Goal: Task Accomplishment & Management: Manage account settings

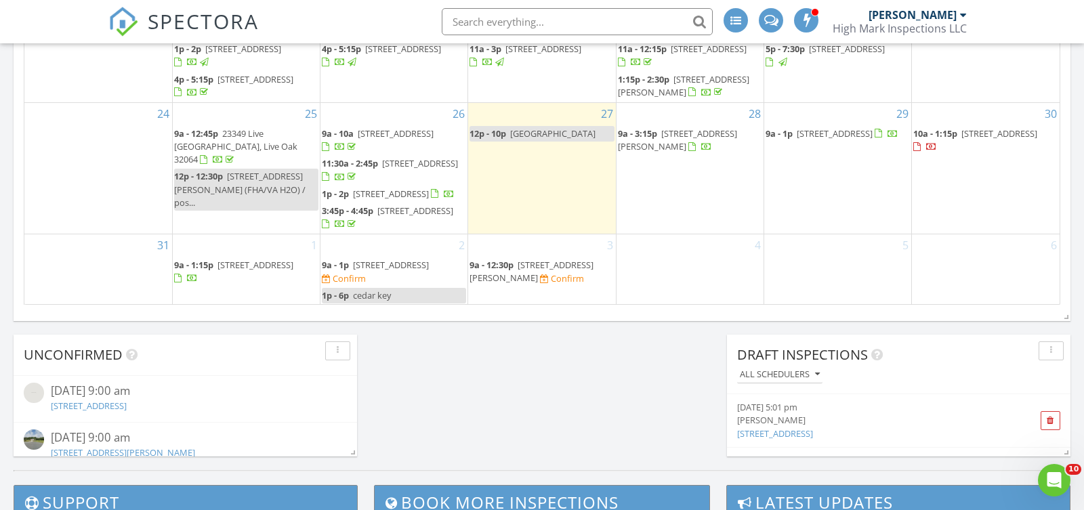
scroll to position [1234, 1085]
click at [545, 25] on input "text" at bounding box center [577, 21] width 271 height 27
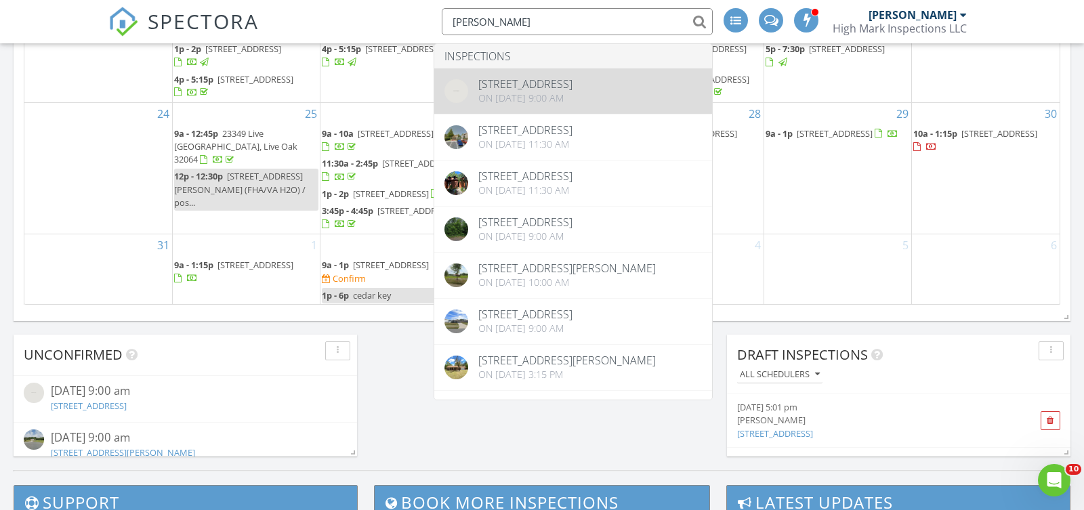
type input "gina"
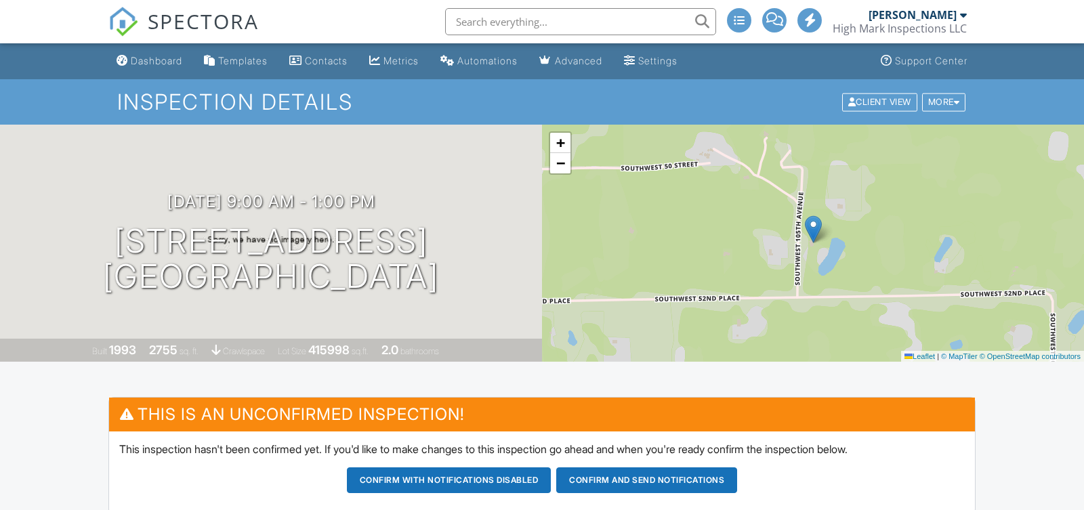
click at [481, 20] on input "text" at bounding box center [580, 21] width 271 height 27
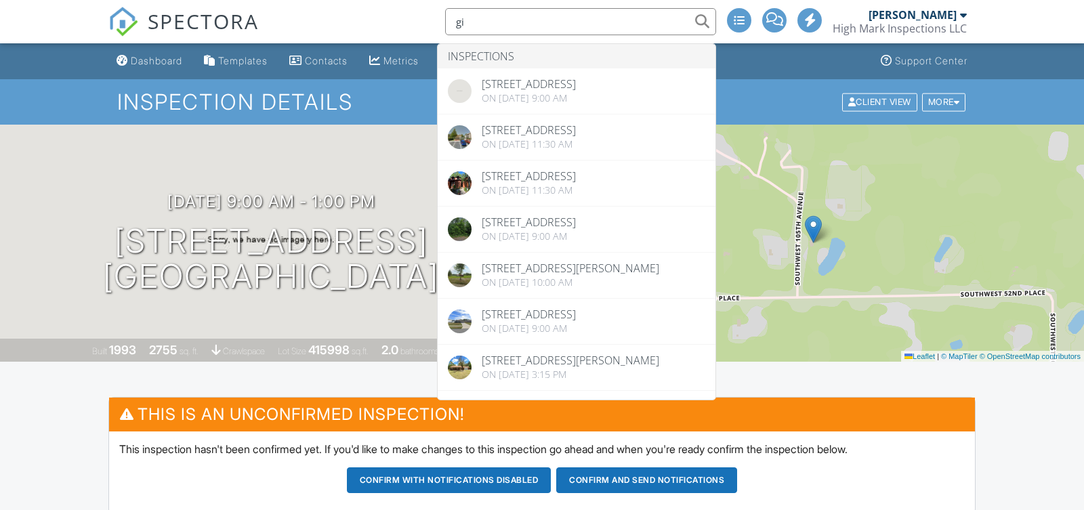
type input "g"
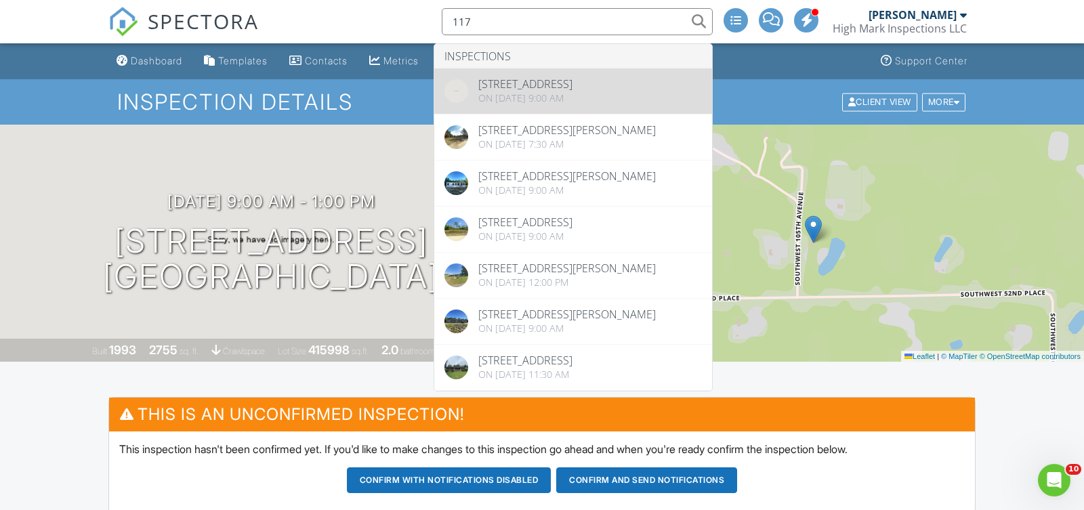
type input "117"
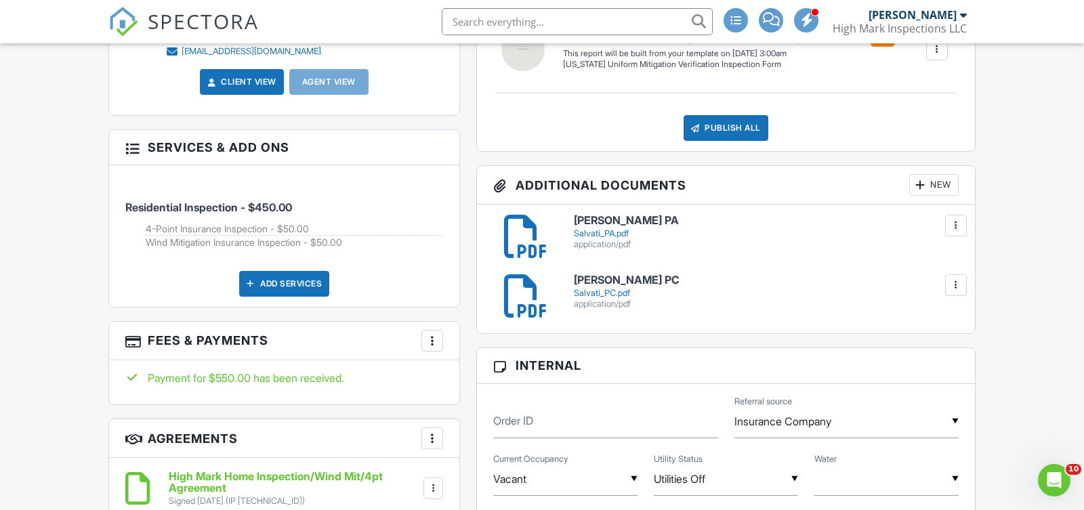
scroll to position [519, 0]
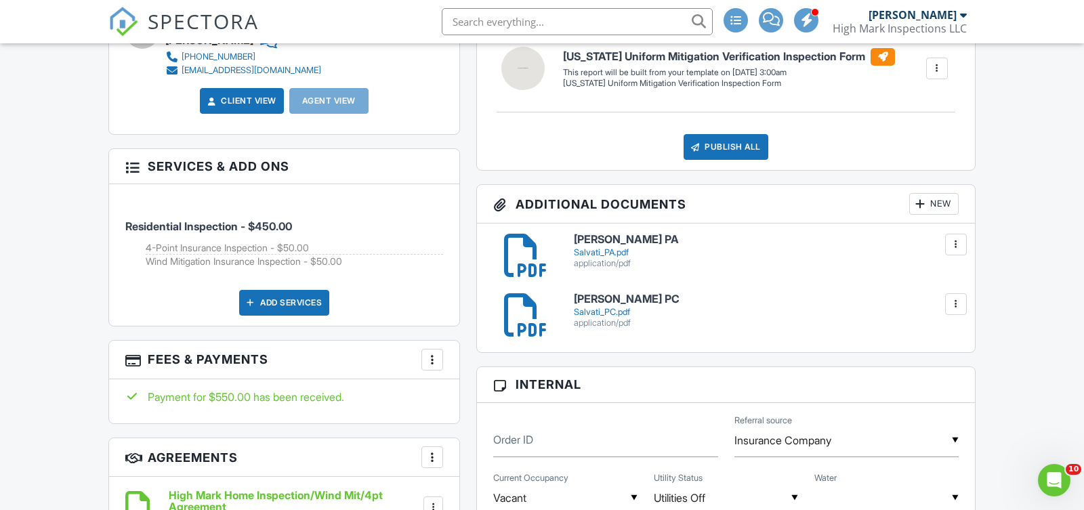
click at [600, 241] on h6 "Salvati PA" at bounding box center [766, 240] width 385 height 12
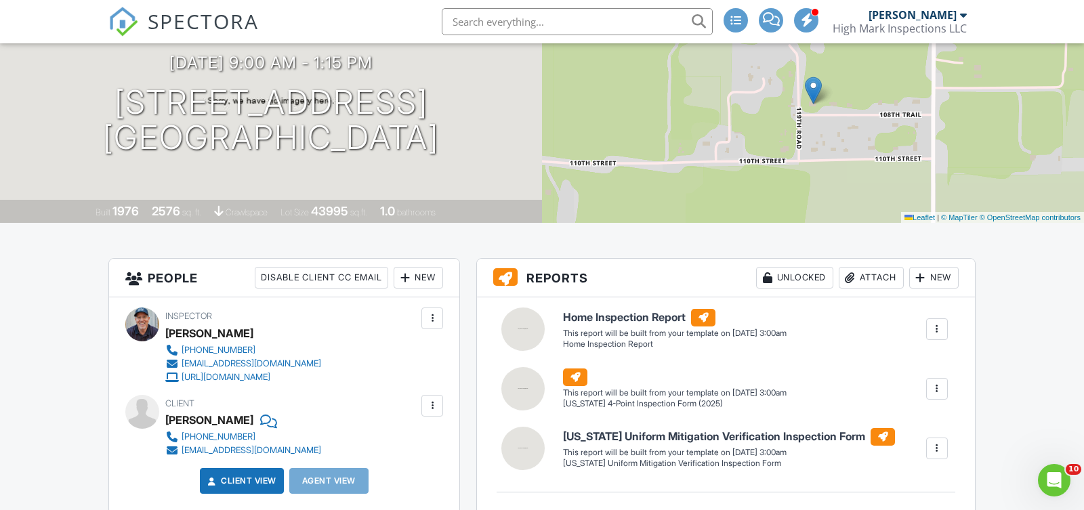
scroll to position [0, 0]
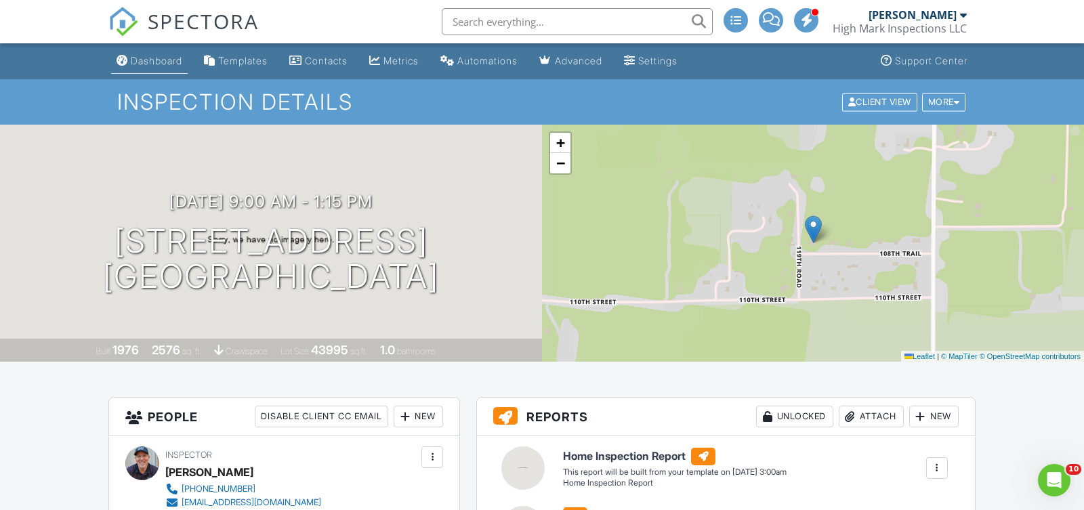
click at [167, 57] on div "Dashboard" at bounding box center [156, 61] width 51 height 12
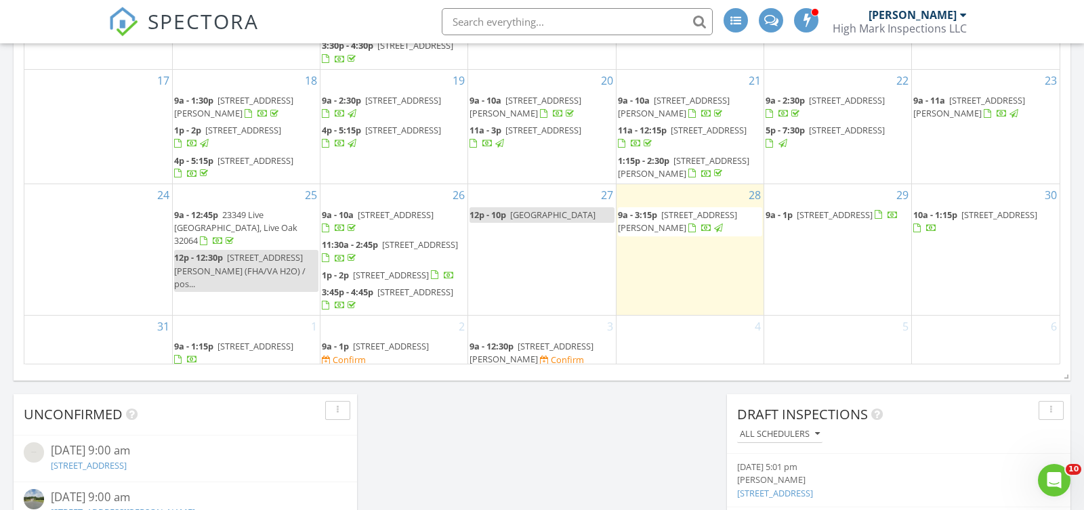
scroll to position [245, 0]
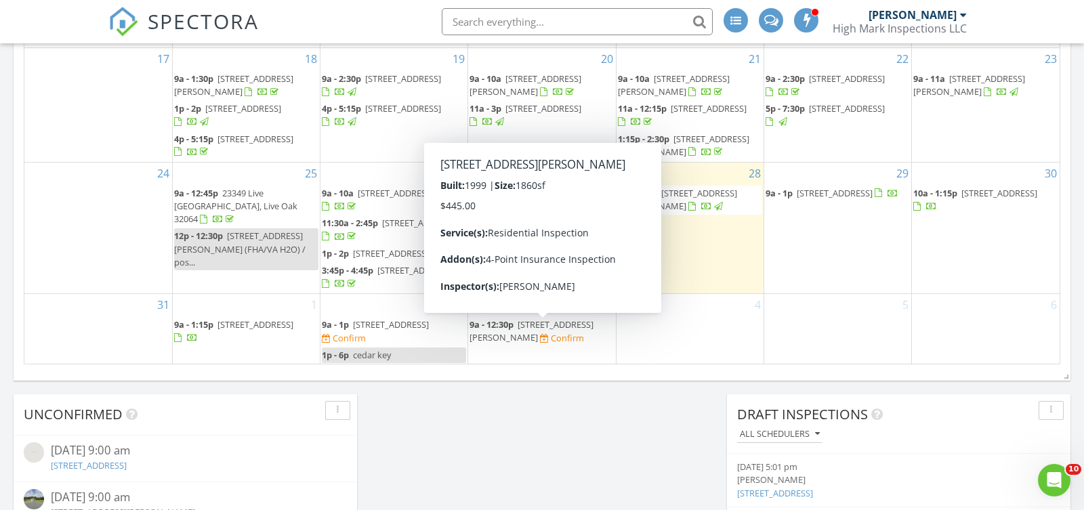
click at [510, 326] on span "9a - 12:30p" at bounding box center [492, 324] width 44 height 12
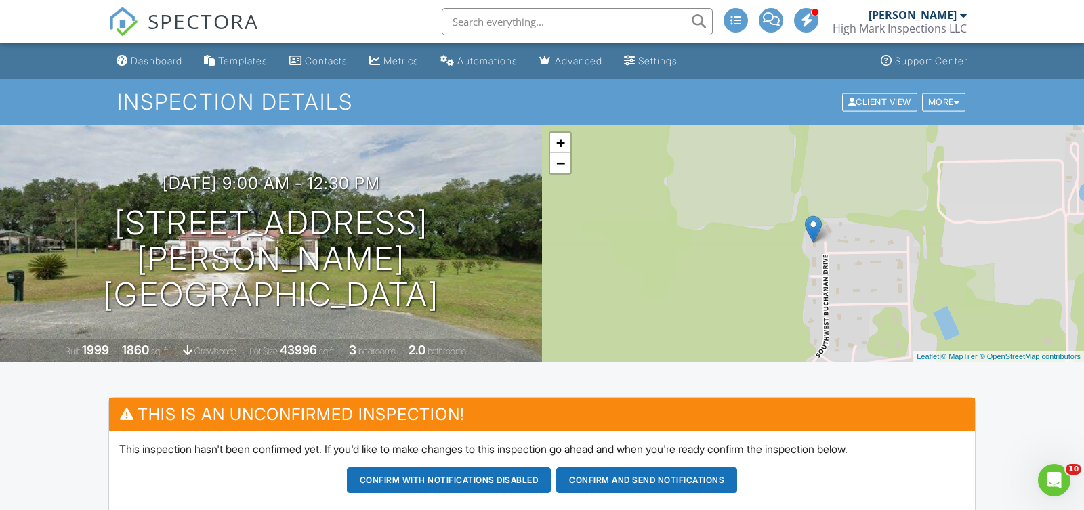
click at [472, 13] on input "text" at bounding box center [577, 21] width 271 height 27
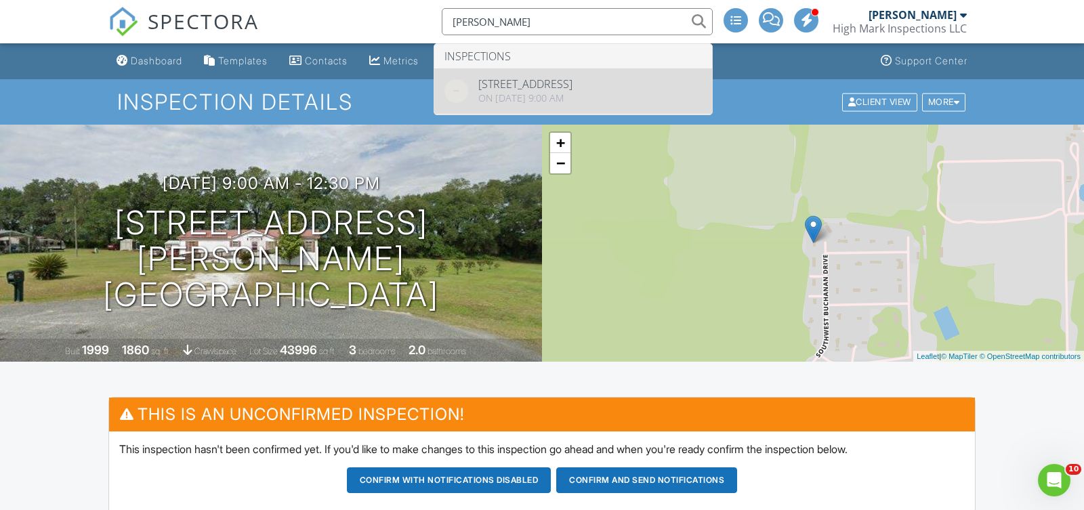
type input "[PERSON_NAME]"
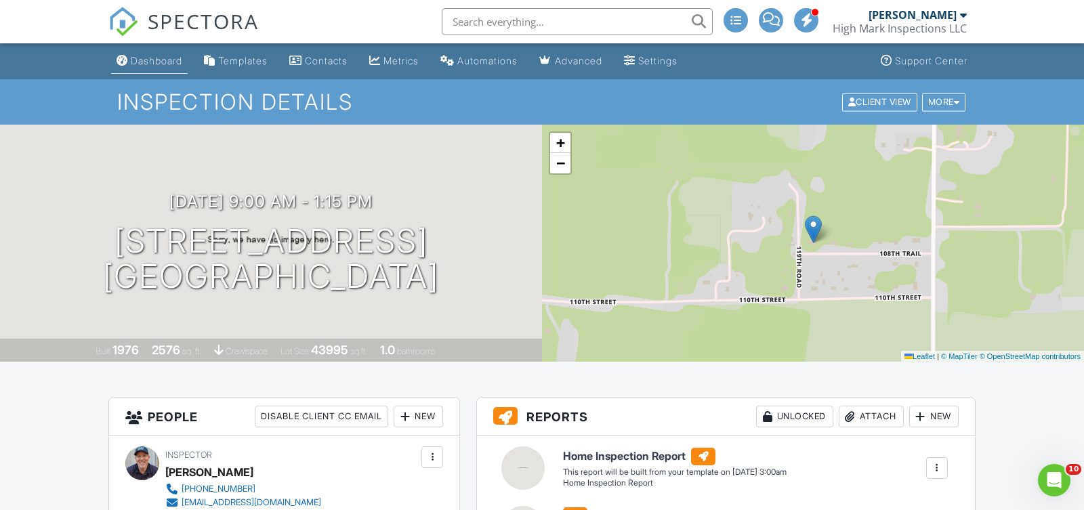
click at [167, 62] on div "Dashboard" at bounding box center [156, 61] width 51 height 12
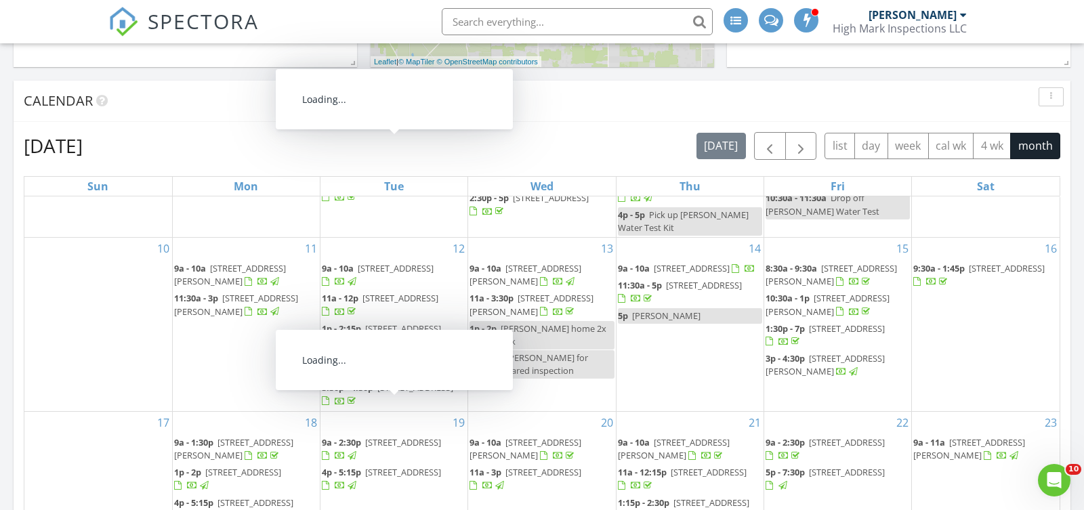
scroll to position [809, 0]
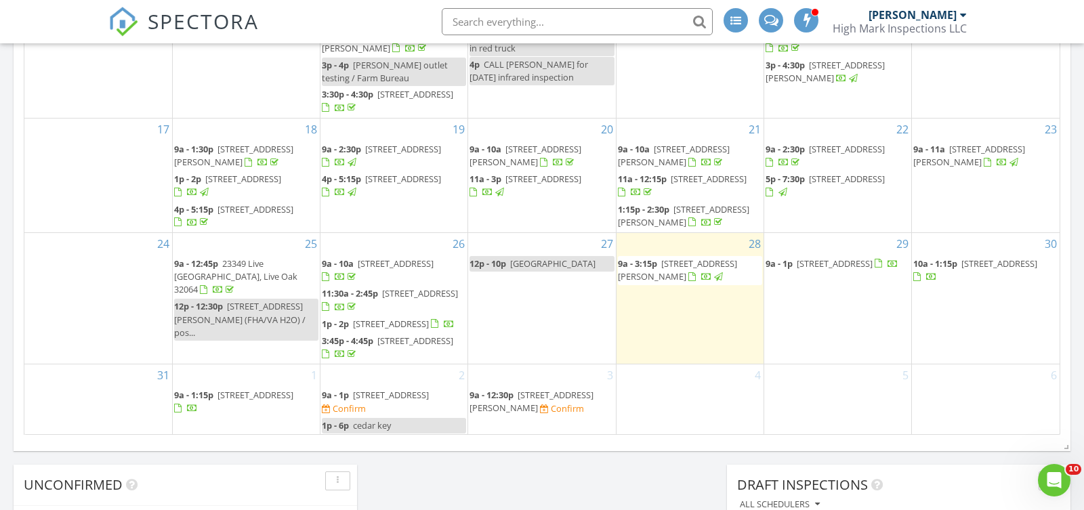
click at [509, 402] on span "581 SW Buchanan Dr, Lake City 32024" at bounding box center [532, 401] width 124 height 25
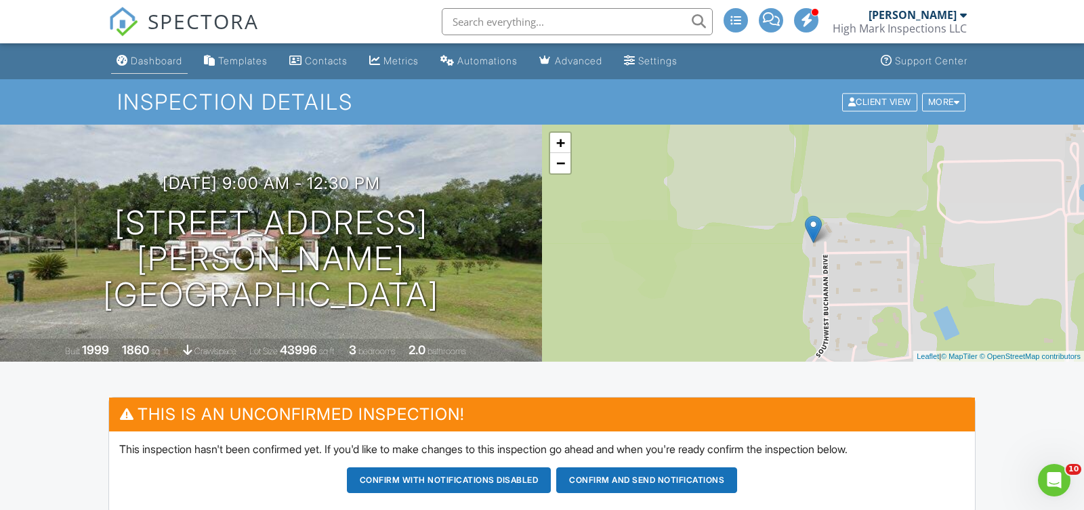
click at [156, 60] on div "Dashboard" at bounding box center [156, 61] width 51 height 12
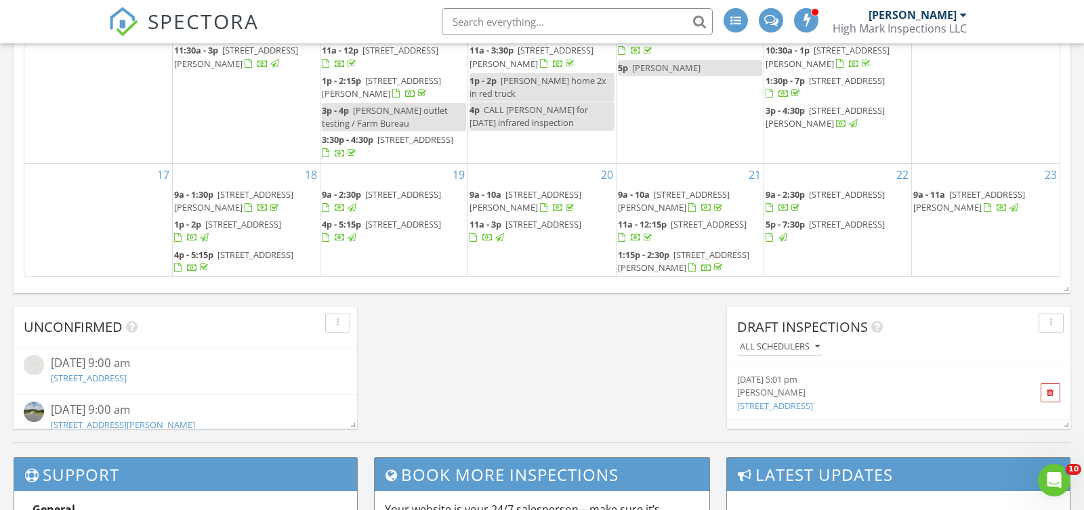
scroll to position [245, 0]
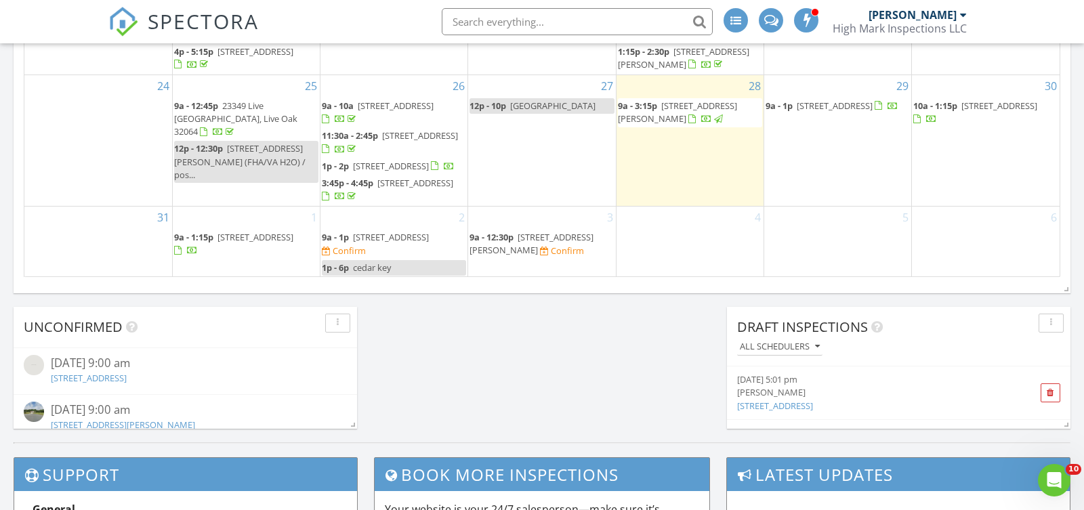
click at [362, 266] on span "cedar key" at bounding box center [372, 268] width 38 height 12
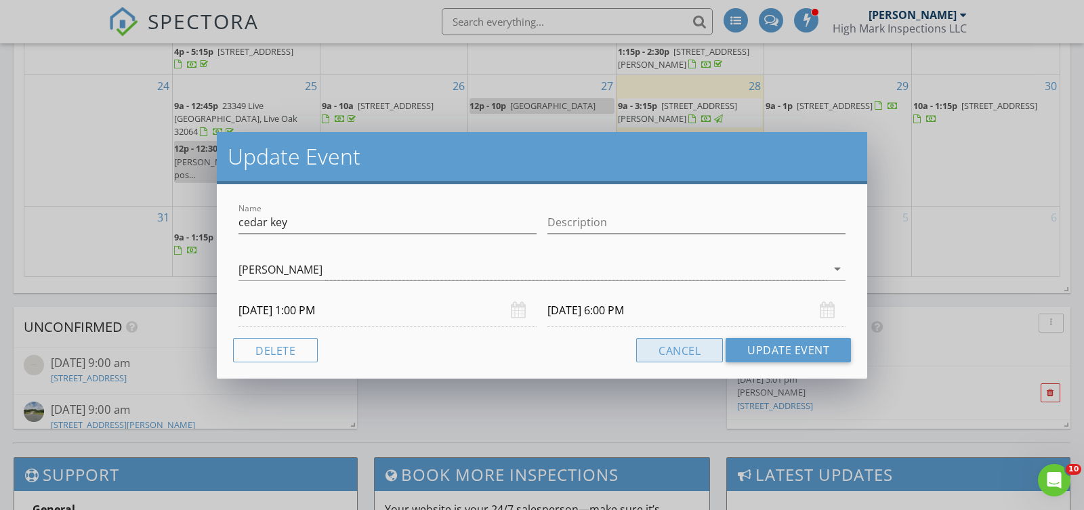
click at [690, 352] on button "Cancel" at bounding box center [679, 350] width 87 height 24
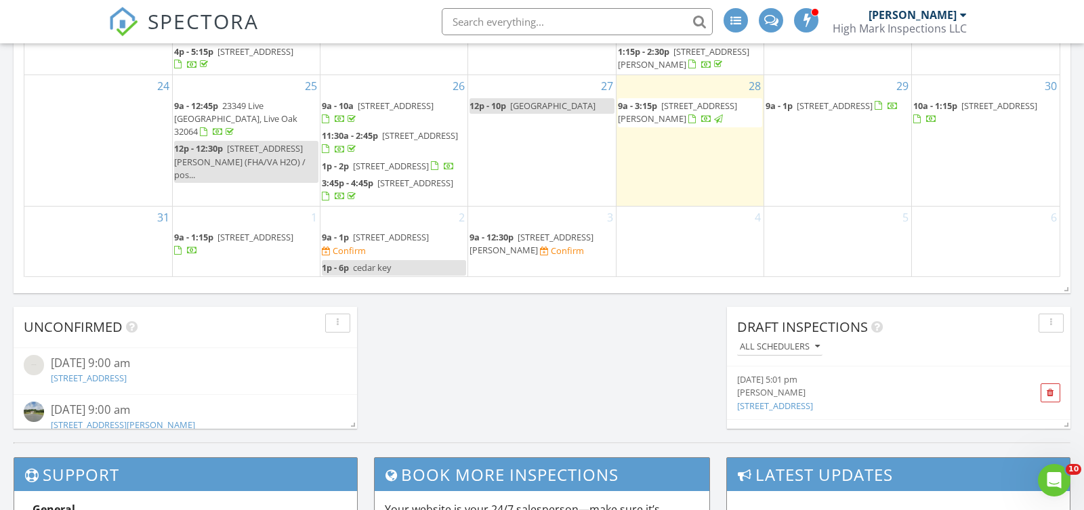
click at [964, 100] on span "232 NE Sunnybrook St, Lake City 32055" at bounding box center [1000, 106] width 76 height 12
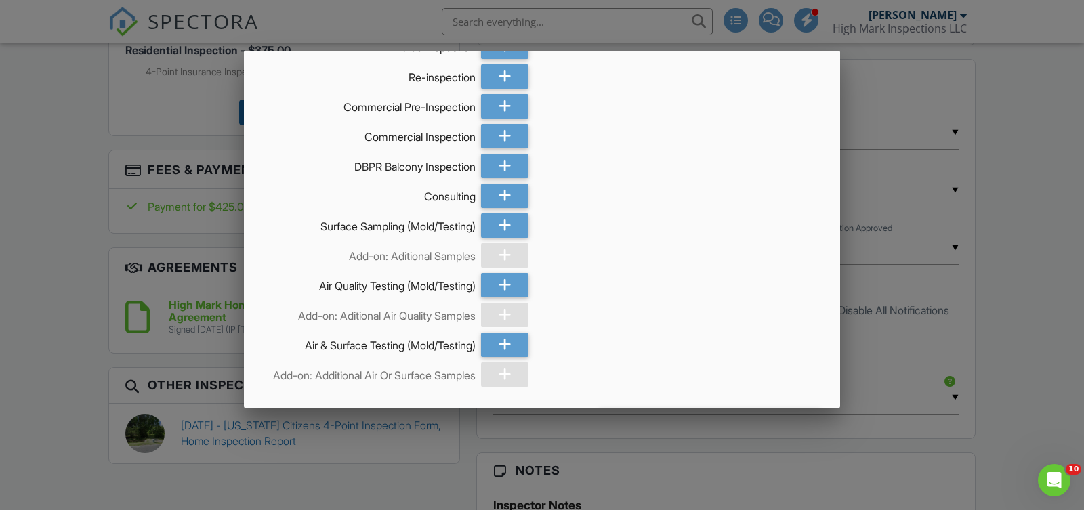
scroll to position [768, 0]
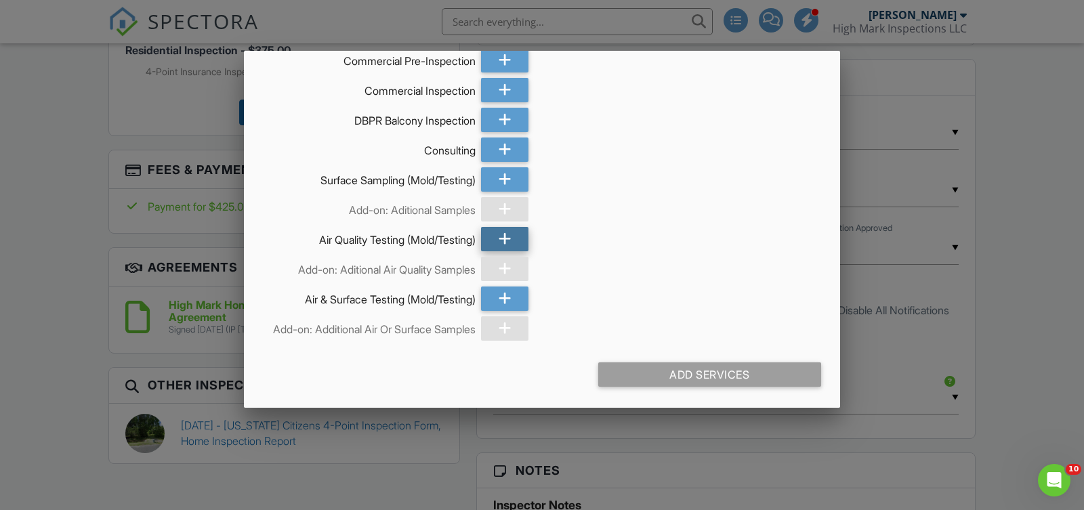
click at [497, 231] on div at bounding box center [504, 239] width 47 height 24
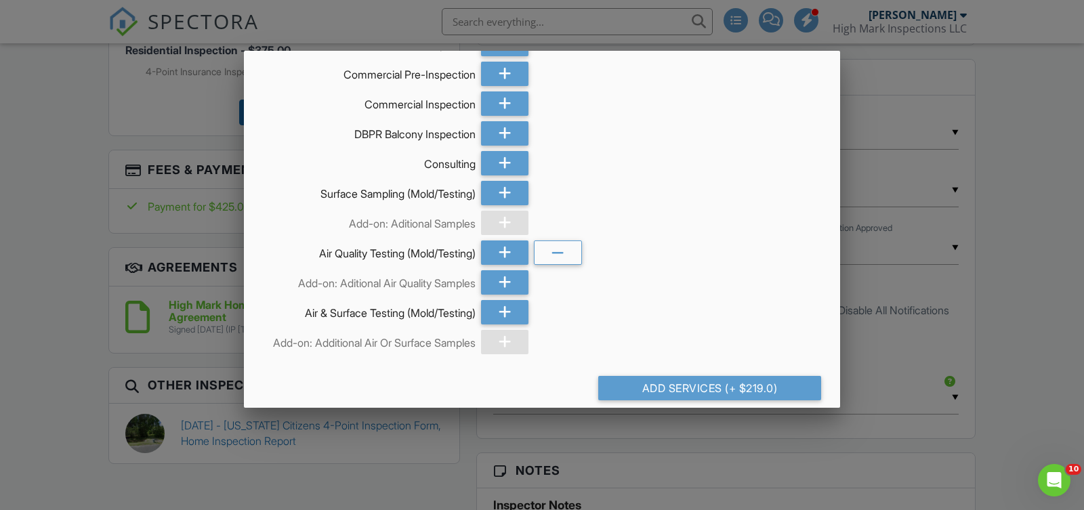
scroll to position [790, 0]
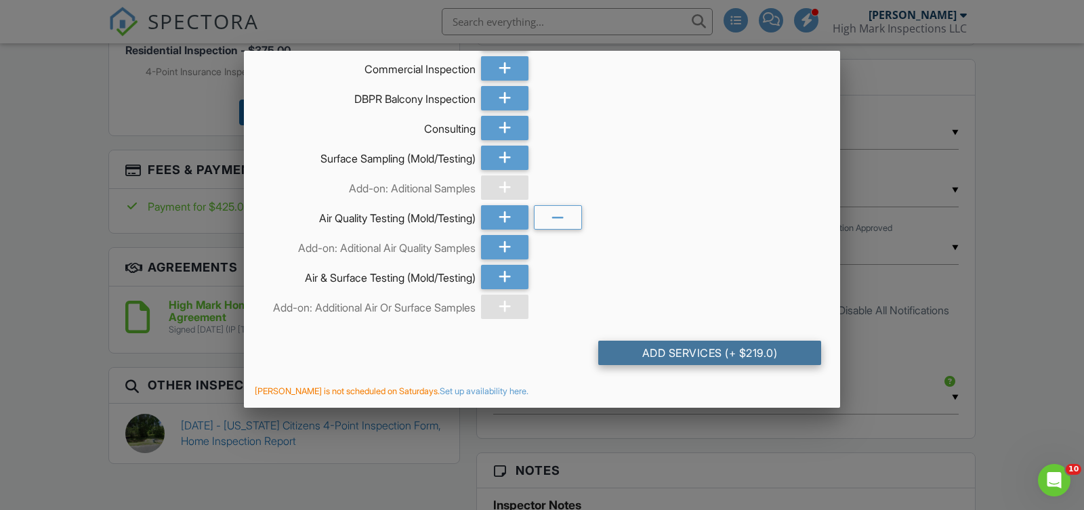
click at [720, 358] on div "Add Services (+ $219.0)" at bounding box center [709, 353] width 223 height 24
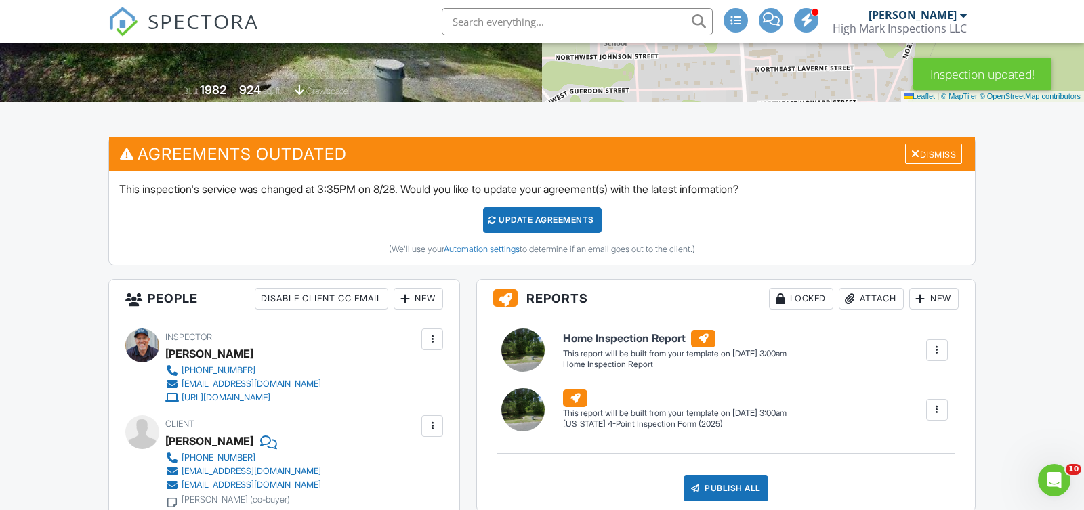
scroll to position [248, 0]
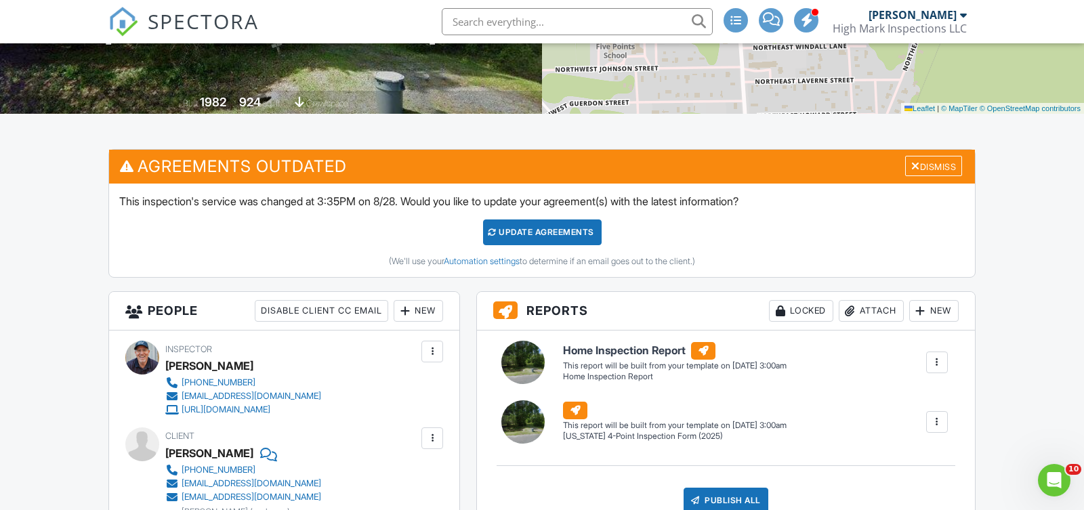
click at [546, 234] on div "Update Agreements" at bounding box center [542, 233] width 119 height 26
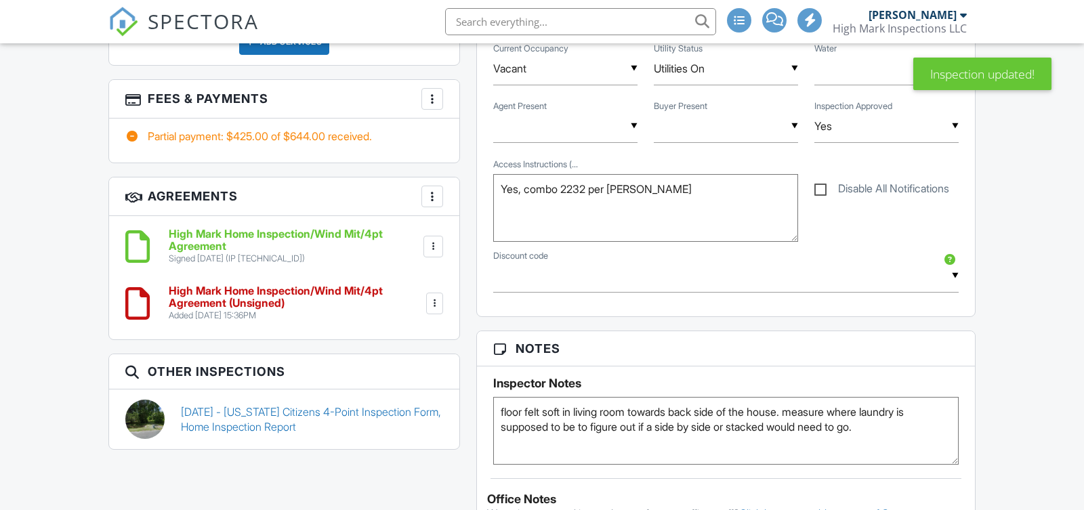
click at [216, 304] on h6 "High Mark Home Inspection/Wind Mit/4pt Agreement (Unsigned)" at bounding box center [296, 297] width 255 height 24
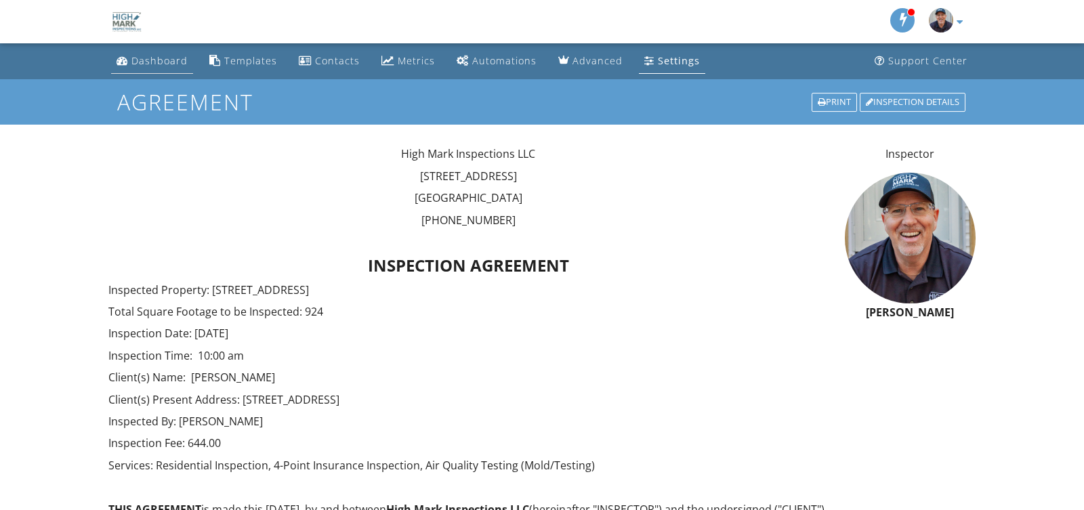
click at [149, 62] on div "Dashboard" at bounding box center [159, 60] width 56 height 13
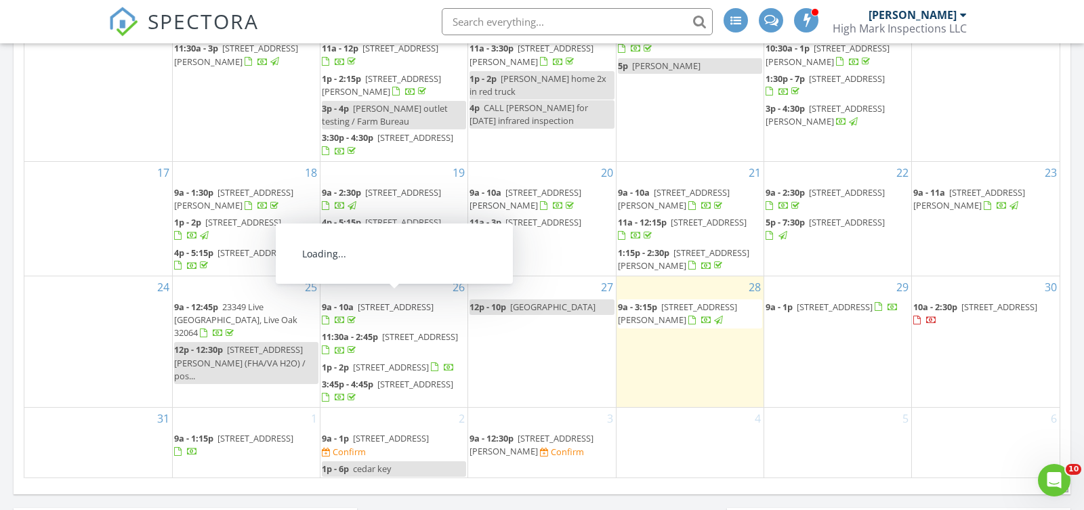
scroll to position [768, 0]
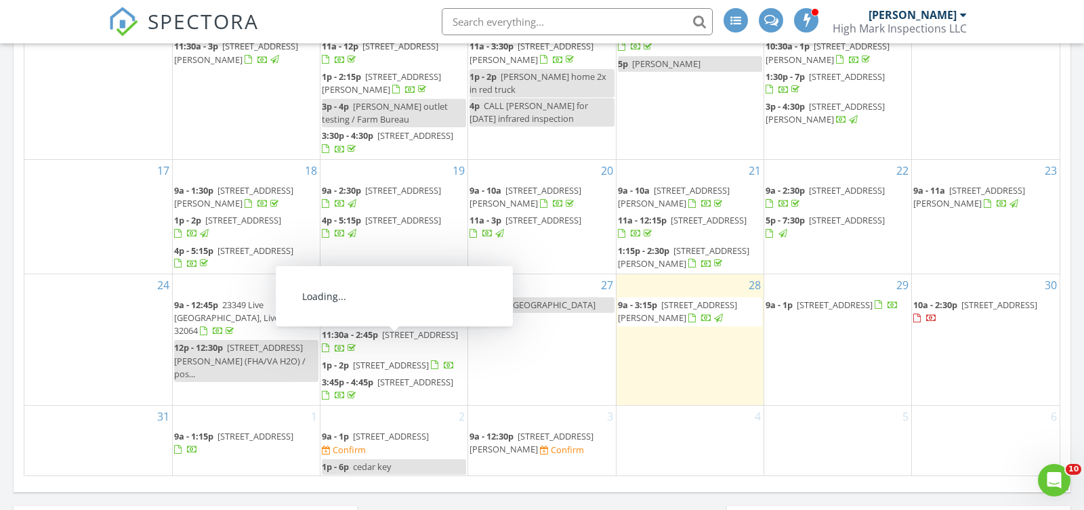
drag, startPoint x: 981, startPoint y: 278, endPoint x: 970, endPoint y: 270, distance: 13.6
click at [970, 299] on span "232 NE Sunnybrook St, Lake City 32055" at bounding box center [1000, 305] width 76 height 12
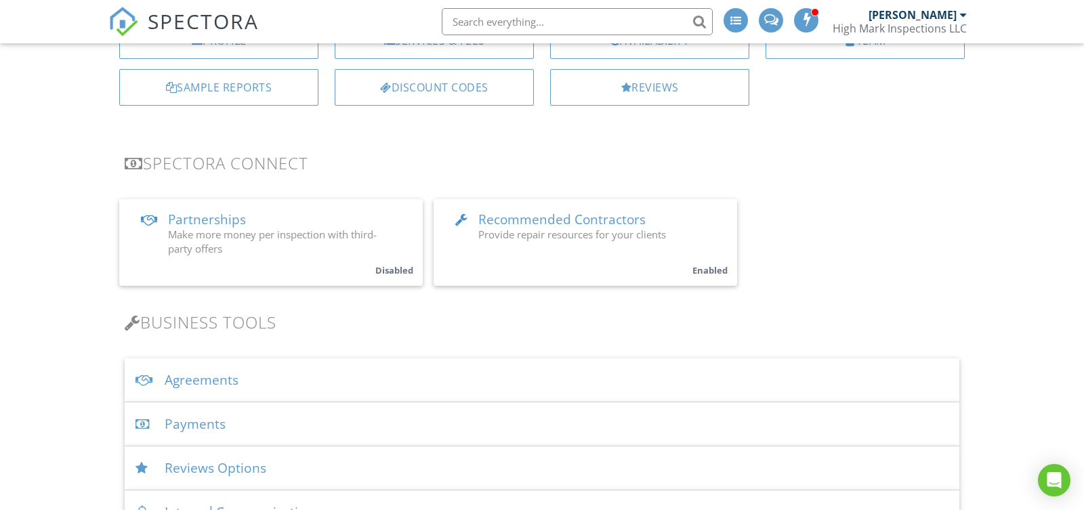
scroll to position [207, 0]
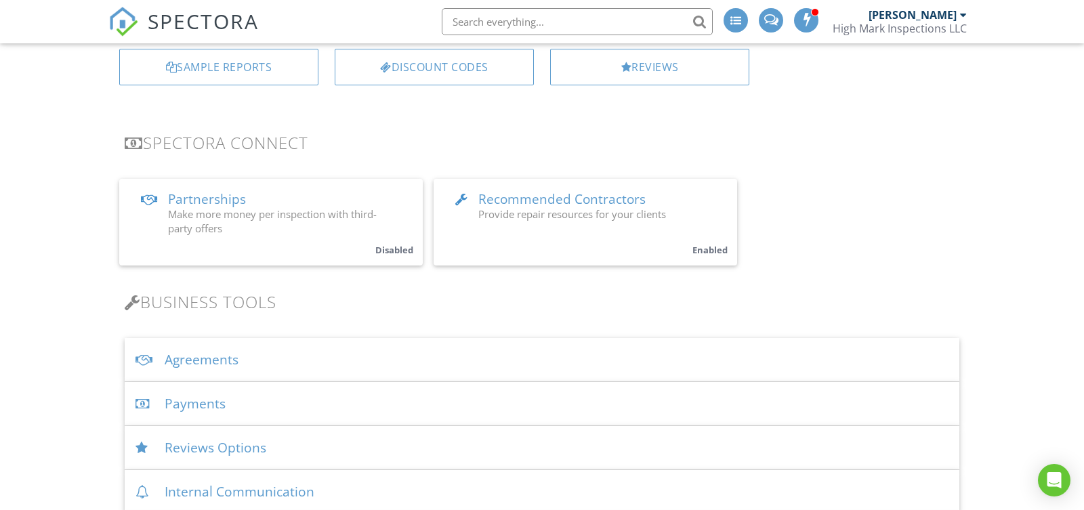
click at [264, 350] on div "Agreements" at bounding box center [542, 360] width 835 height 44
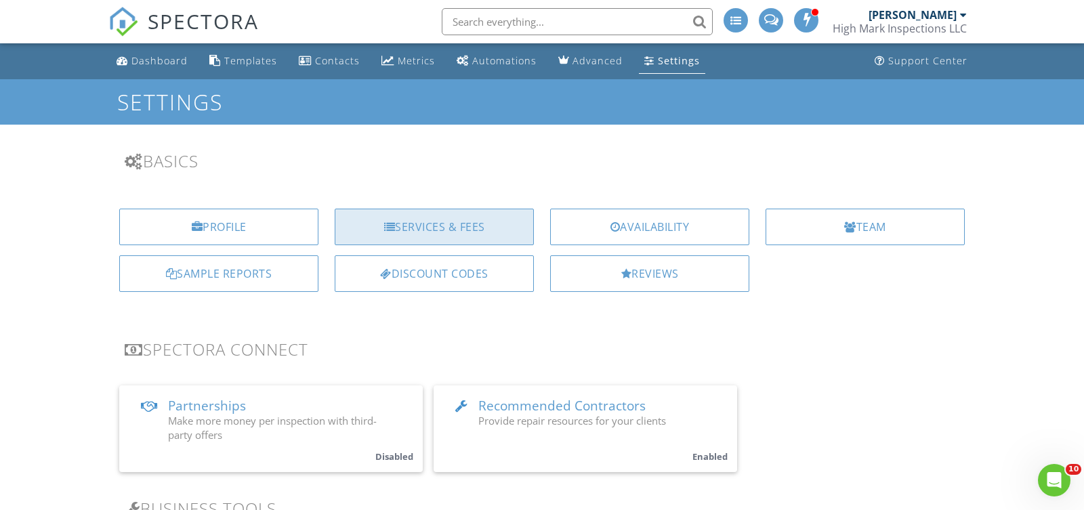
click at [436, 226] on div "Services & Fees" at bounding box center [434, 227] width 199 height 37
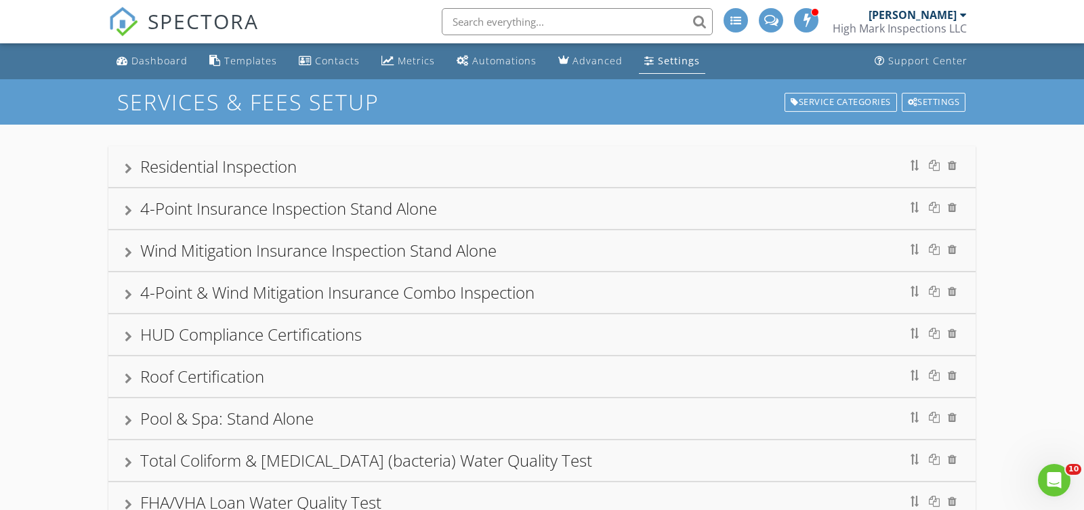
click at [473, 26] on input "text" at bounding box center [577, 21] width 271 height 27
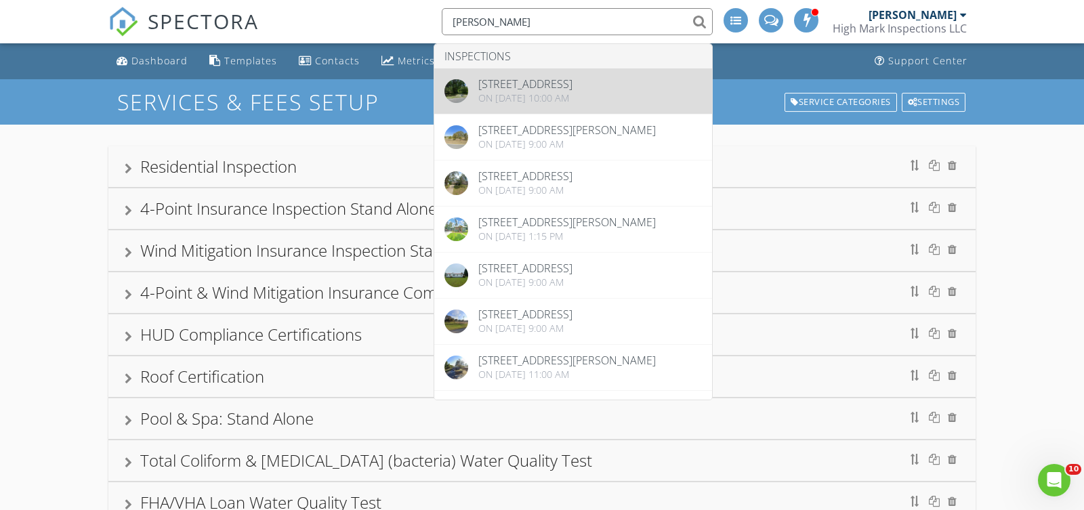
type input "jonathan"
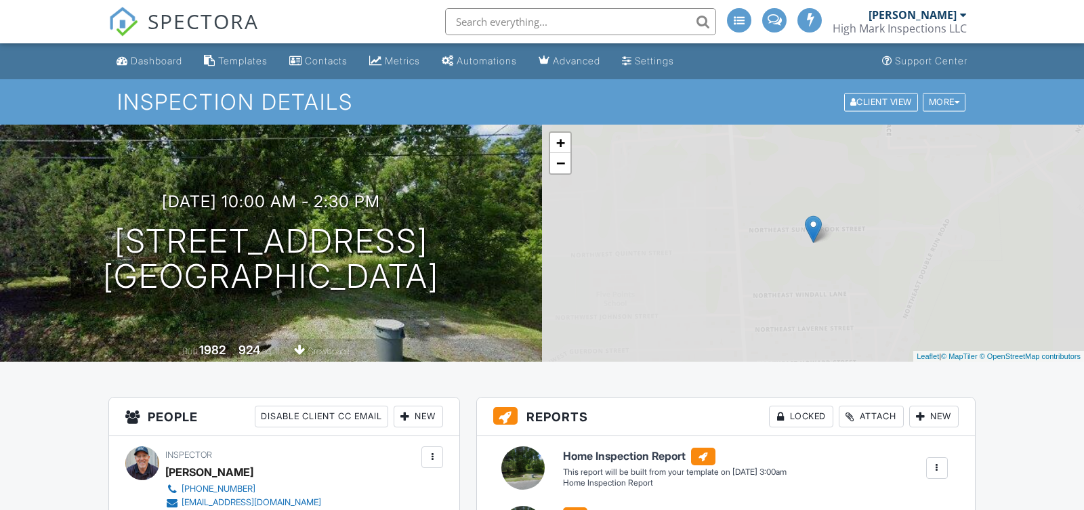
scroll to position [1039, 0]
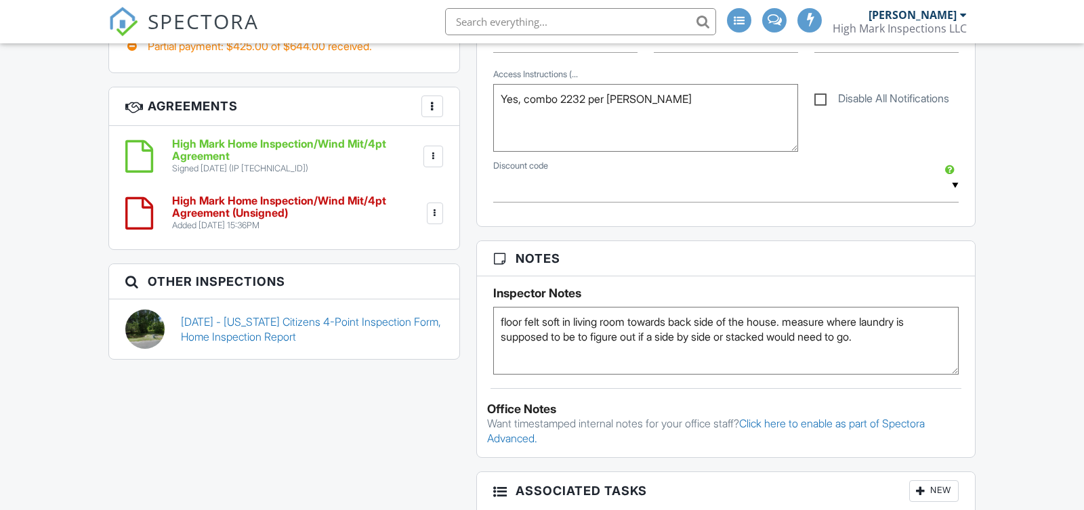
click at [434, 100] on div at bounding box center [433, 107] width 14 height 14
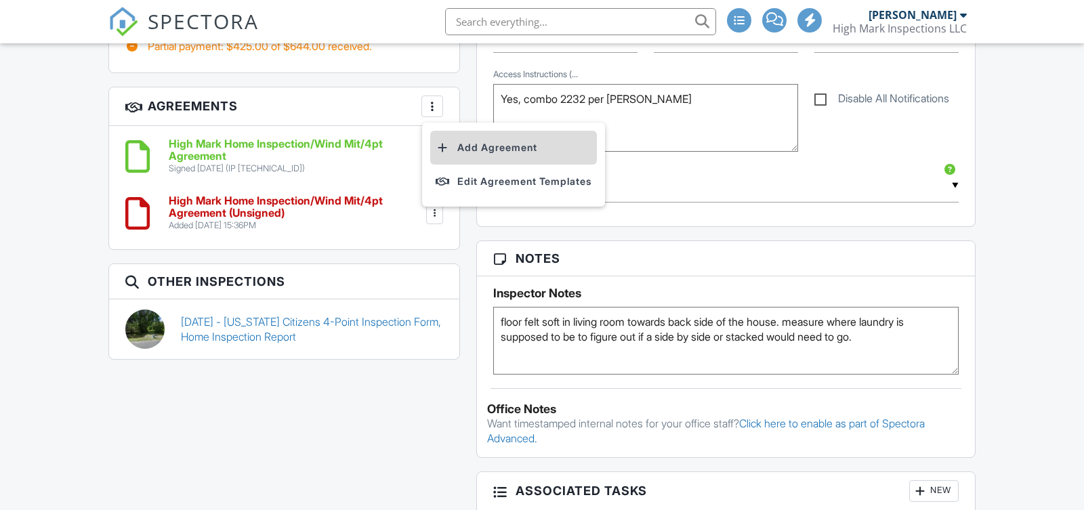
scroll to position [0, 0]
click at [478, 148] on li "Add Agreement" at bounding box center [513, 148] width 167 height 34
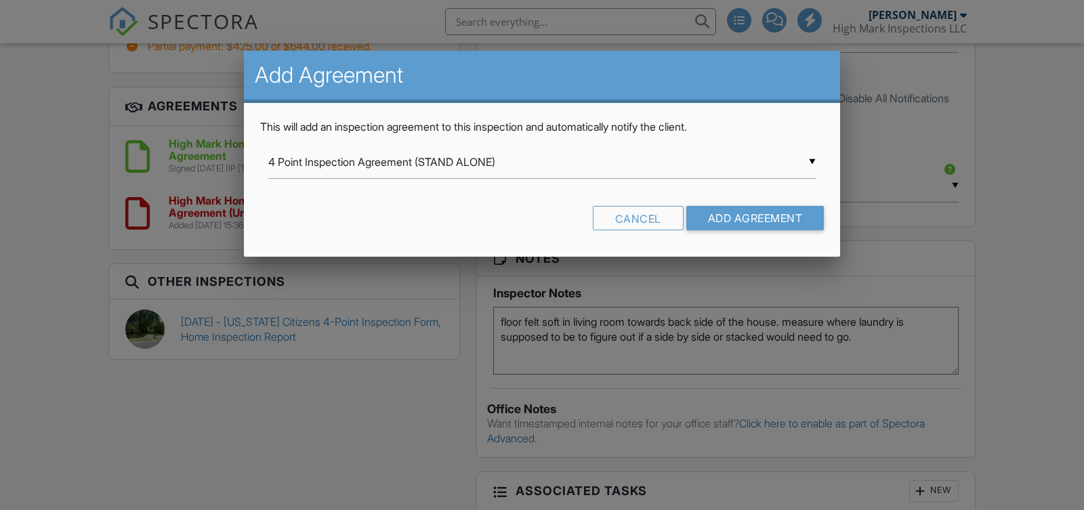
click at [479, 169] on input "4 Point Inspection Agreement (STAND ALONE)" at bounding box center [541, 162] width 547 height 33
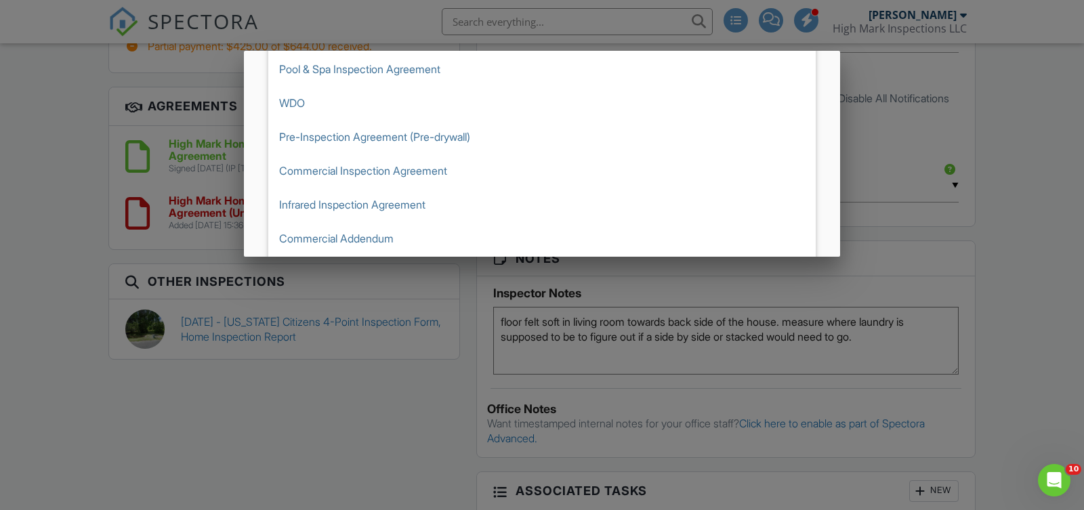
scroll to position [253, 0]
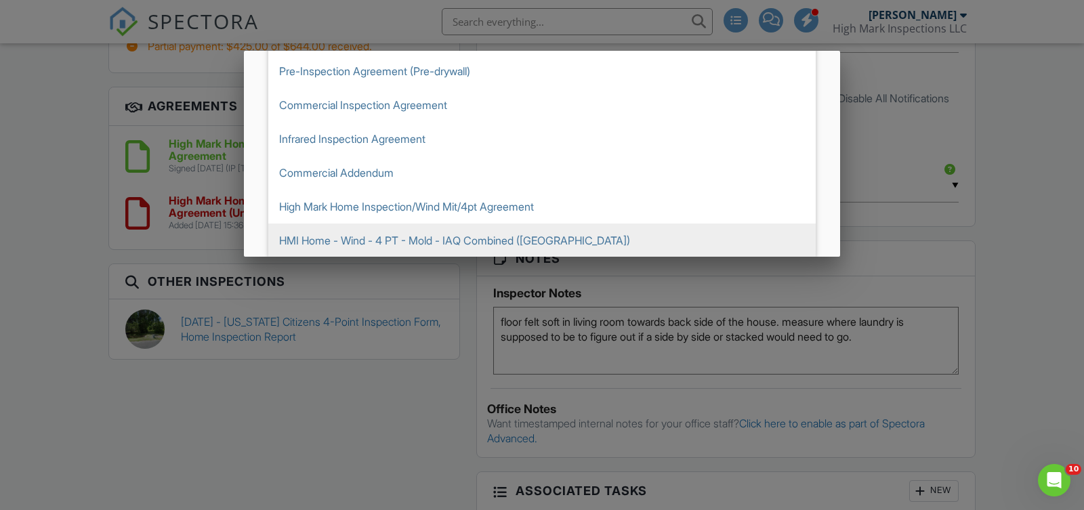
click at [465, 241] on span "HMI Home - Wind - 4 PT - Mold - IAQ Combined (FL)" at bounding box center [541, 241] width 547 height 34
type input "HMI Home - Wind - 4 PT - Mold - IAQ Combined (FL)"
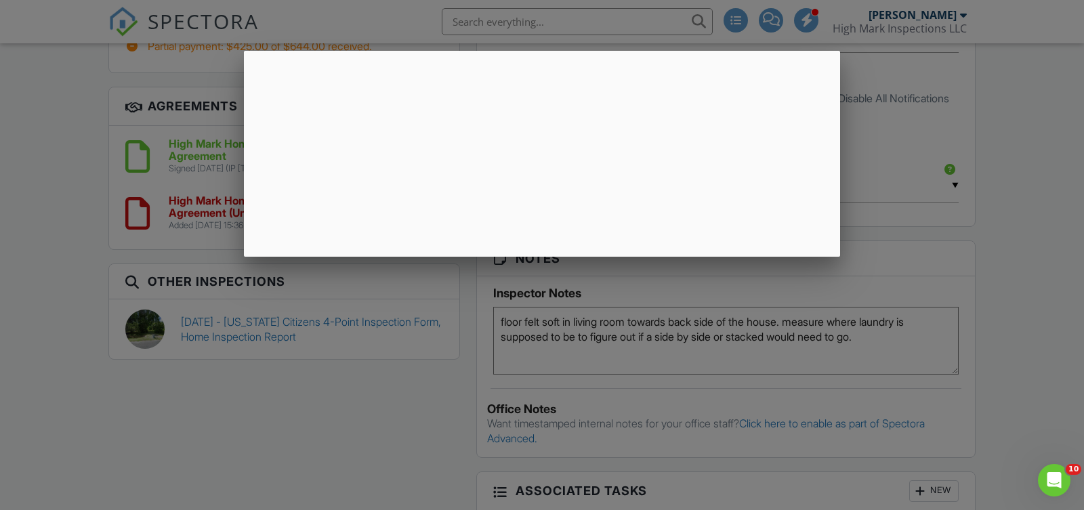
scroll to position [0, 0]
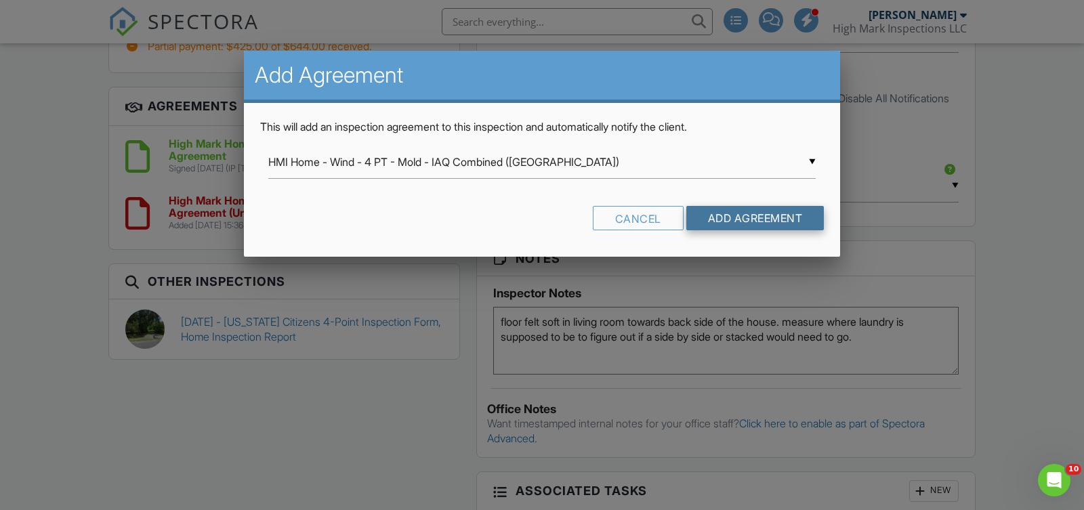
click at [743, 218] on input "Add Agreement" at bounding box center [755, 218] width 138 height 24
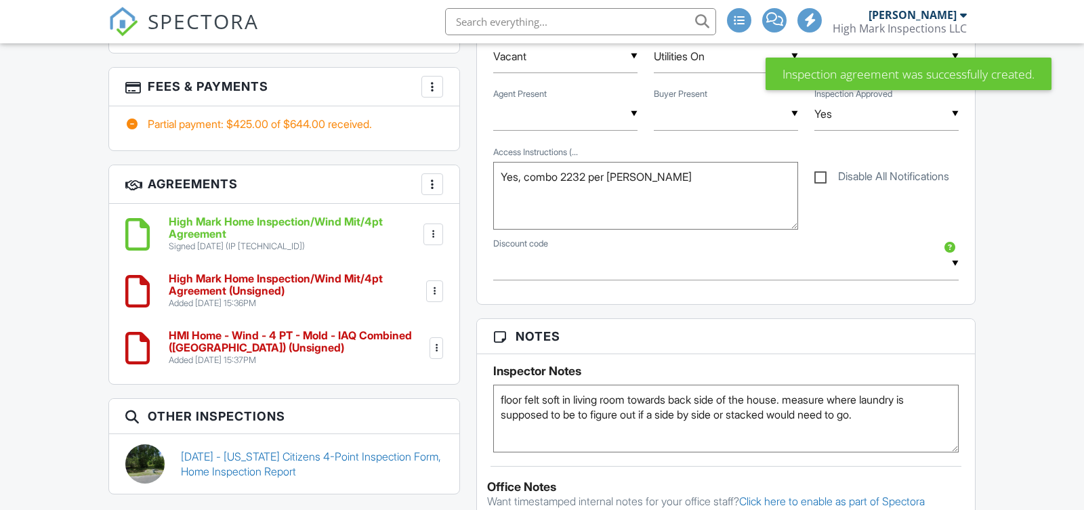
click at [434, 285] on div at bounding box center [435, 292] width 14 height 14
click at [398, 382] on li "Delete" at bounding box center [396, 396] width 77 height 34
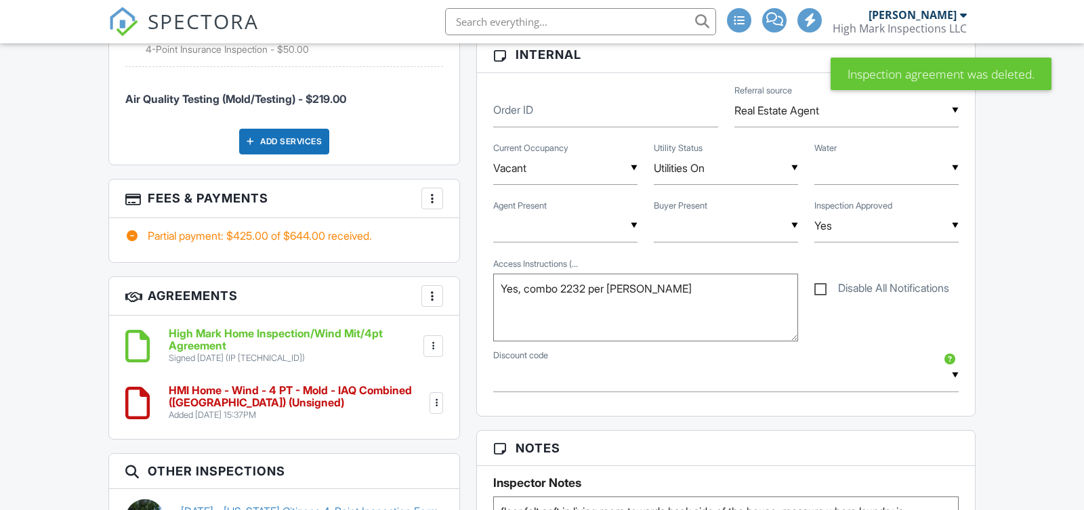
scroll to position [849, 0]
click at [536, 19] on input "text" at bounding box center [580, 21] width 271 height 27
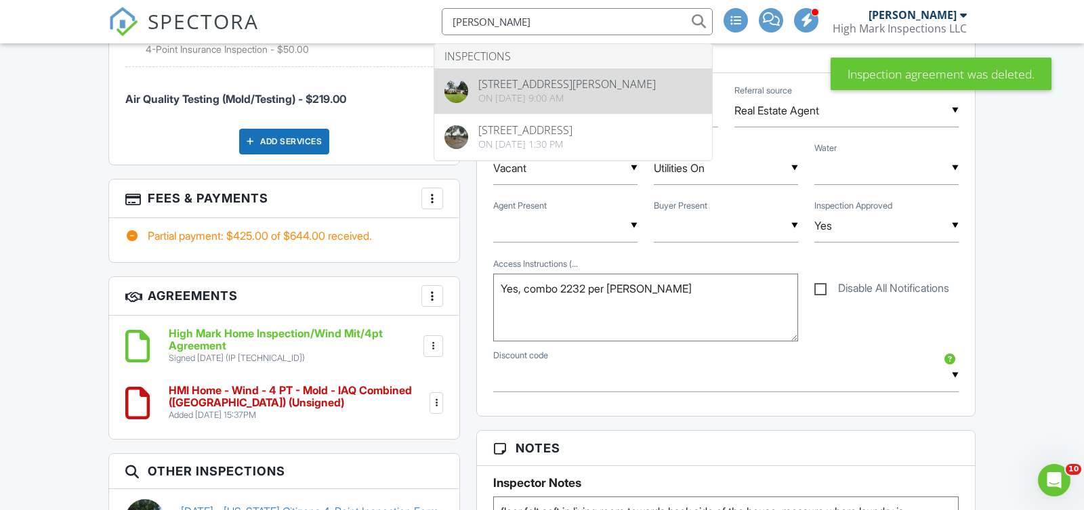
type input "ritzman"
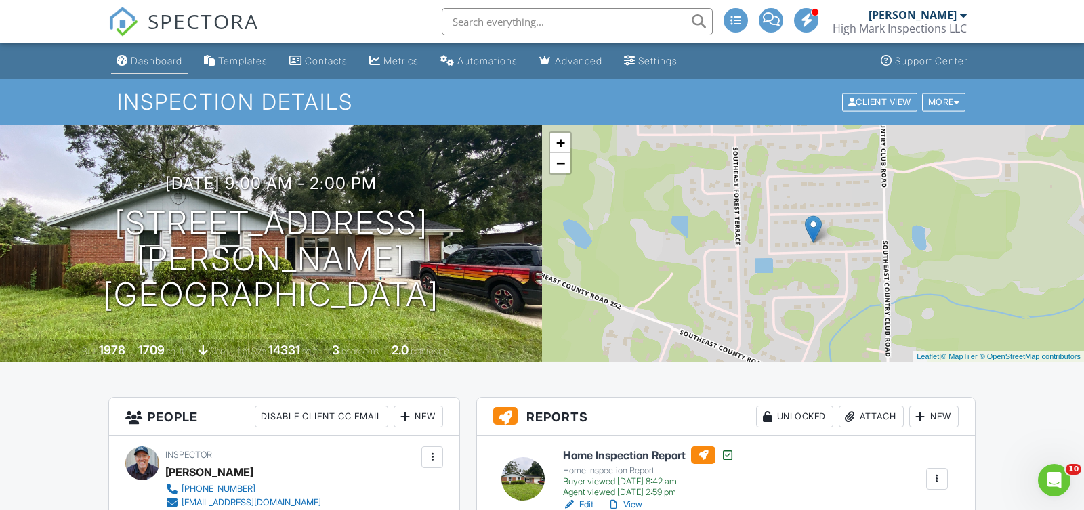
click at [181, 61] on div "Dashboard" at bounding box center [156, 61] width 51 height 12
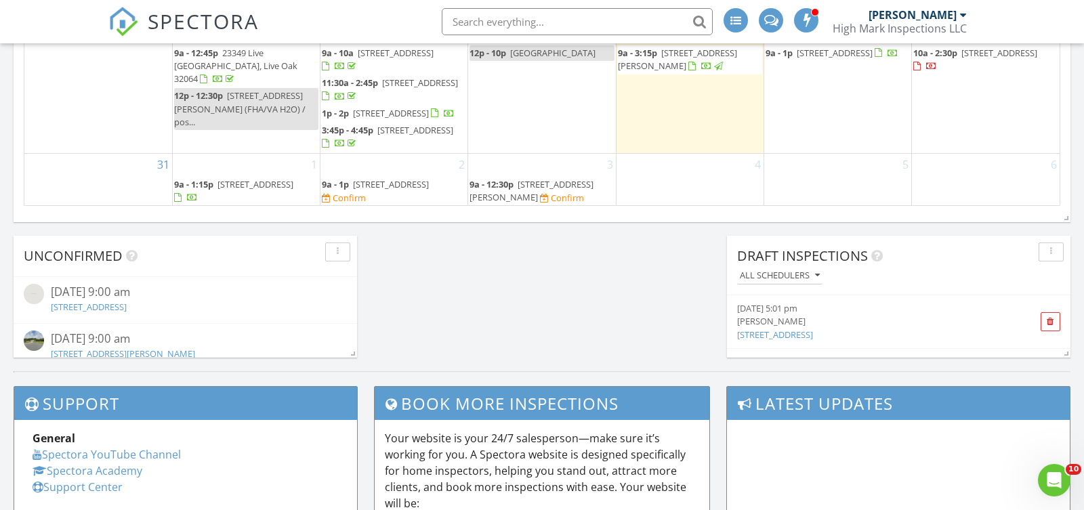
scroll to position [127, 0]
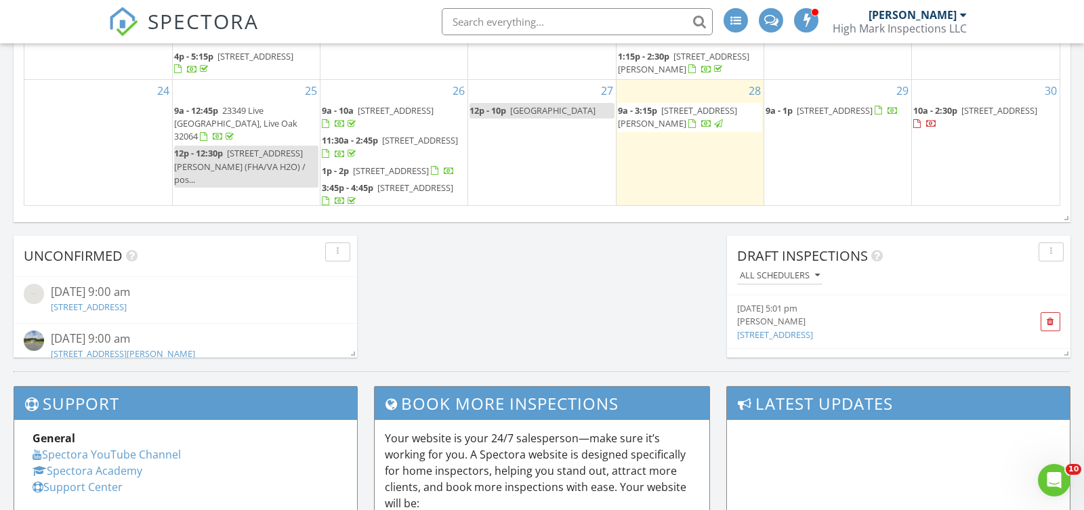
click at [962, 117] on span "[STREET_ADDRESS]" at bounding box center [1000, 110] width 76 height 12
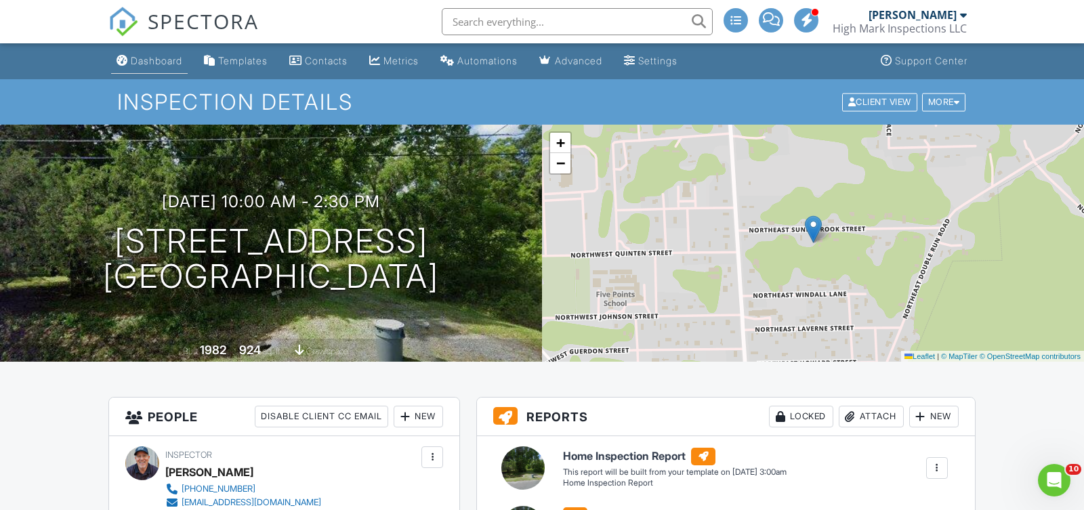
click at [164, 54] on link "Dashboard" at bounding box center [149, 61] width 77 height 25
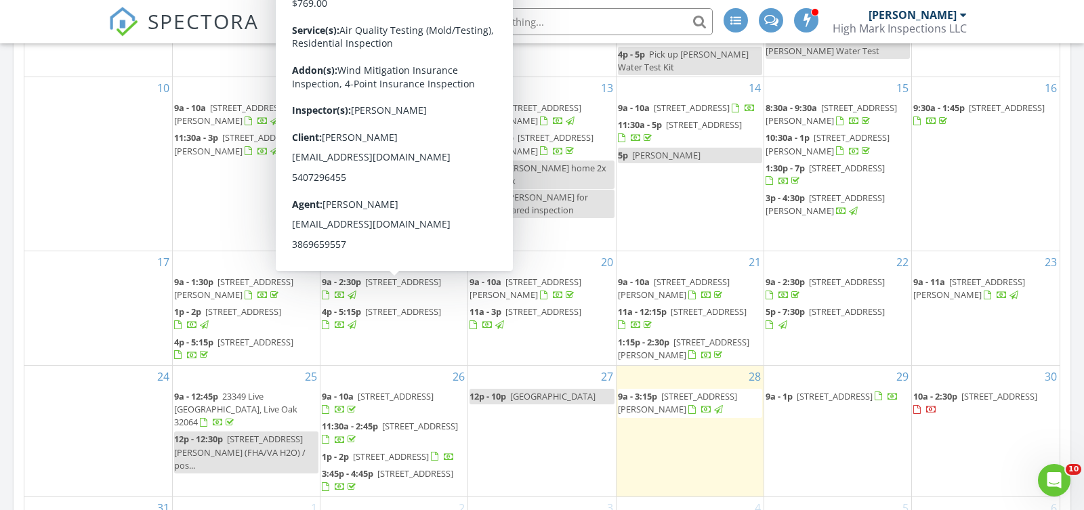
scroll to position [166, 0]
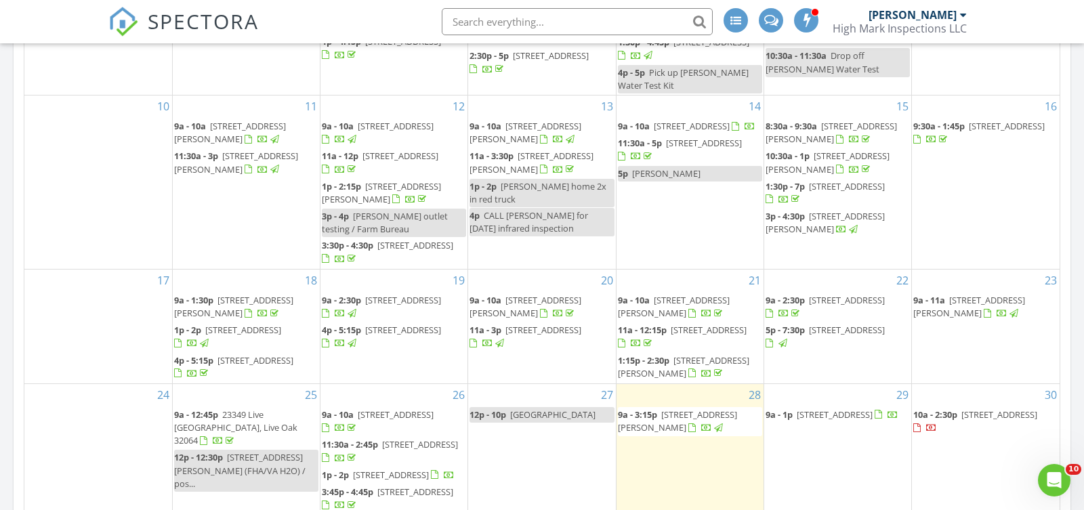
click at [365, 306] on span "1158 NW 89 Dr, Gainesville 32606" at bounding box center [403, 300] width 76 height 12
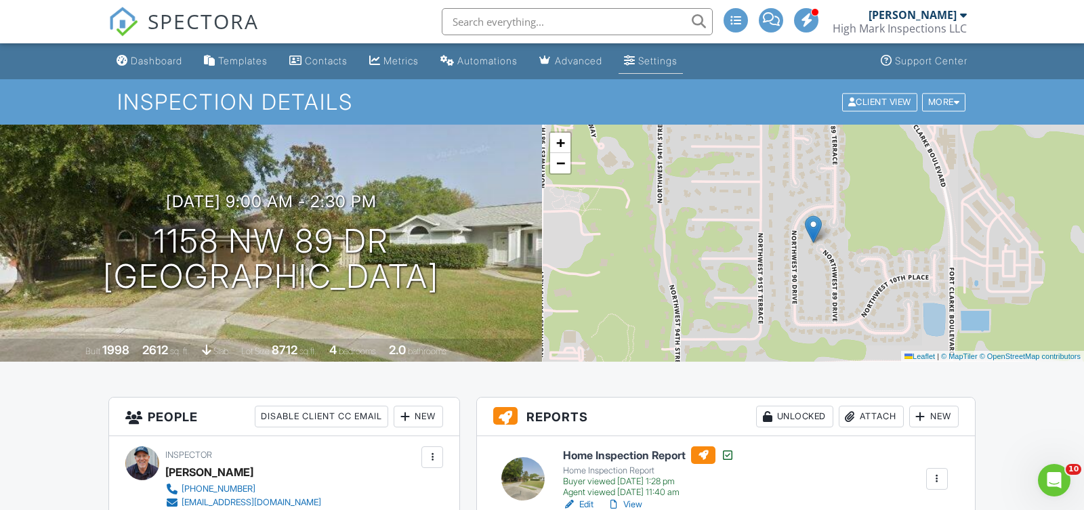
click at [671, 66] on div "Settings" at bounding box center [657, 61] width 39 height 12
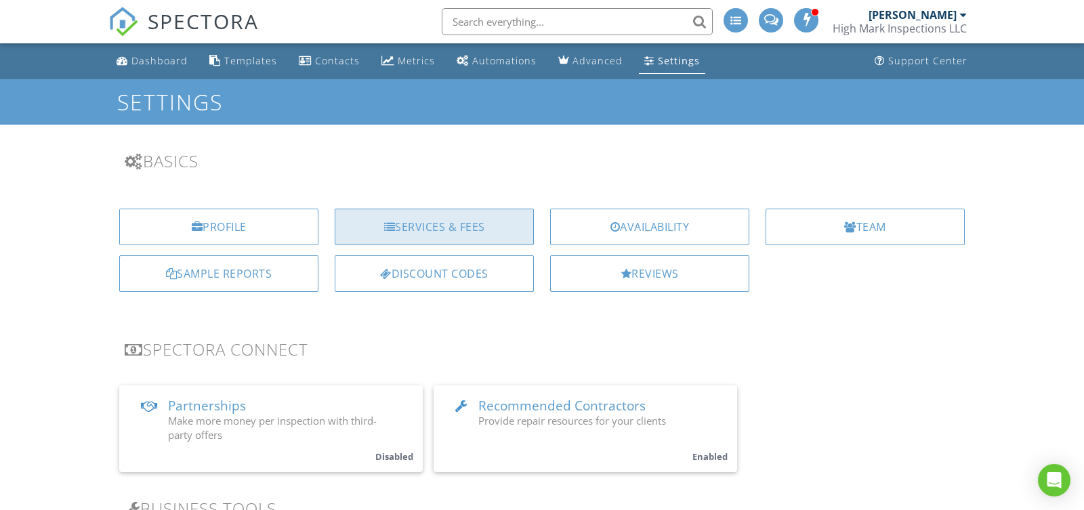
click at [463, 230] on div "Services & Fees" at bounding box center [434, 227] width 199 height 37
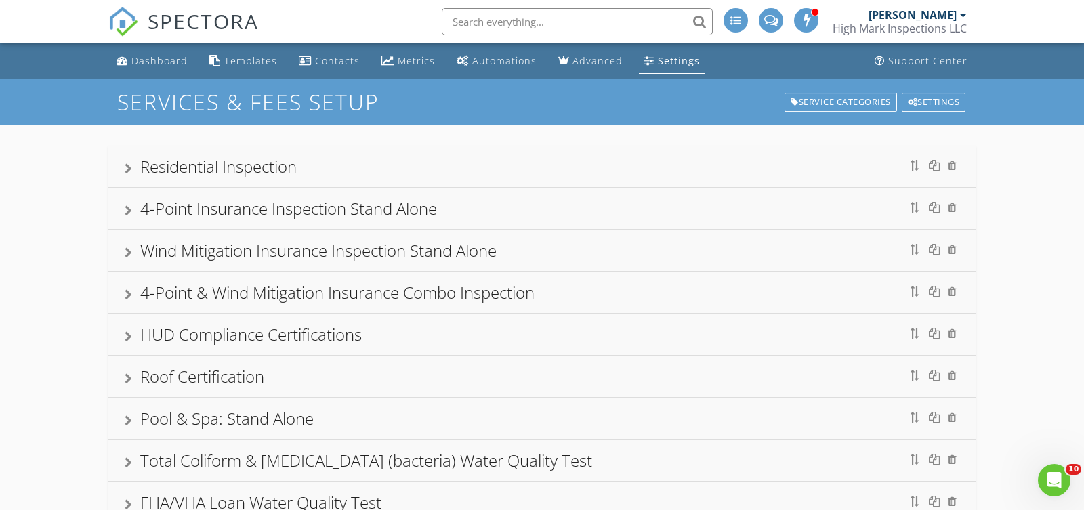
click at [278, 173] on div "Residential Inspection" at bounding box center [218, 166] width 157 height 22
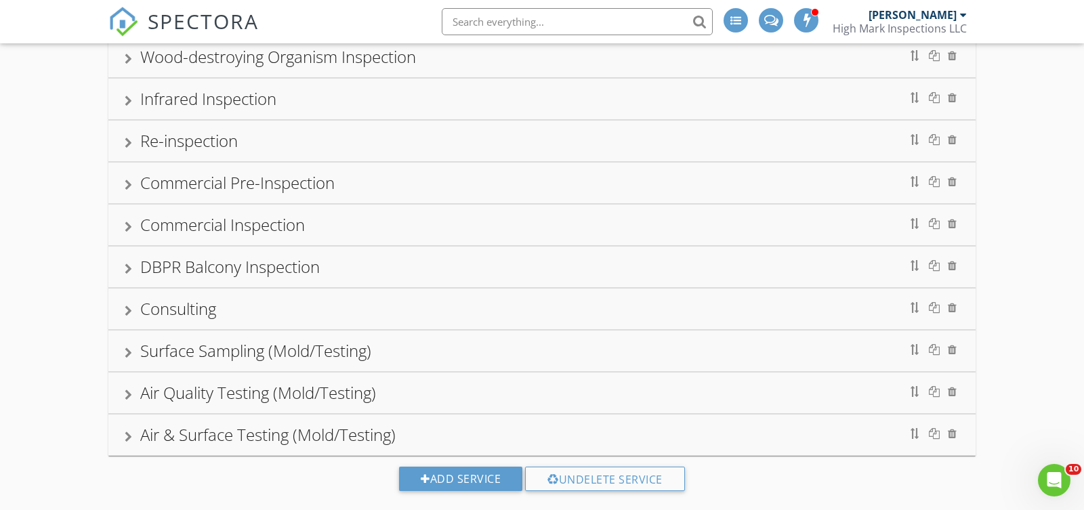
scroll to position [2697, 0]
click at [179, 384] on div "Air Quality Testing (Mold/Testing)" at bounding box center [258, 391] width 236 height 22
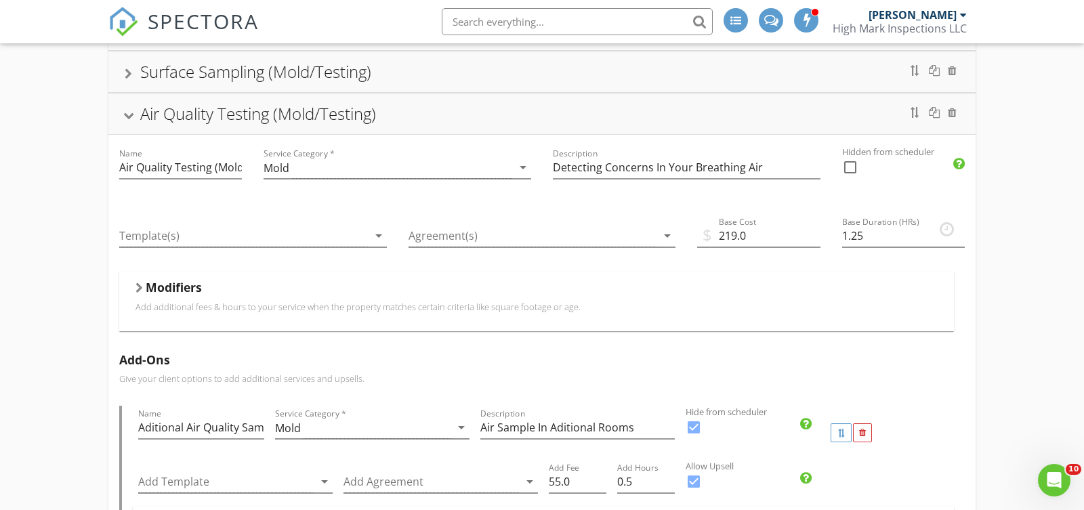
scroll to position [770, 0]
click at [273, 223] on div at bounding box center [243, 233] width 249 height 22
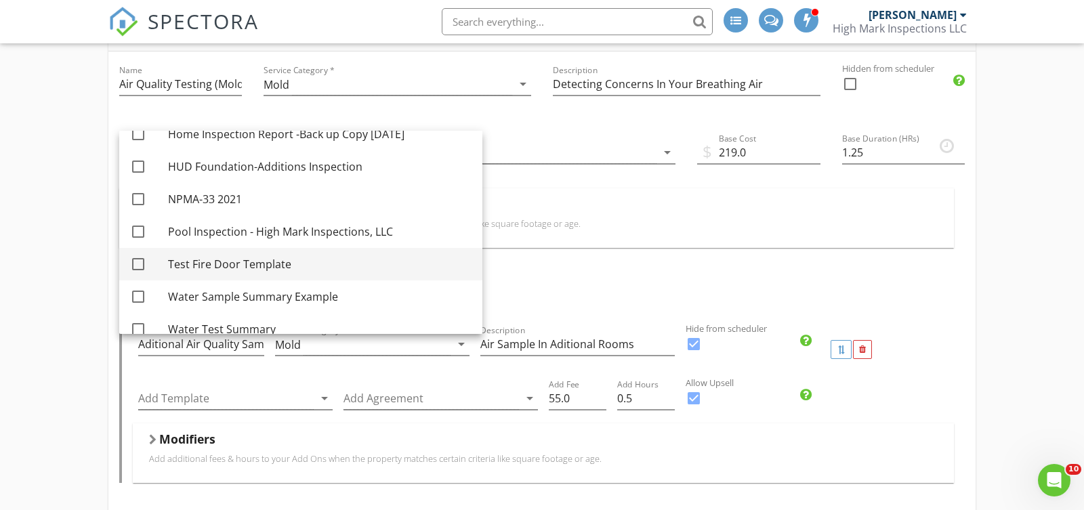
scroll to position [407, 0]
click at [529, 120] on div "Agreement(s) arrow_drop_down" at bounding box center [542, 154] width 289 height 68
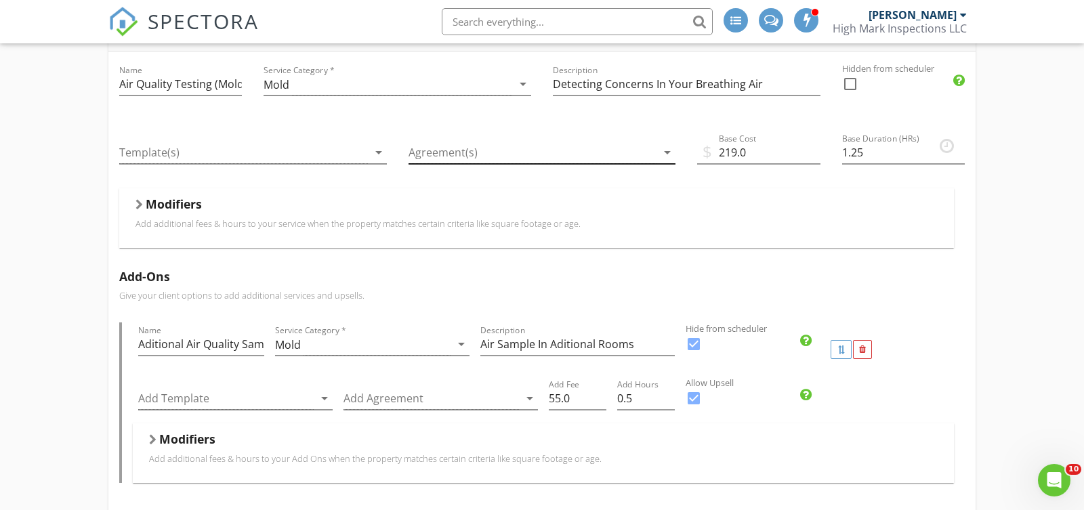
click at [505, 143] on div at bounding box center [533, 153] width 249 height 22
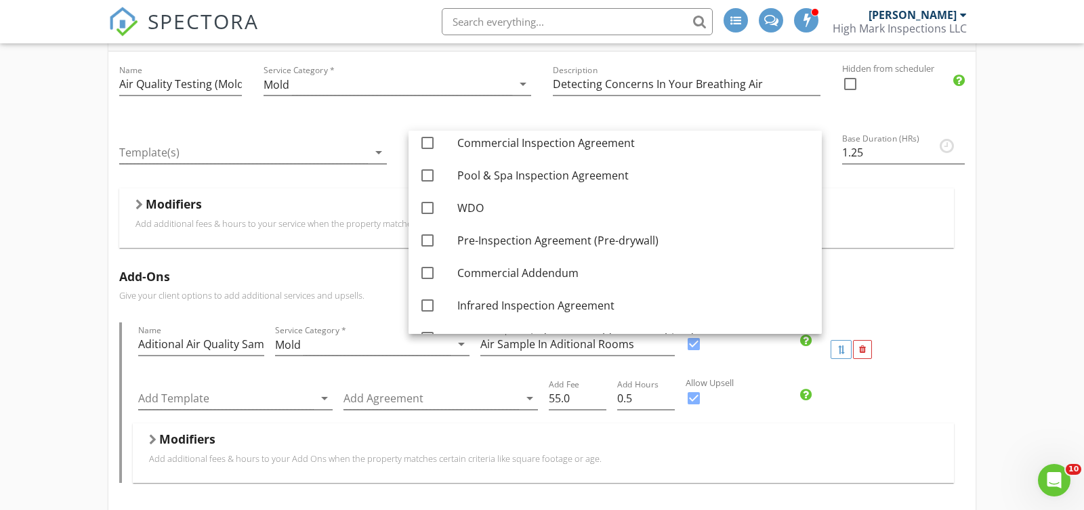
scroll to position [327, 0]
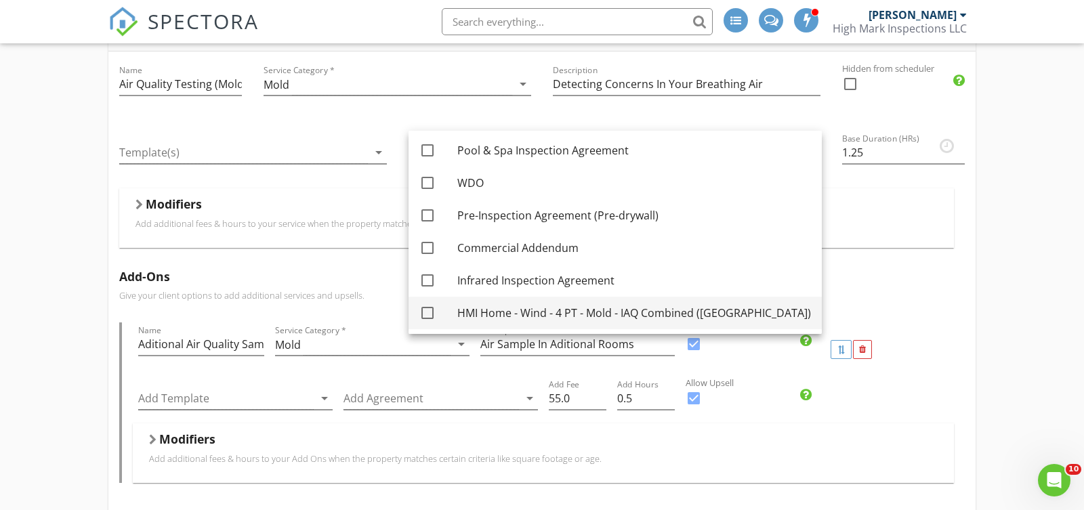
click at [511, 312] on div "HMI Home - Wind - 4 PT - Mold - IAQ Combined (FL)" at bounding box center [634, 313] width 354 height 16
checkbox input "true"
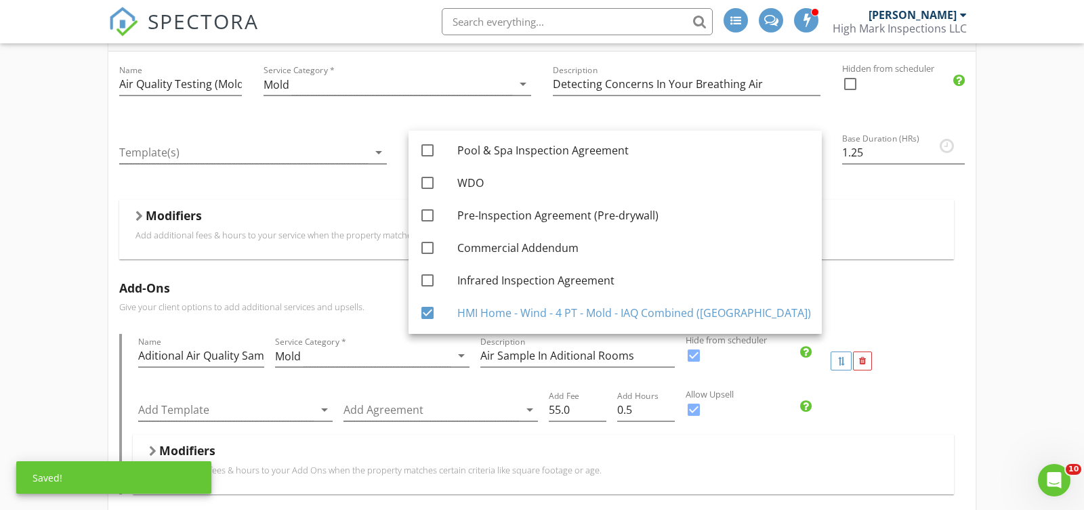
click at [1024, 250] on div "Residential Inspection Name Residential Inspection Service Category * Residenti…" at bounding box center [542, 75] width 1084 height 1603
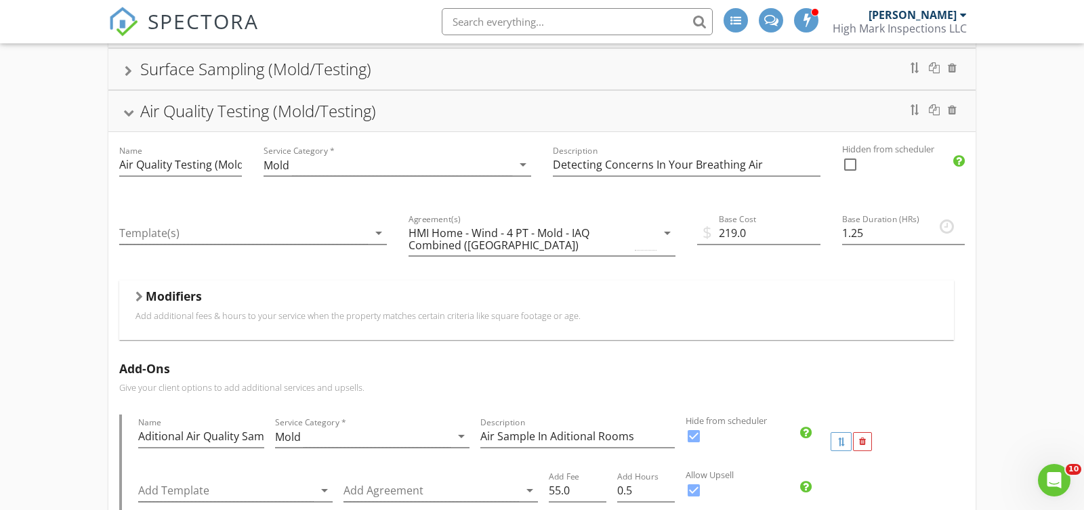
scroll to position [743, 0]
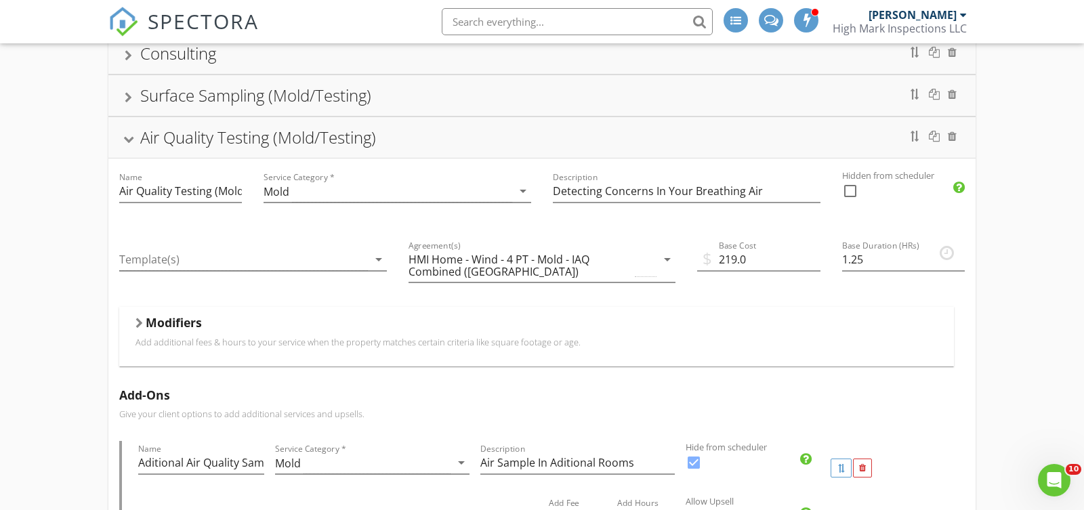
click at [319, 127] on div "Air Quality Testing (Mold/Testing)" at bounding box center [258, 137] width 236 height 22
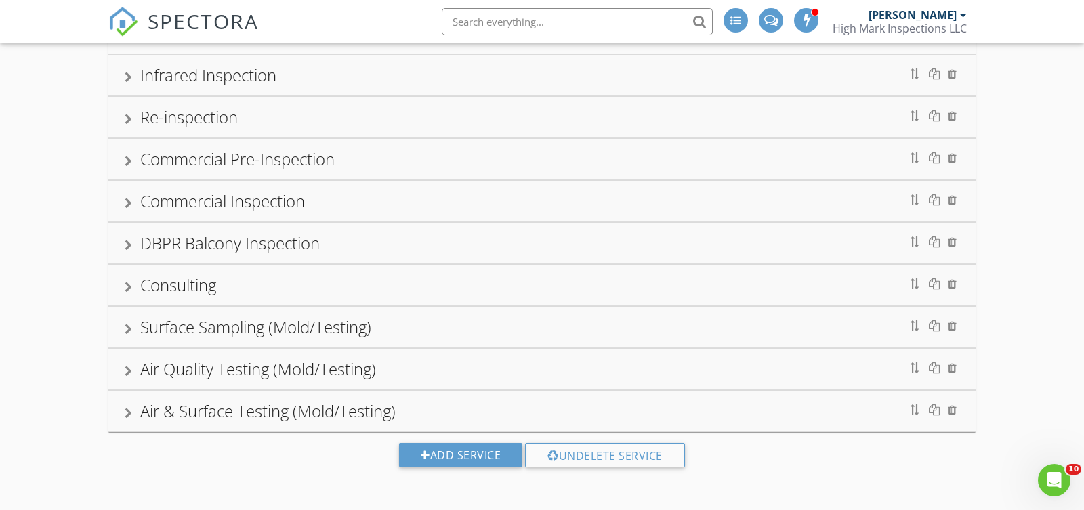
scroll to position [499, 0]
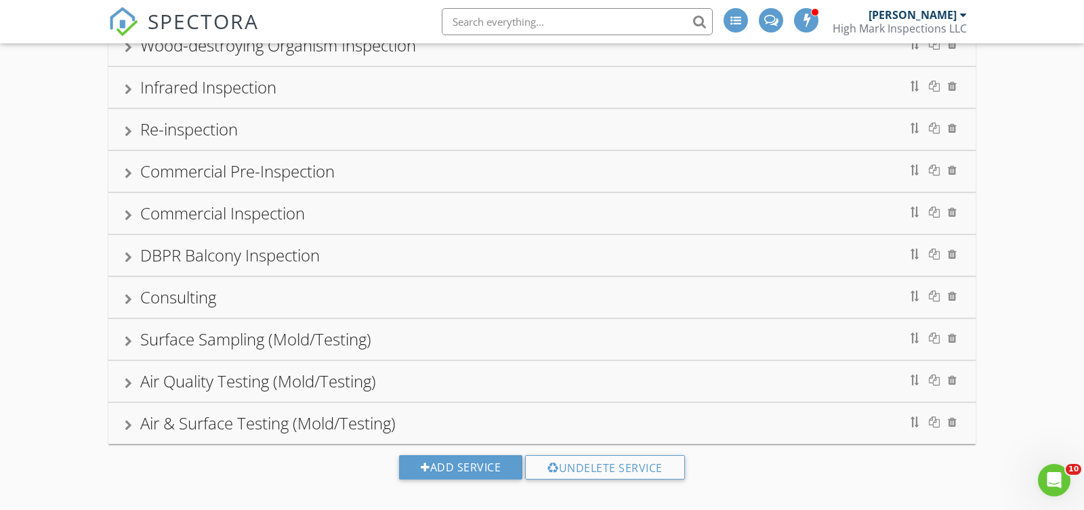
click at [267, 413] on div "Air & Surface Testing (Mold/Testing)" at bounding box center [267, 423] width 255 height 22
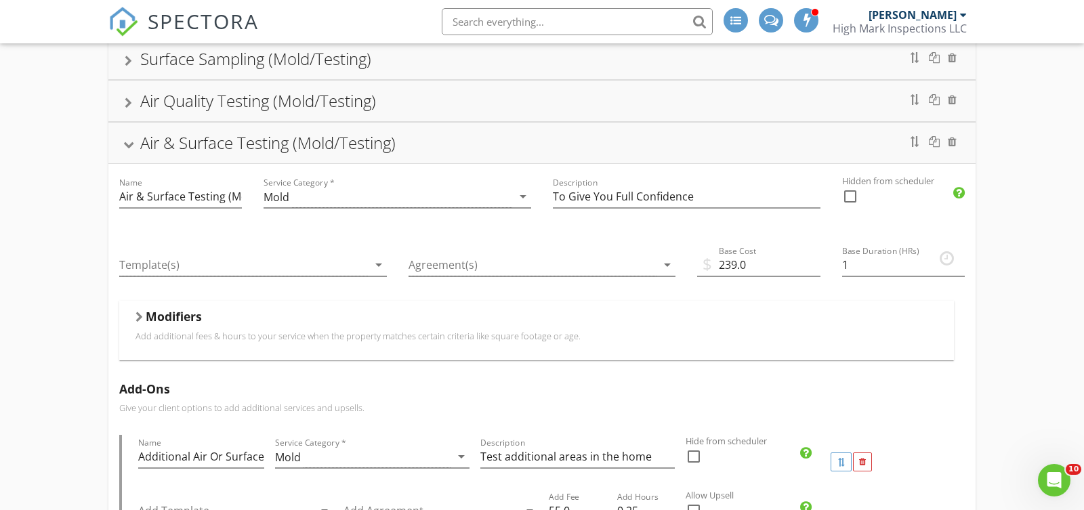
scroll to position [811, 0]
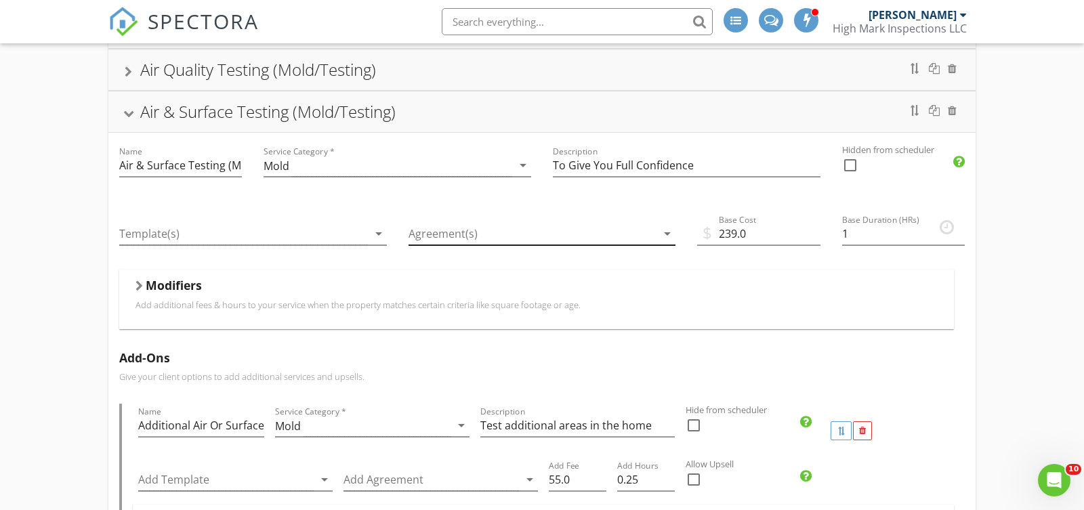
click at [516, 226] on div at bounding box center [533, 234] width 249 height 22
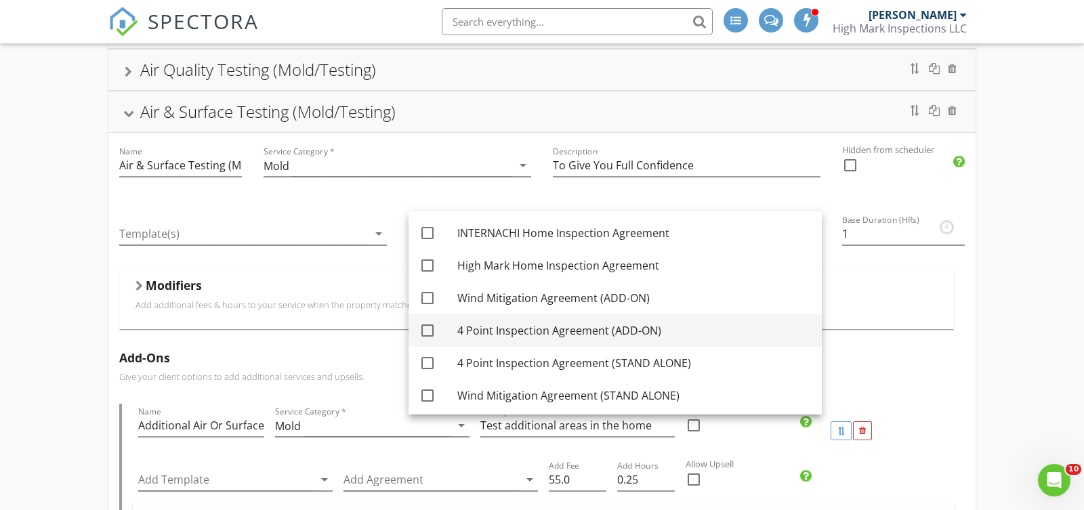
scroll to position [327, 0]
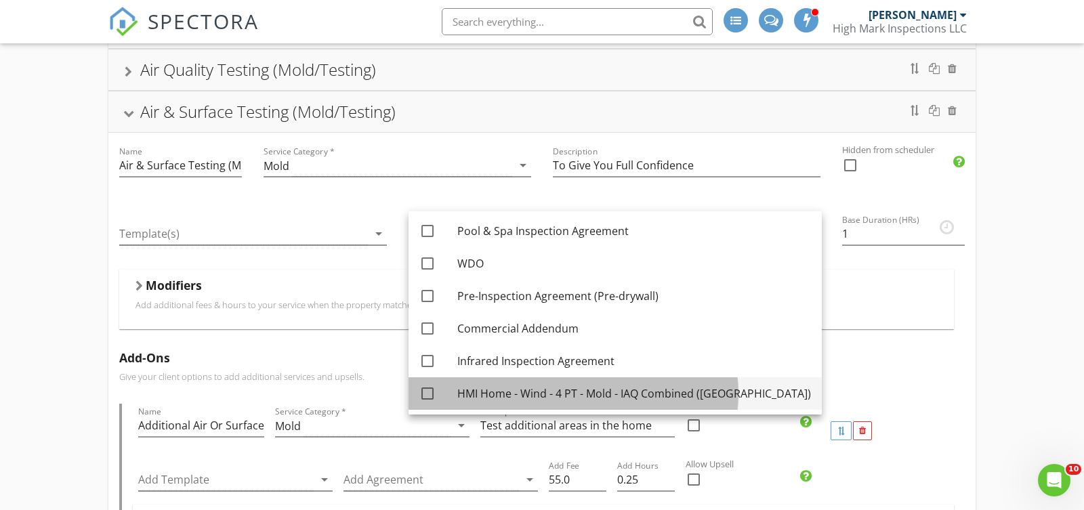
click at [495, 397] on div "HMI Home - Wind - 4 PT - Mold - IAQ Combined ([GEOGRAPHIC_DATA])" at bounding box center [634, 394] width 354 height 16
checkbox input "true"
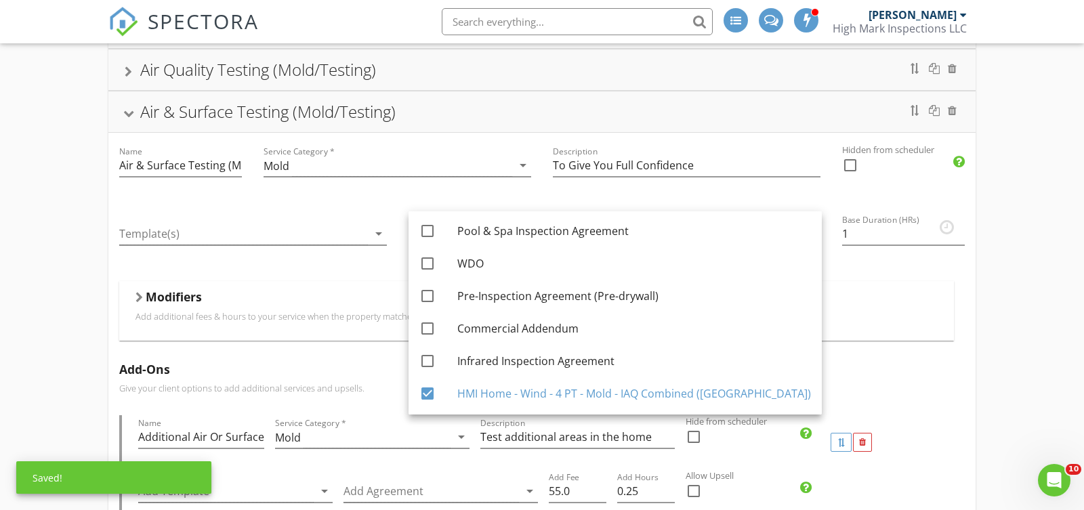
click at [1039, 274] on div "Residential Inspection Name Residential Inspection Service Category * Residenti…" at bounding box center [542, 115] width 1084 height 1603
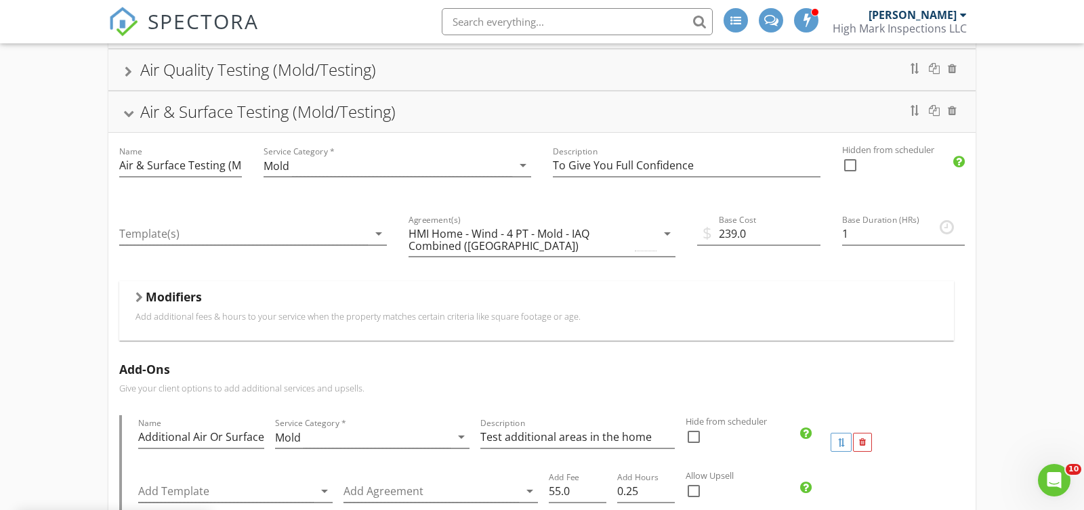
click at [432, 102] on div "Air & Surface Testing (Mold/Testing)" at bounding box center [542, 112] width 835 height 24
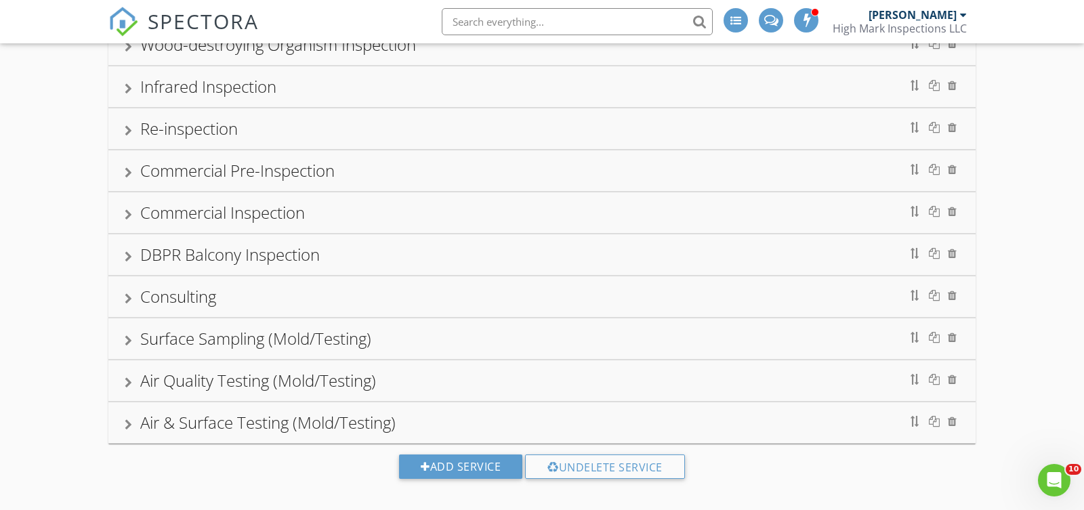
scroll to position [499, 0]
click at [263, 370] on div "Air Quality Testing (Mold/Testing)" at bounding box center [258, 381] width 236 height 22
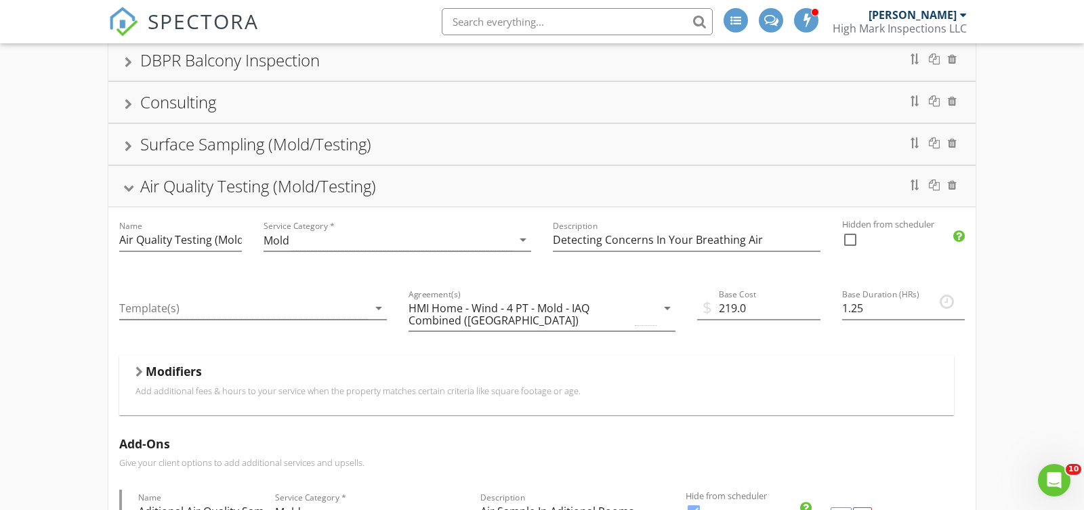
scroll to position [714, 0]
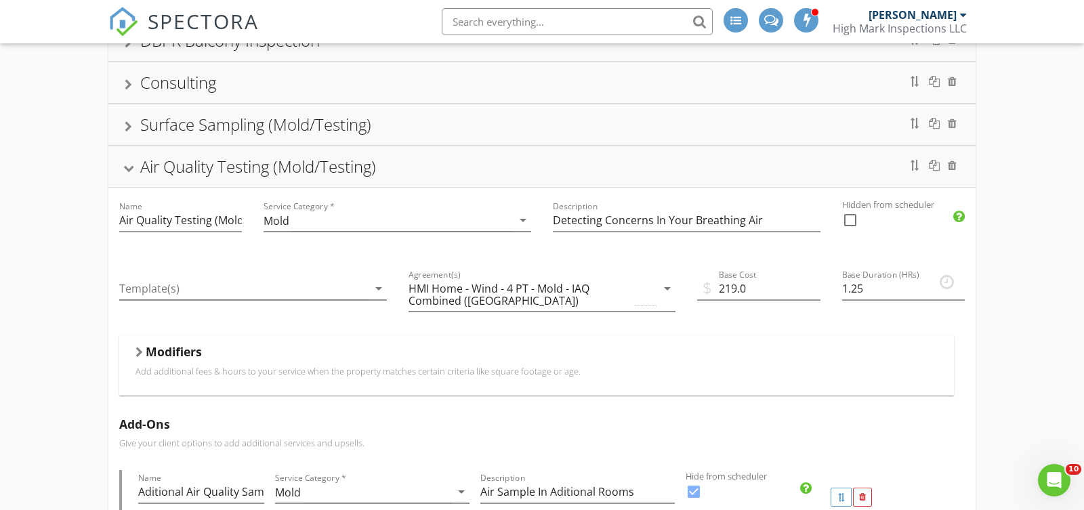
click at [279, 162] on div "Air Quality Testing (Mold/Testing)" at bounding box center [258, 166] width 236 height 22
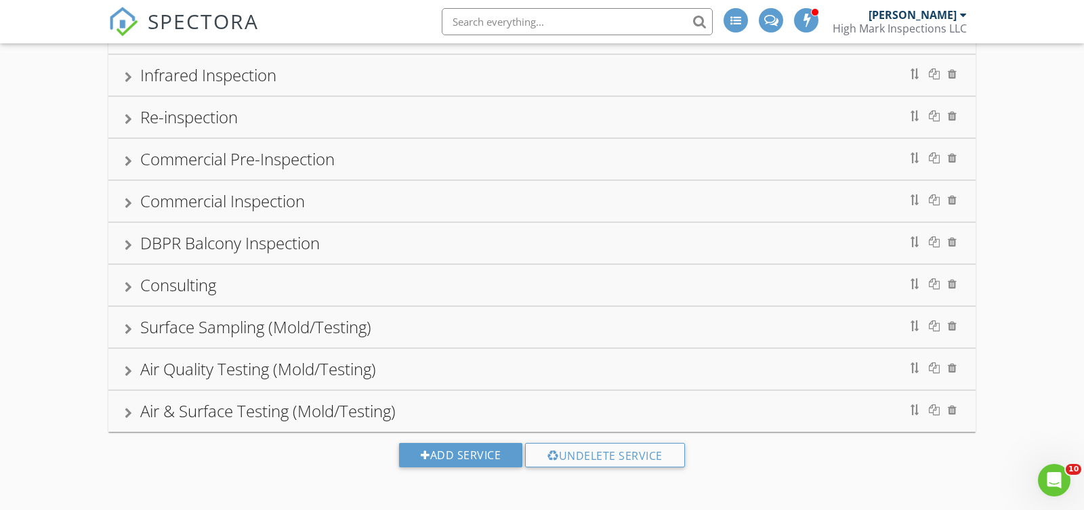
scroll to position [499, 0]
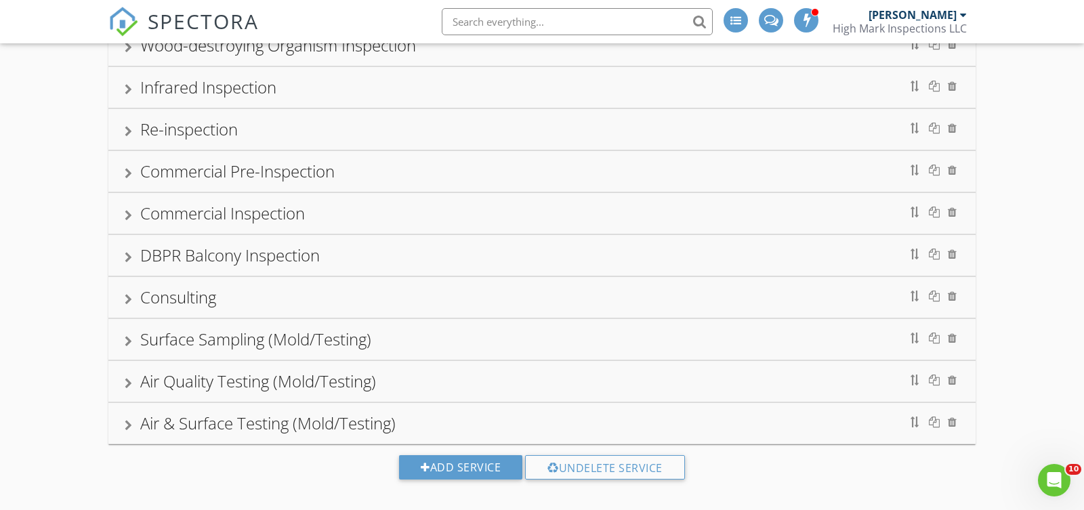
click at [291, 419] on div "Air & Surface Testing (Mold/Testing)" at bounding box center [267, 423] width 255 height 22
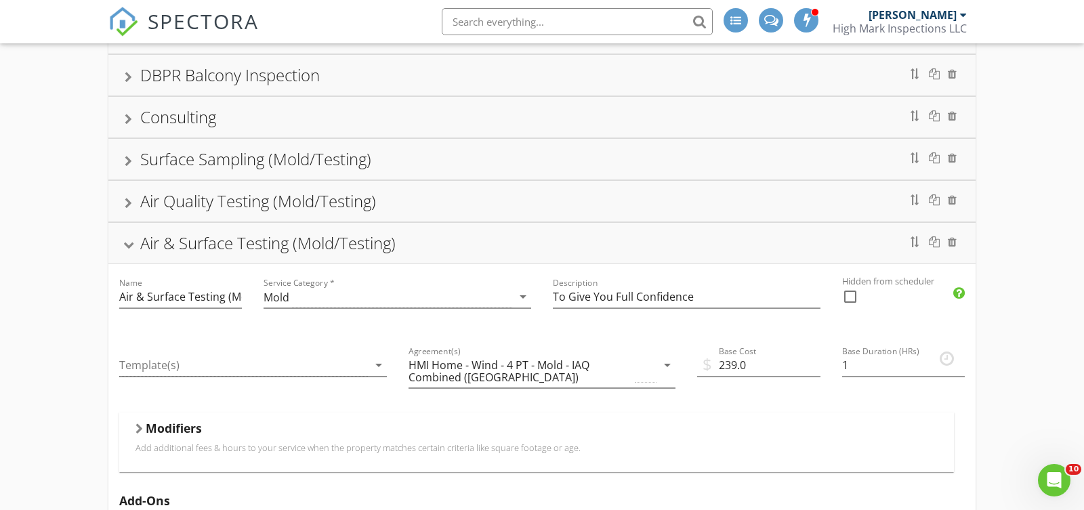
scroll to position [676, 0]
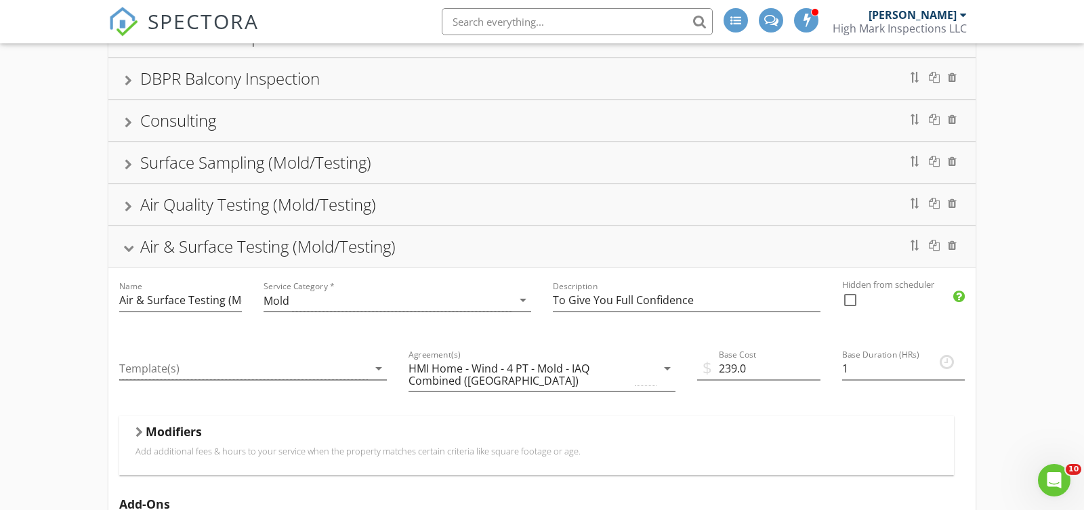
click at [288, 237] on div "Air & Surface Testing (Mold/Testing)" at bounding box center [267, 246] width 255 height 22
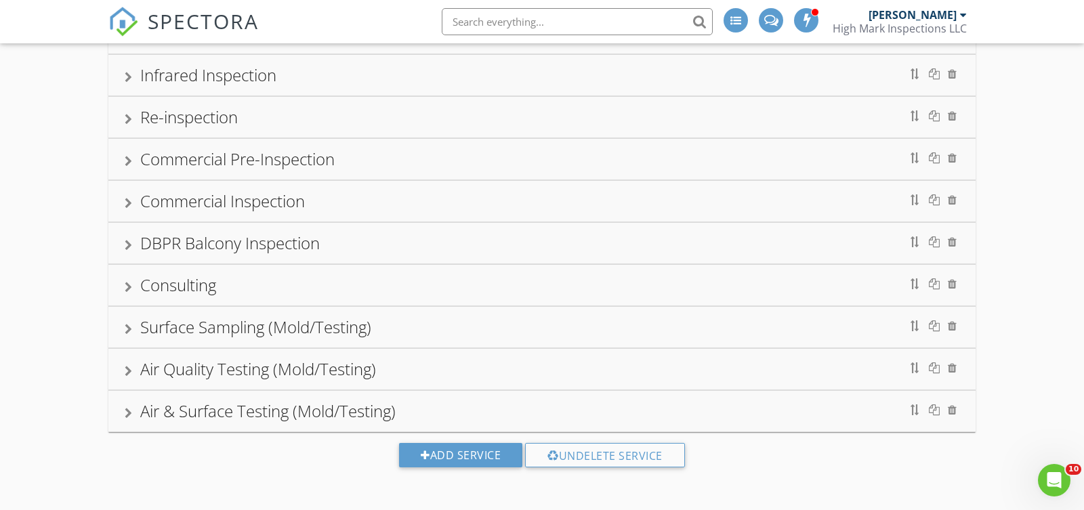
scroll to position [499, 0]
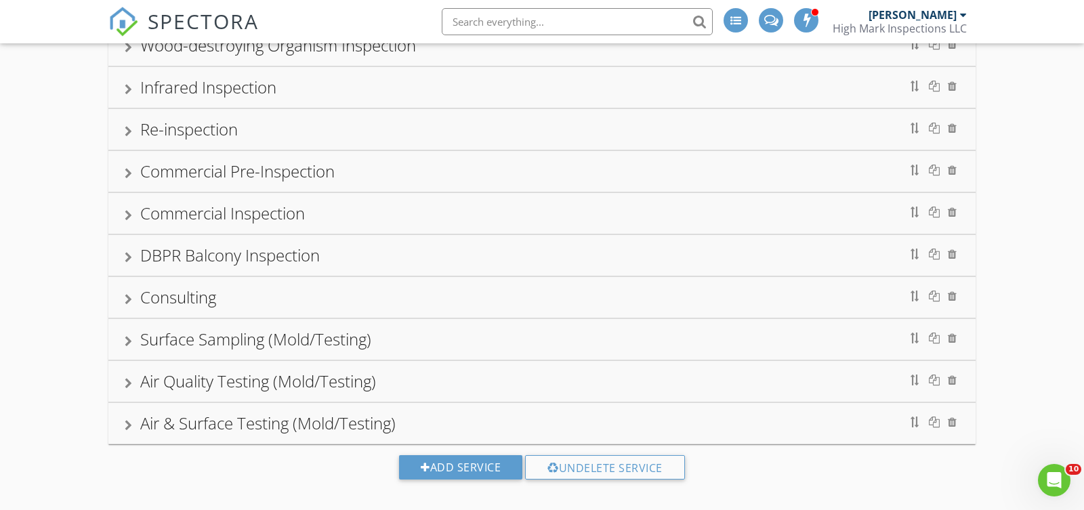
click at [279, 329] on div "Surface Sampling (Mold/Testing)" at bounding box center [255, 339] width 231 height 22
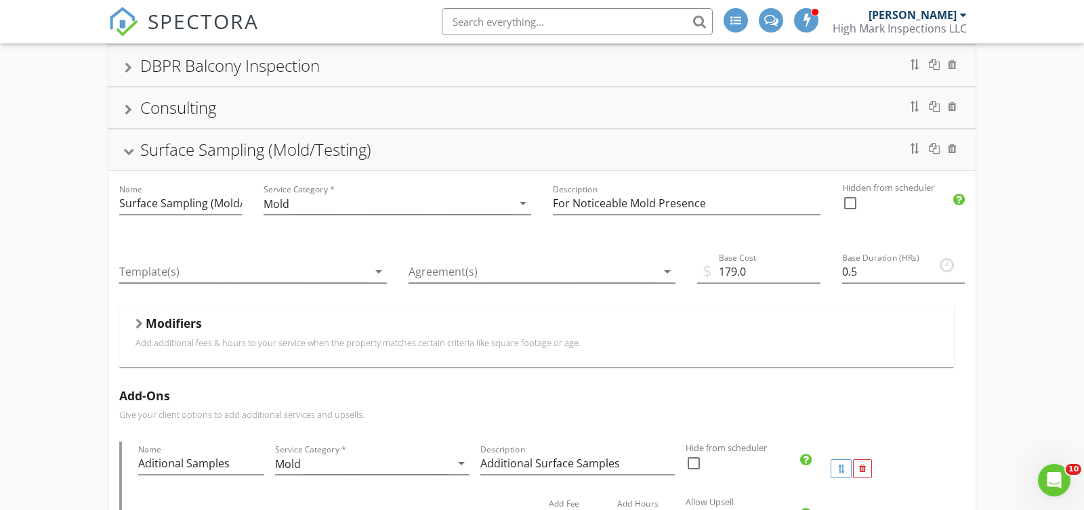
scroll to position [748, 0]
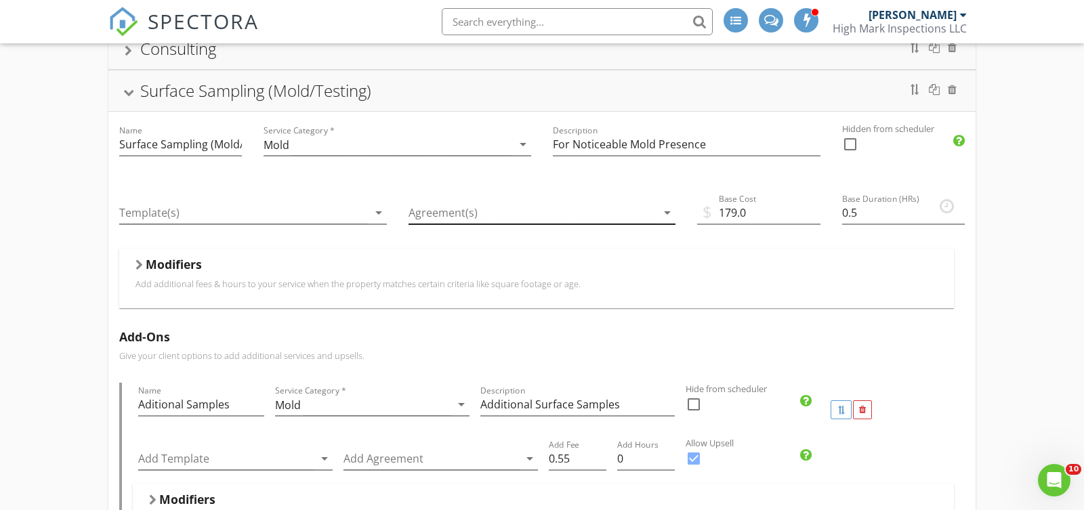
click at [553, 202] on div at bounding box center [533, 213] width 249 height 22
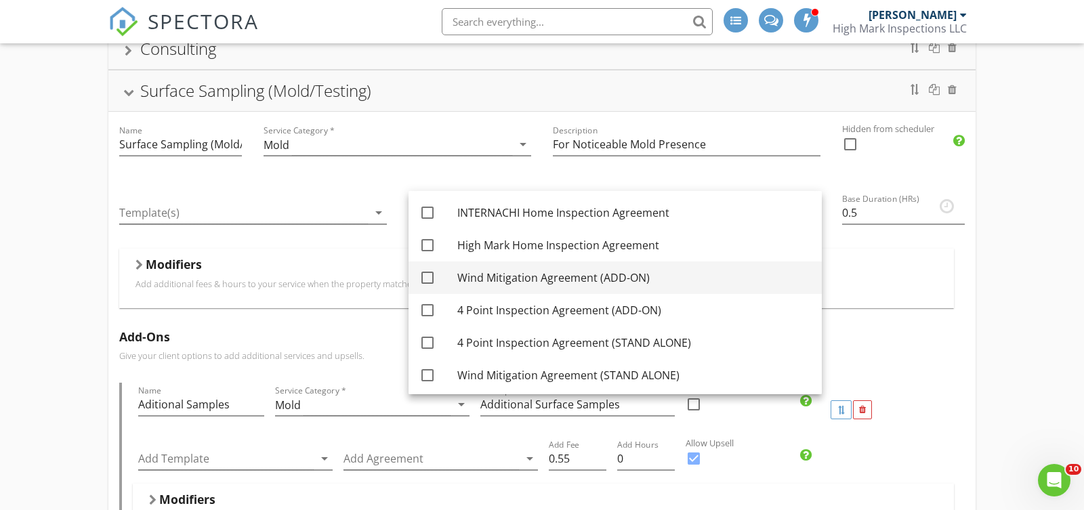
scroll to position [327, 0]
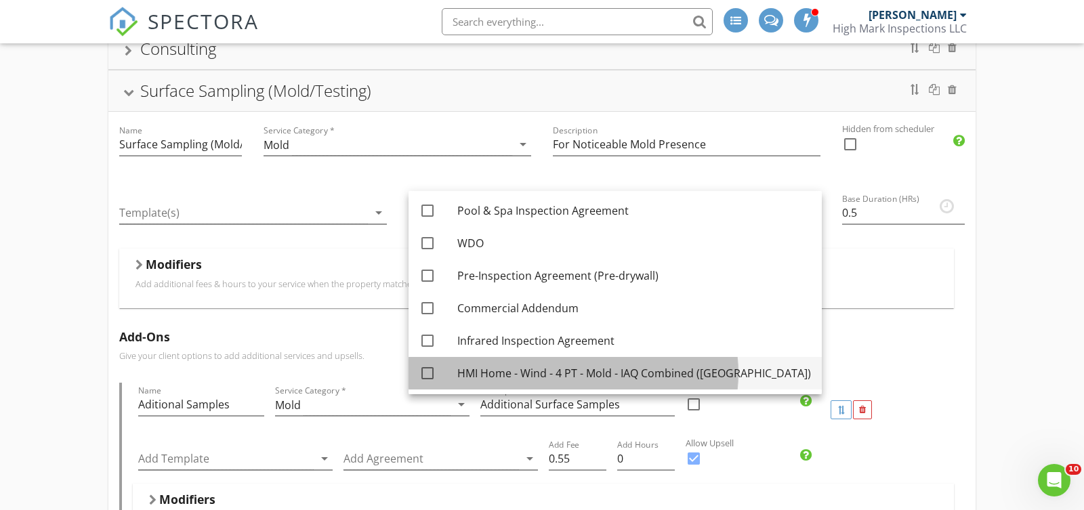
click at [537, 369] on div "HMI Home - Wind - 4 PT - Mold - IAQ Combined ([GEOGRAPHIC_DATA])" at bounding box center [634, 373] width 354 height 16
checkbox input "true"
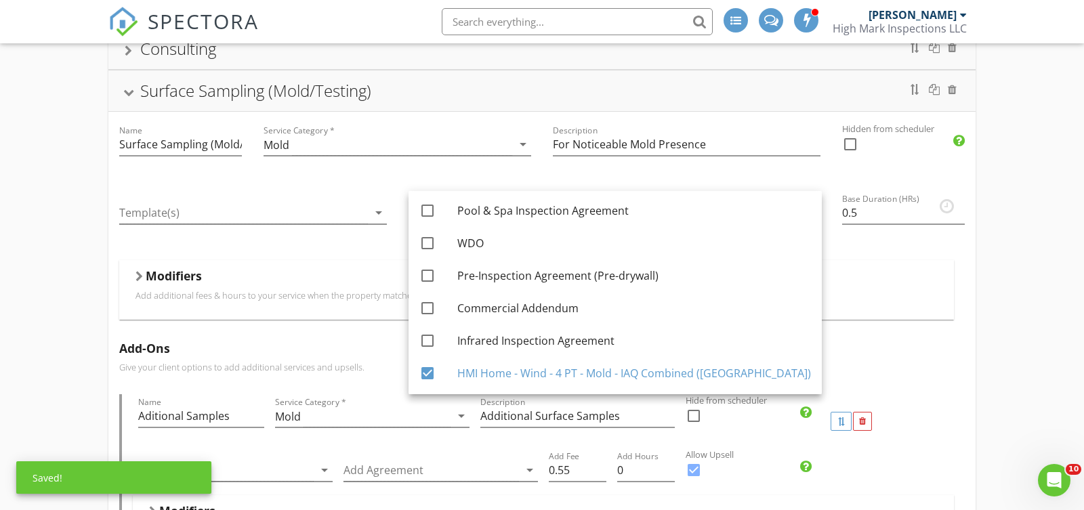
click at [1033, 289] on div "Residential Inspection Name Residential Inspection Service Category * Residenti…" at bounding box center [542, 178] width 1084 height 1603
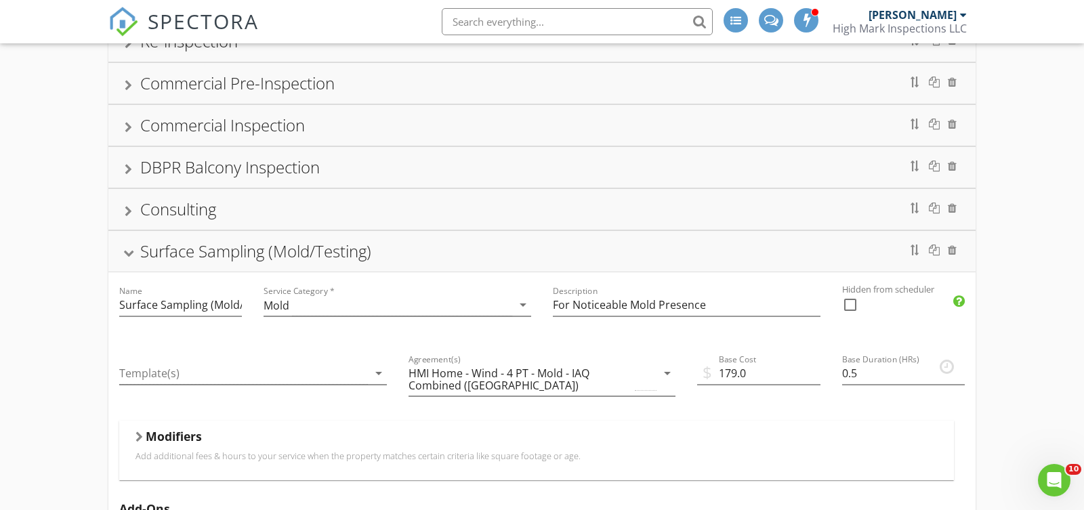
scroll to position [650, 0]
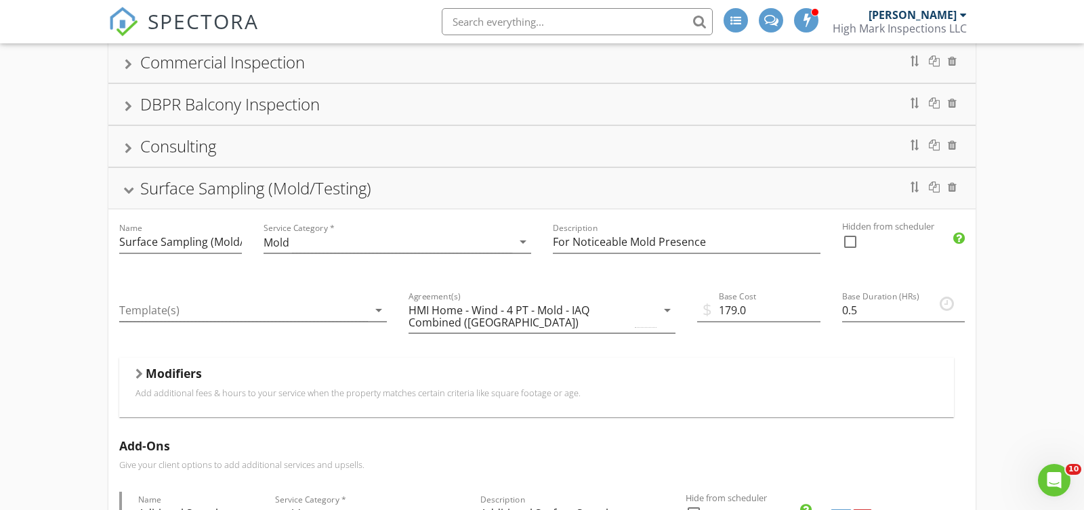
click at [226, 180] on div "Surface Sampling (Mold/Testing)" at bounding box center [255, 188] width 231 height 22
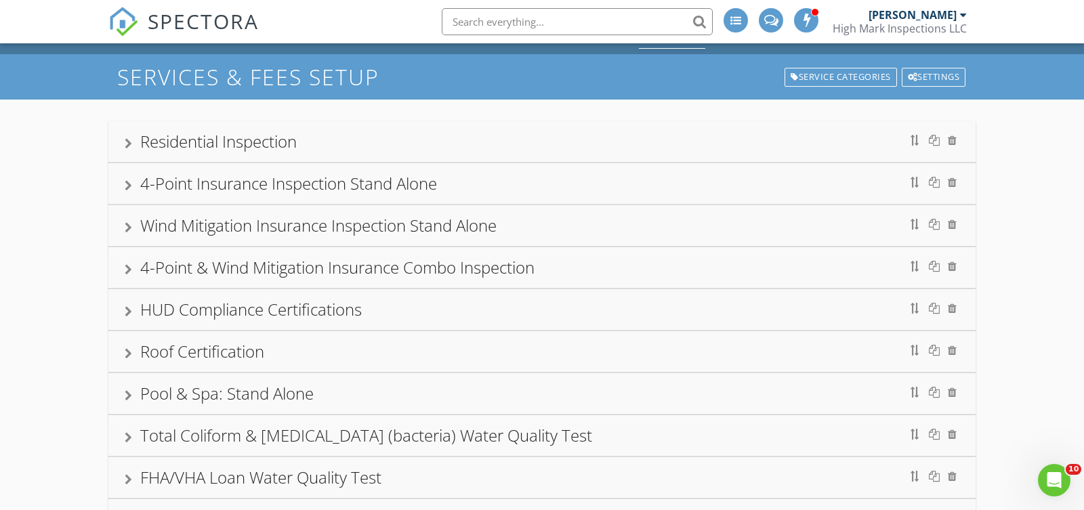
scroll to position [0, 0]
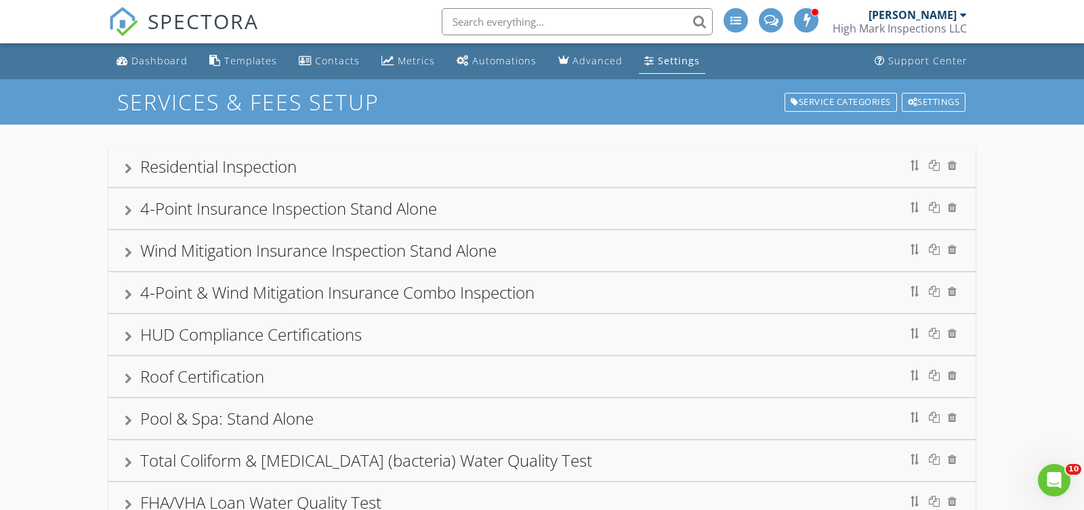
click at [232, 159] on div "Residential Inspection" at bounding box center [218, 166] width 157 height 22
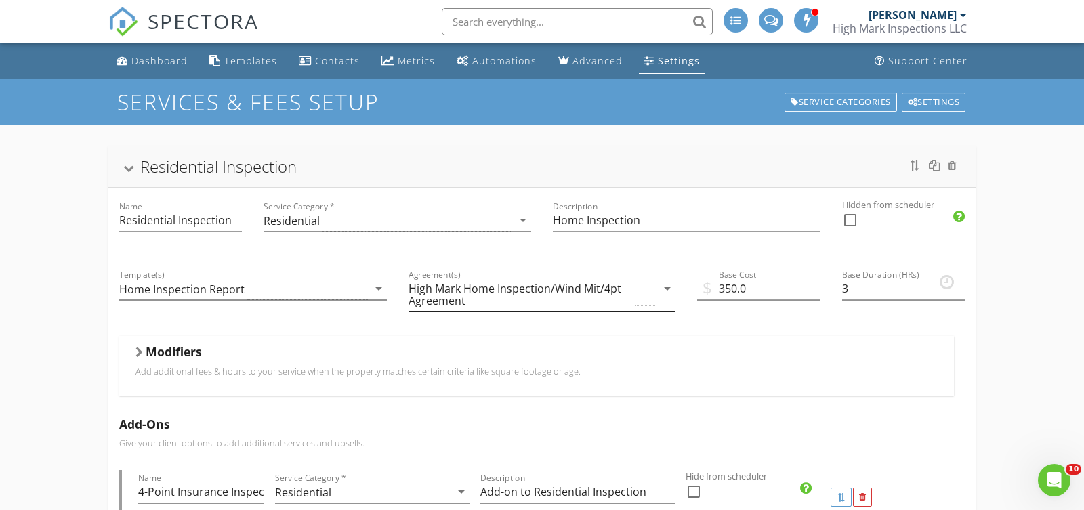
click at [472, 302] on div "High Mark Home Inspection/Wind Mit/4pt Agreement" at bounding box center [521, 295] width 224 height 24
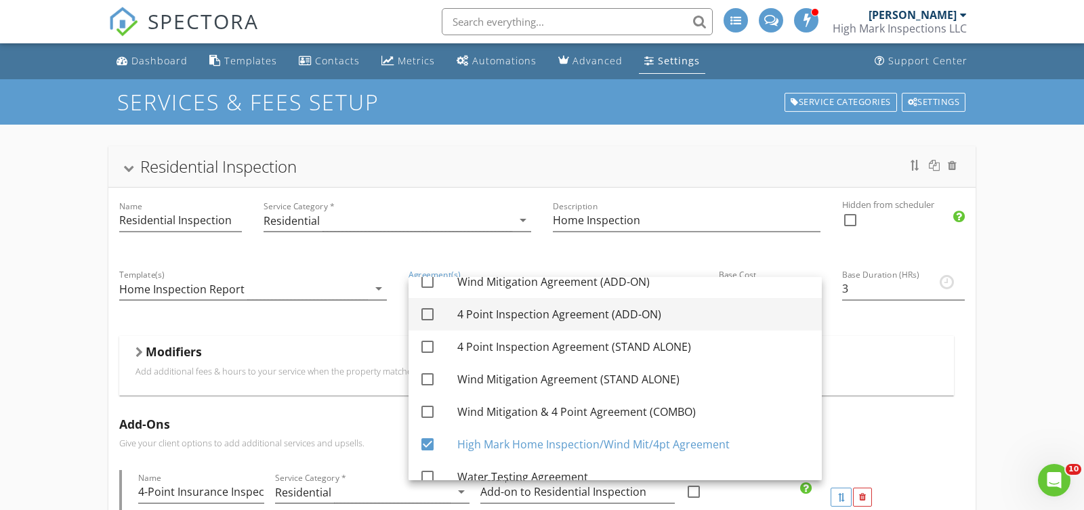
scroll to position [327, 0]
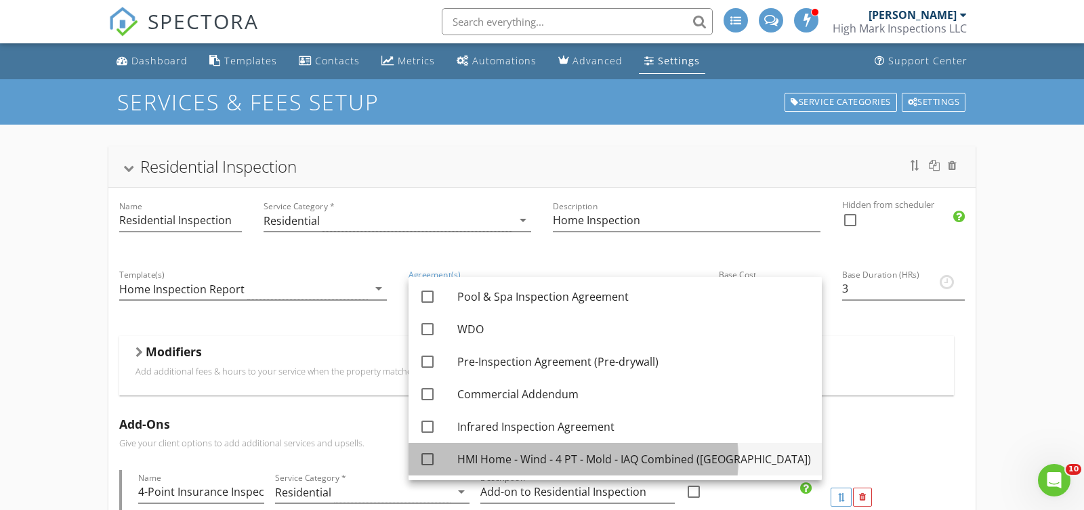
click at [484, 458] on div "HMI Home - Wind - 4 PT - Mold - IAQ Combined ([GEOGRAPHIC_DATA])" at bounding box center [634, 459] width 354 height 16
checkbox input "true"
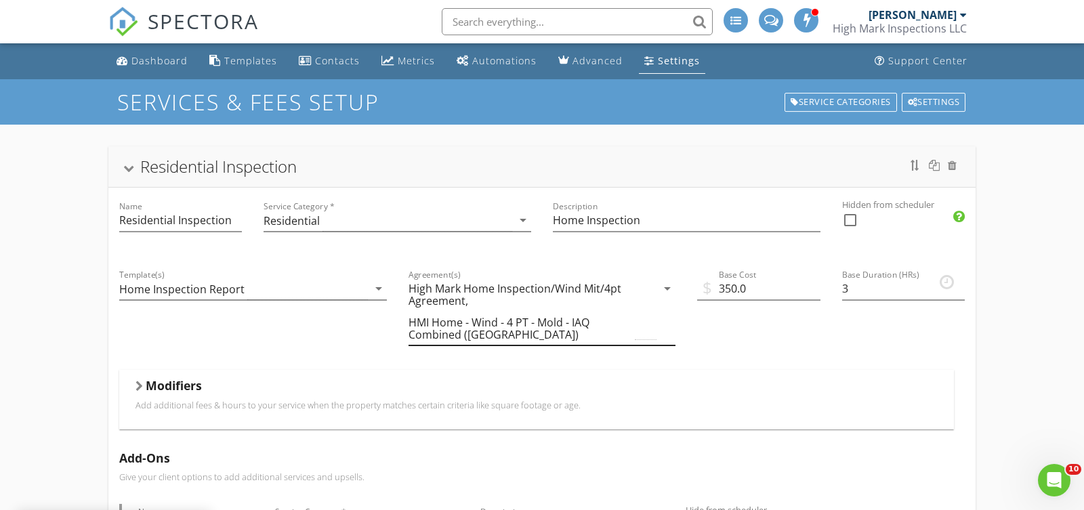
click at [577, 289] on div "High Mark Home Inspection/Wind Mit/4pt Agreement," at bounding box center [521, 295] width 224 height 24
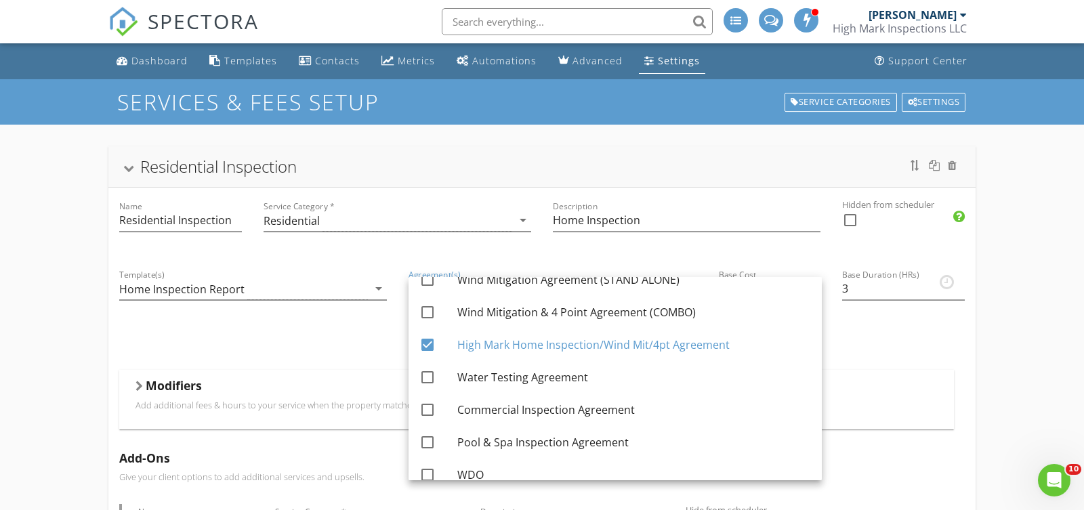
scroll to position [186, 0]
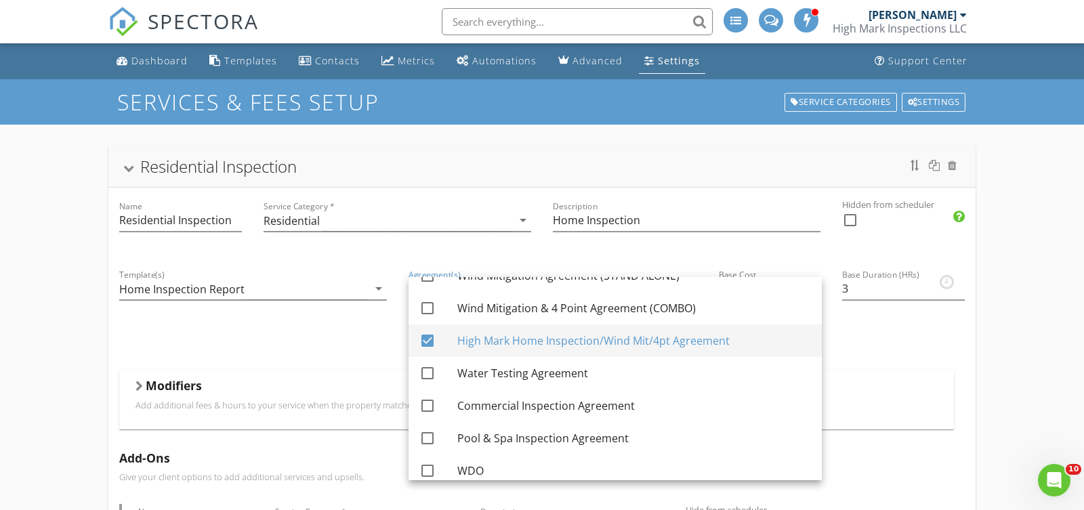
click at [428, 342] on div at bounding box center [427, 340] width 23 height 23
checkbox input "false"
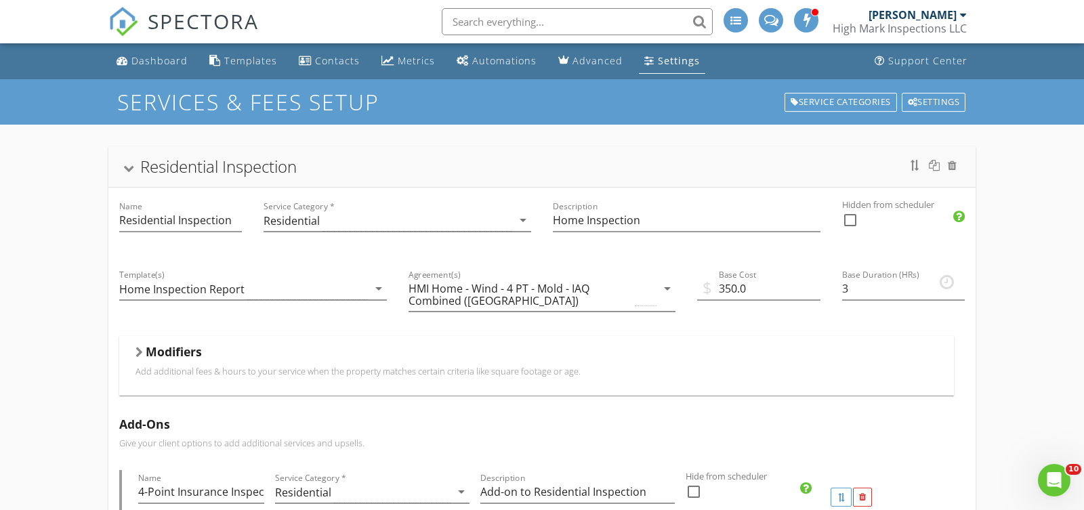
click at [129, 171] on div at bounding box center [128, 168] width 11 height 7
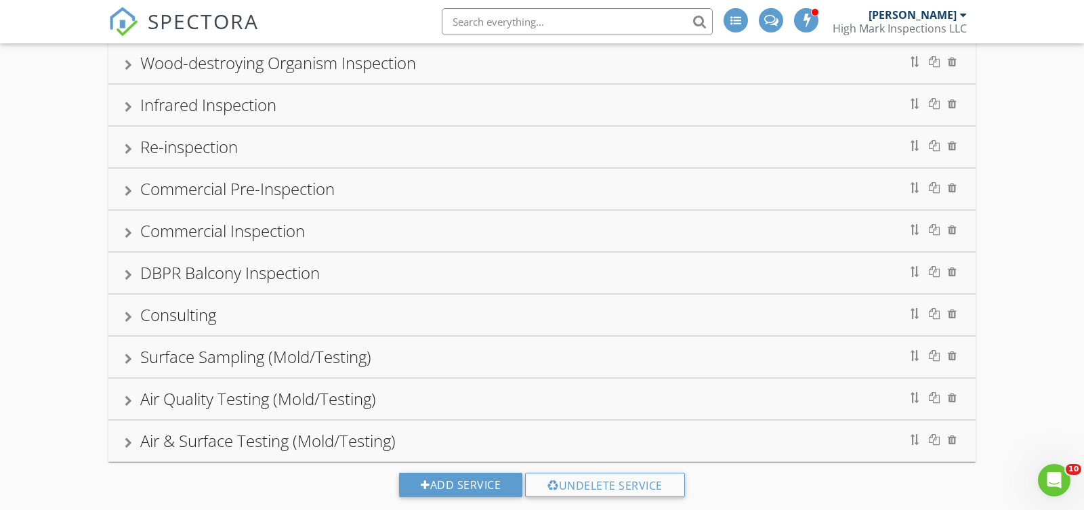
scroll to position [476, 0]
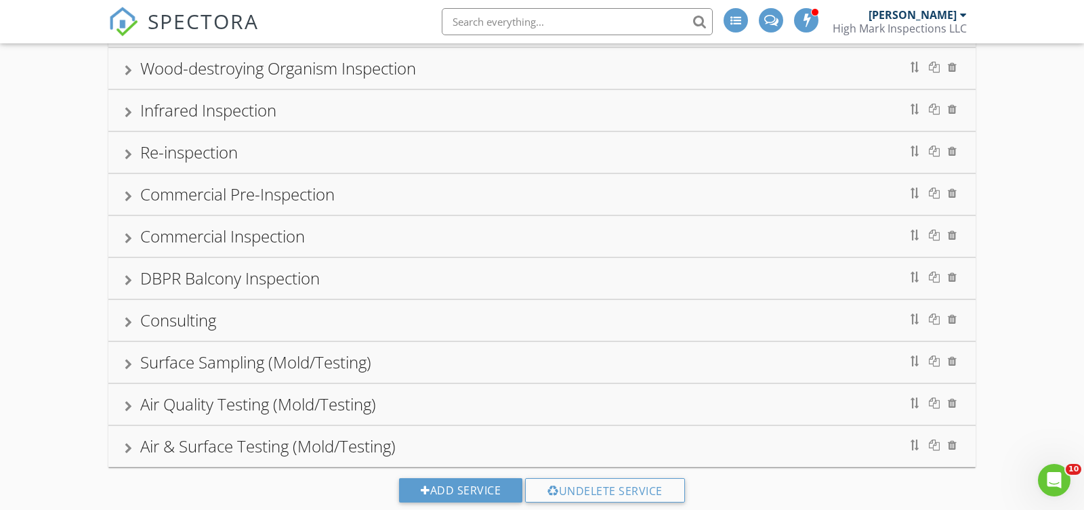
click at [257, 351] on div "Surface Sampling (Mold/Testing)" at bounding box center [255, 362] width 231 height 22
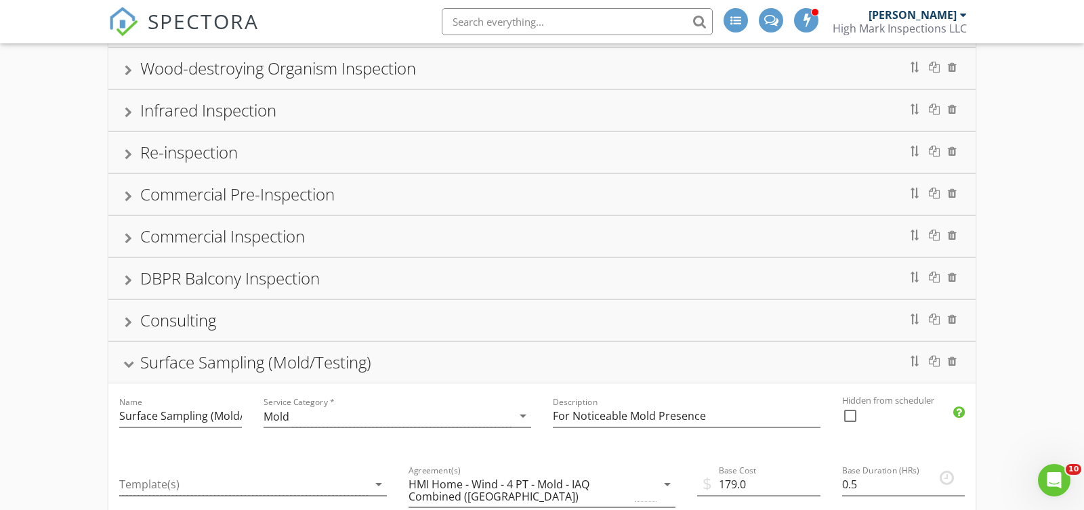
scroll to position [627, 0]
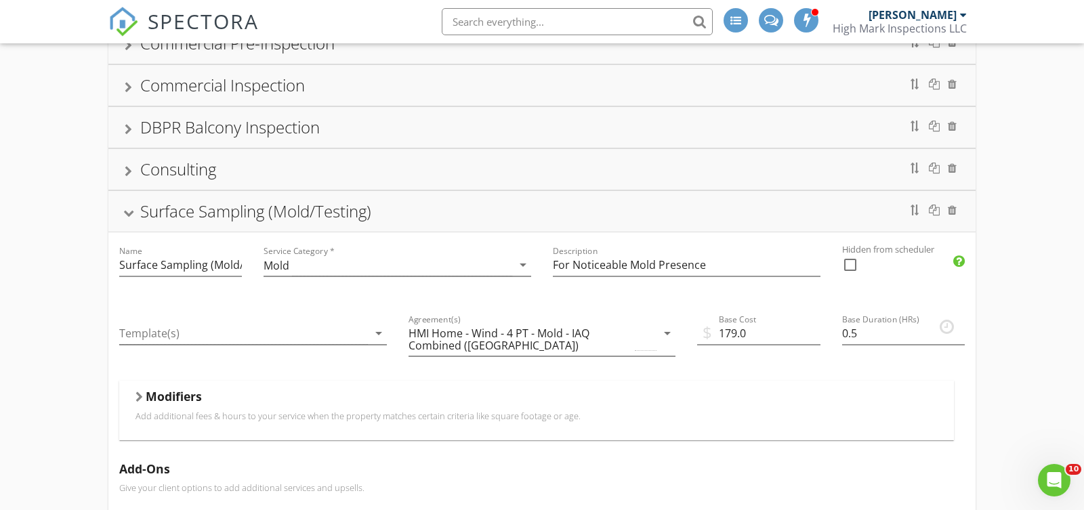
click at [252, 200] on div "Surface Sampling (Mold/Testing)" at bounding box center [255, 211] width 231 height 22
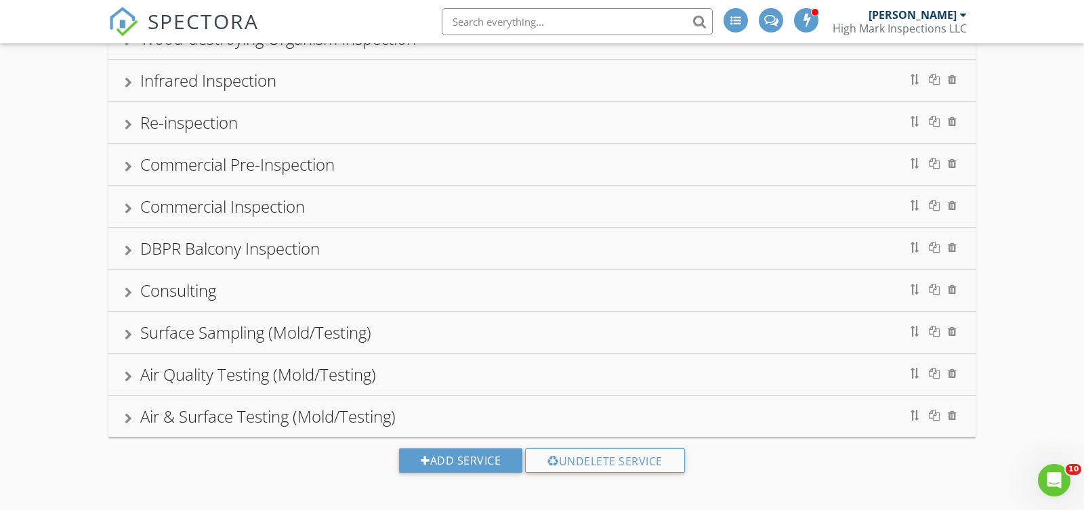
scroll to position [499, 0]
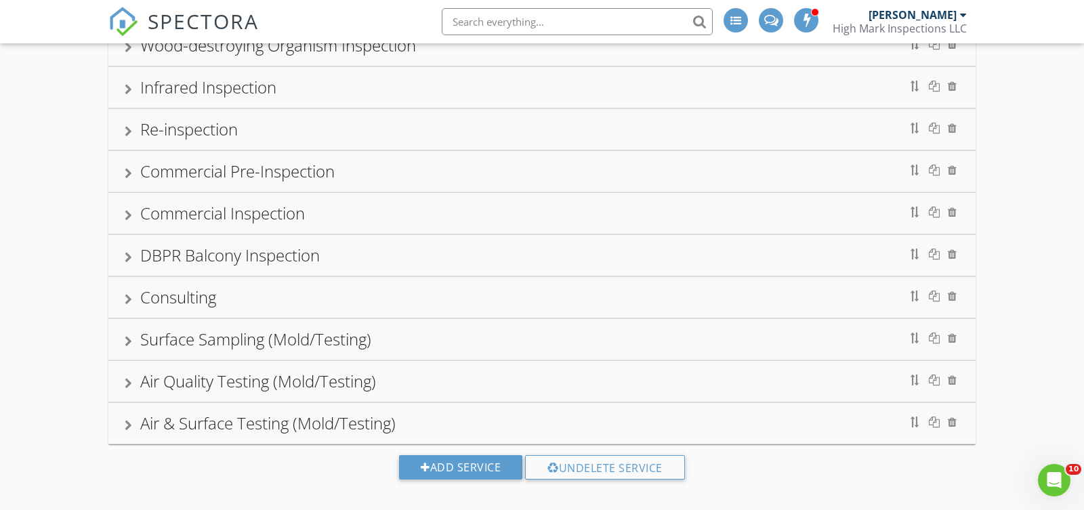
click at [251, 370] on div "Air Quality Testing (Mold/Testing)" at bounding box center [258, 381] width 236 height 22
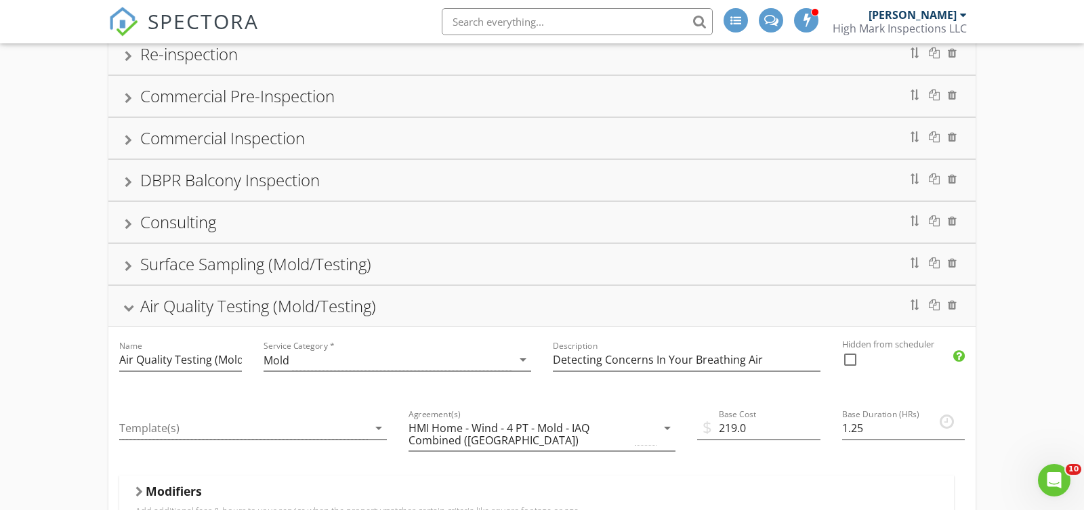
scroll to position [577, 0]
click at [259, 293] on div "Air Quality Testing (Mold/Testing)" at bounding box center [258, 304] width 236 height 22
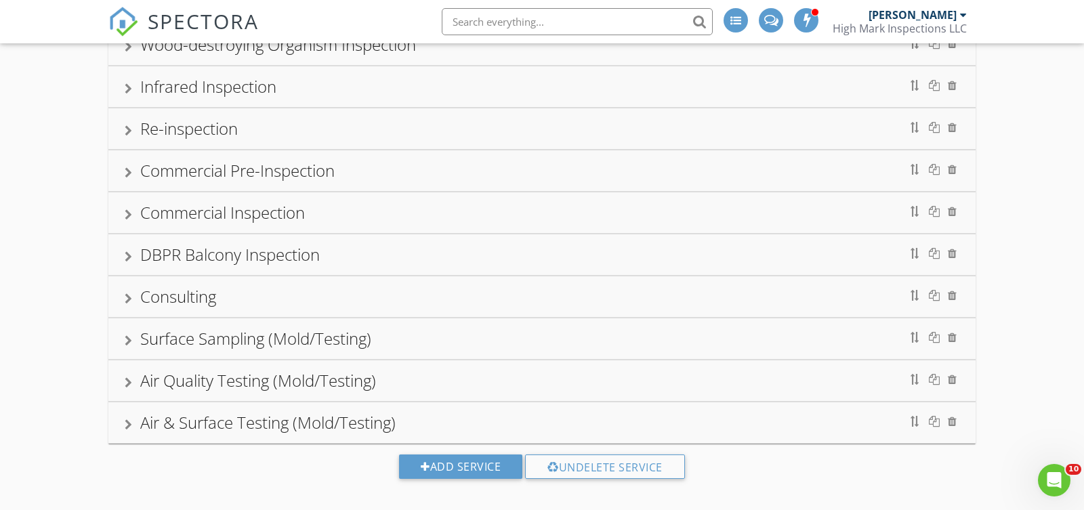
scroll to position [499, 0]
click at [262, 412] on div "Air & Surface Testing (Mold/Testing)" at bounding box center [267, 423] width 255 height 22
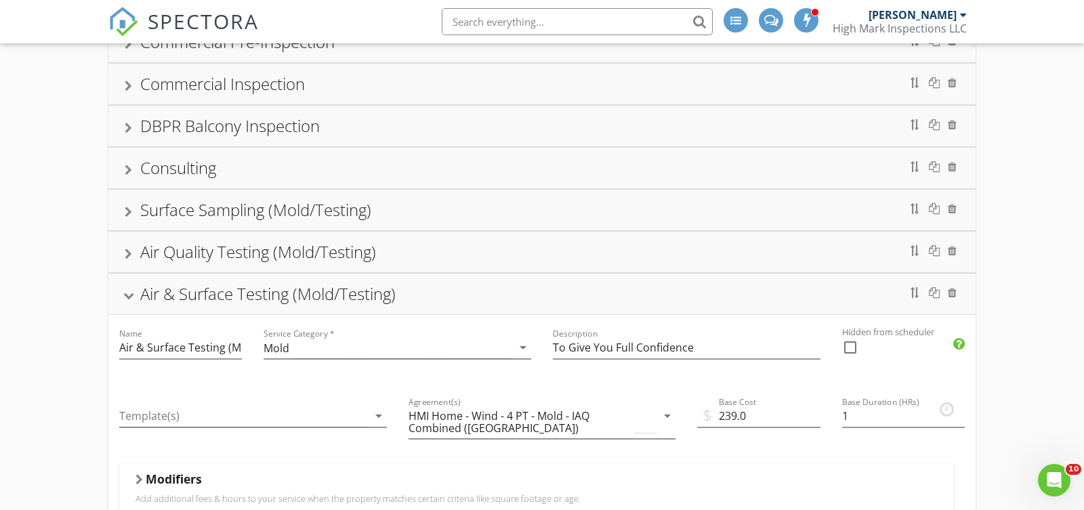
scroll to position [632, 0]
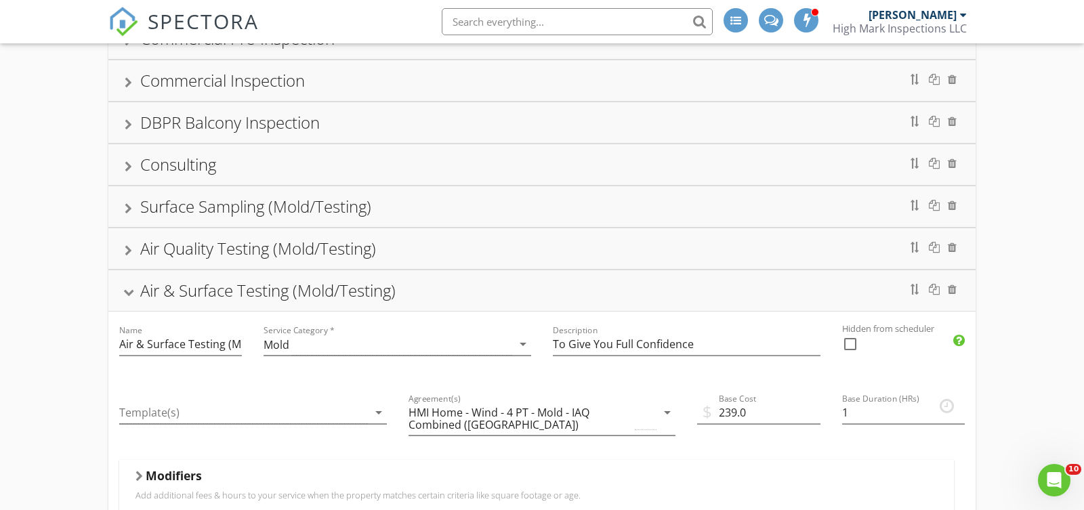
click at [295, 279] on div "Air & Surface Testing (Mold/Testing)" at bounding box center [267, 290] width 255 height 22
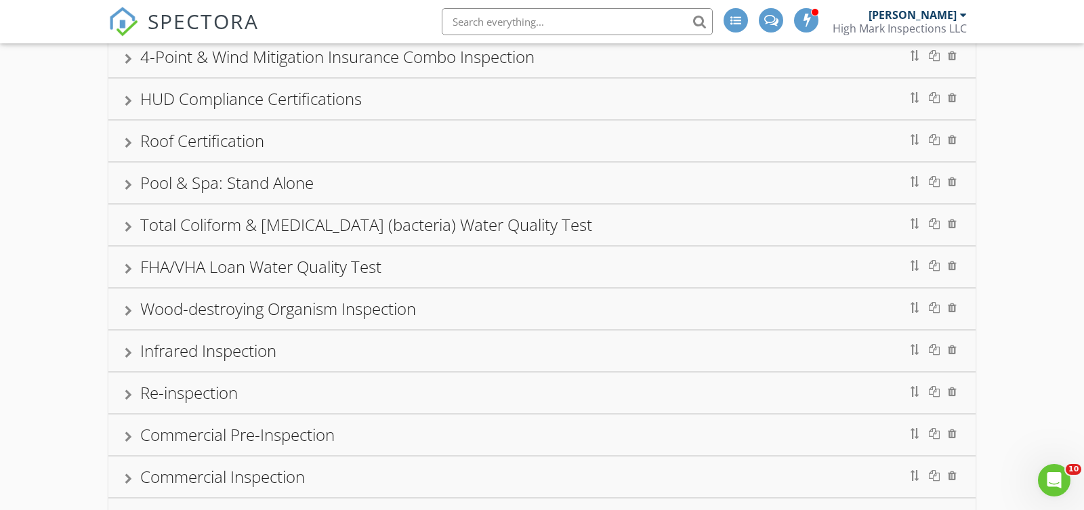
scroll to position [0, 0]
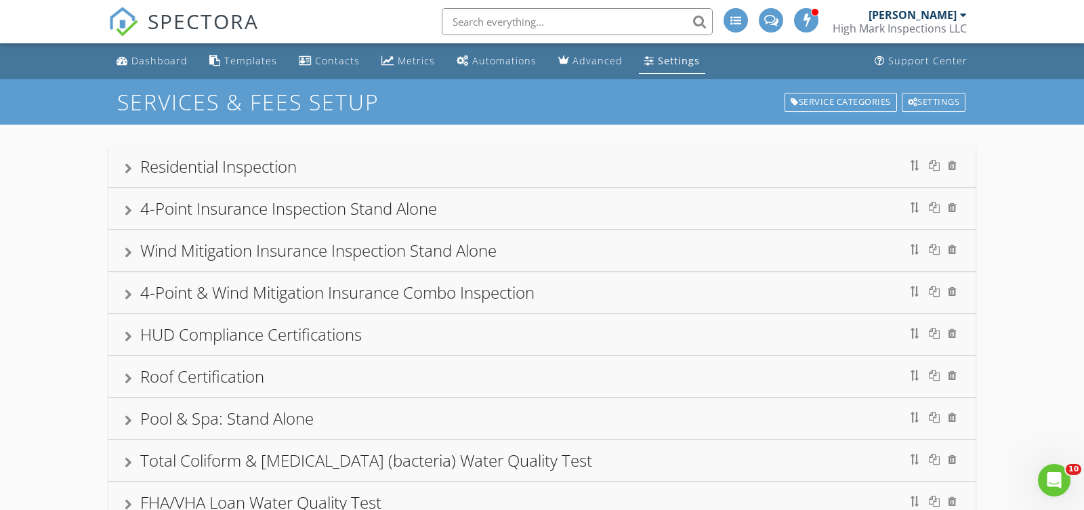
click at [285, 173] on div "Residential Inspection" at bounding box center [218, 166] width 157 height 22
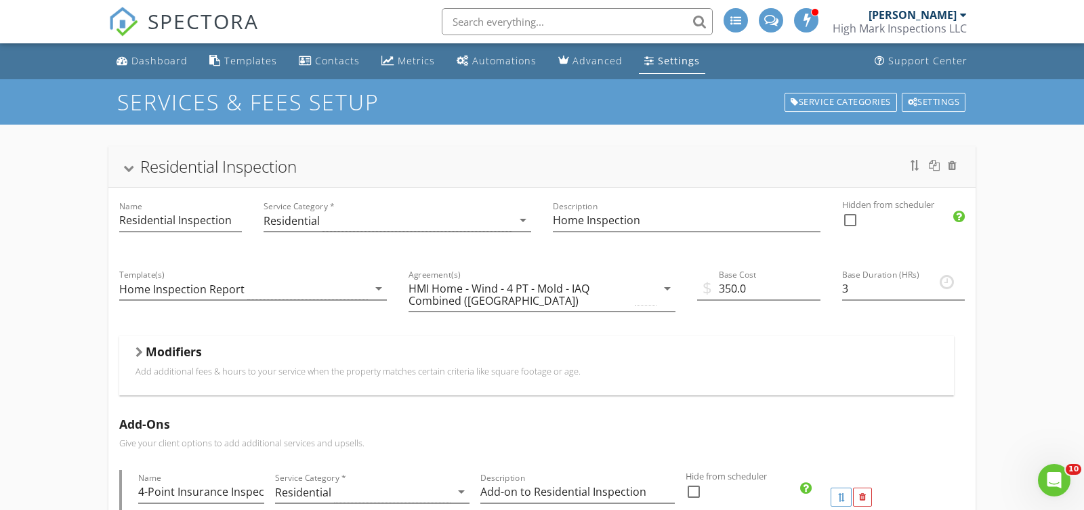
click at [224, 163] on div "Residential Inspection" at bounding box center [218, 166] width 157 height 22
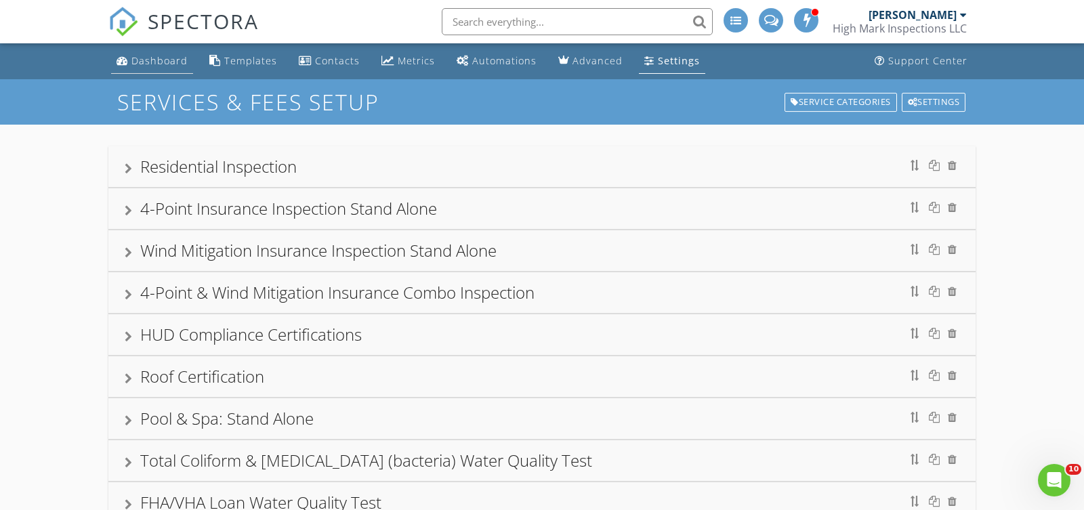
click at [159, 61] on div "Dashboard" at bounding box center [159, 60] width 56 height 13
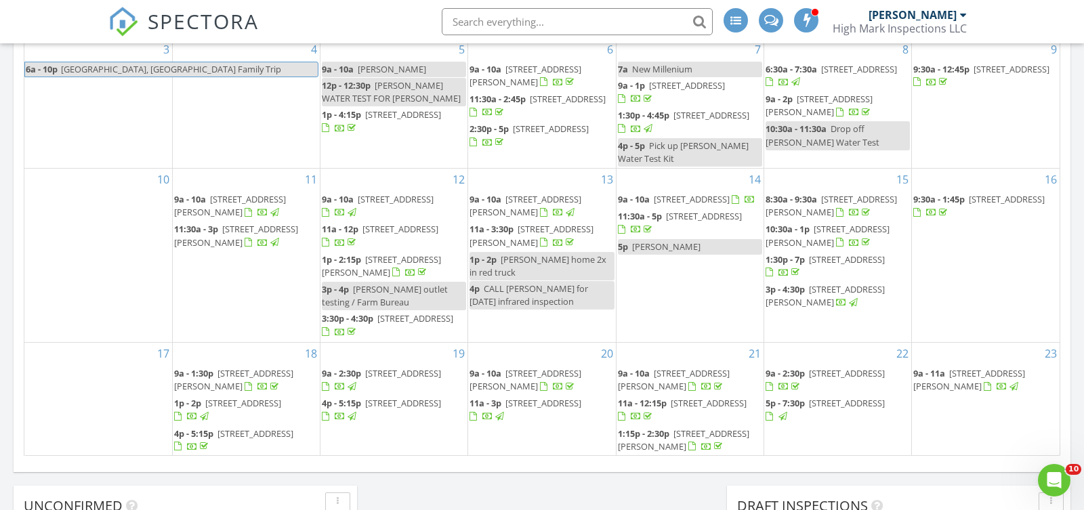
scroll to position [245, 0]
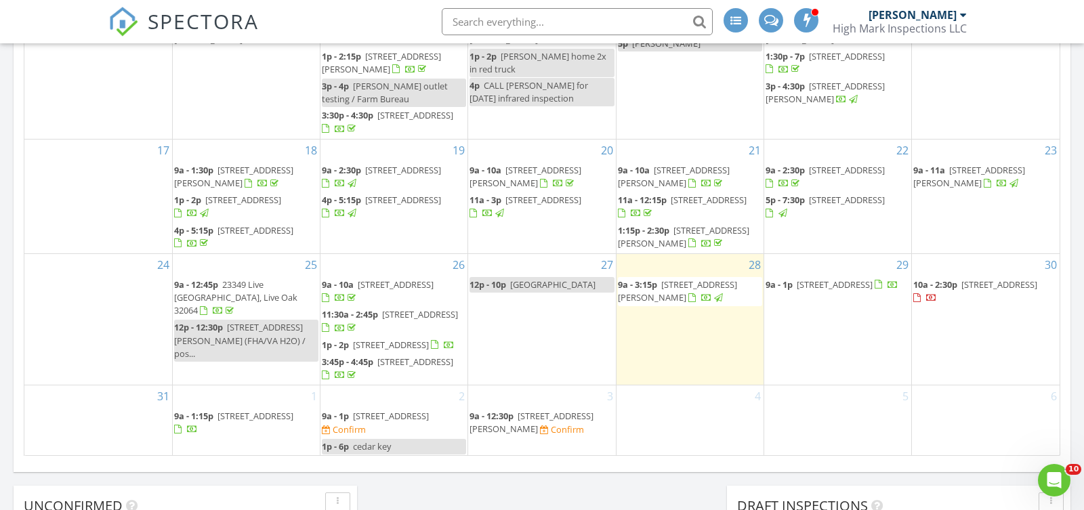
click at [977, 278] on span "232 NE Sunnybrook St, Lake City 32055" at bounding box center [1000, 284] width 76 height 12
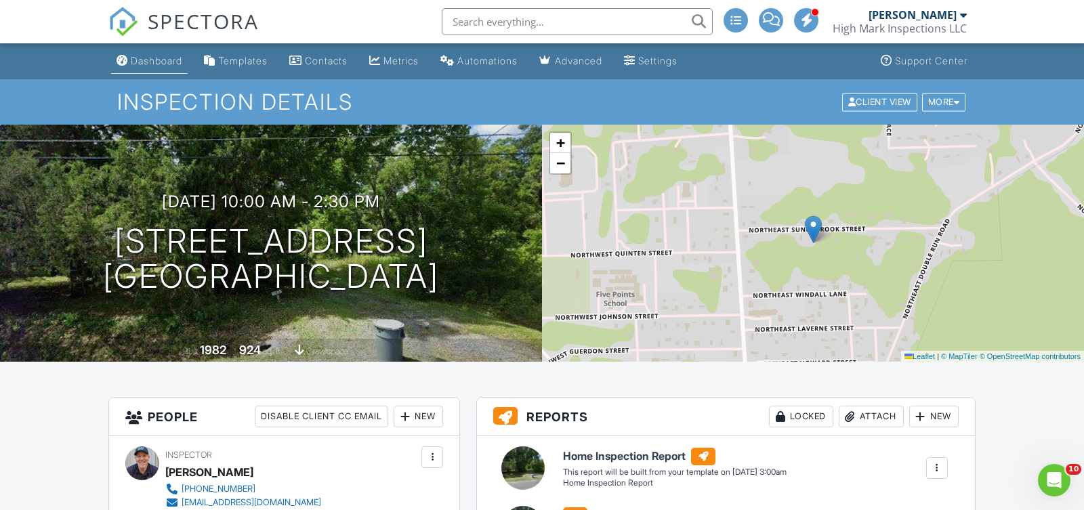
click at [176, 63] on div "Dashboard" at bounding box center [156, 61] width 51 height 12
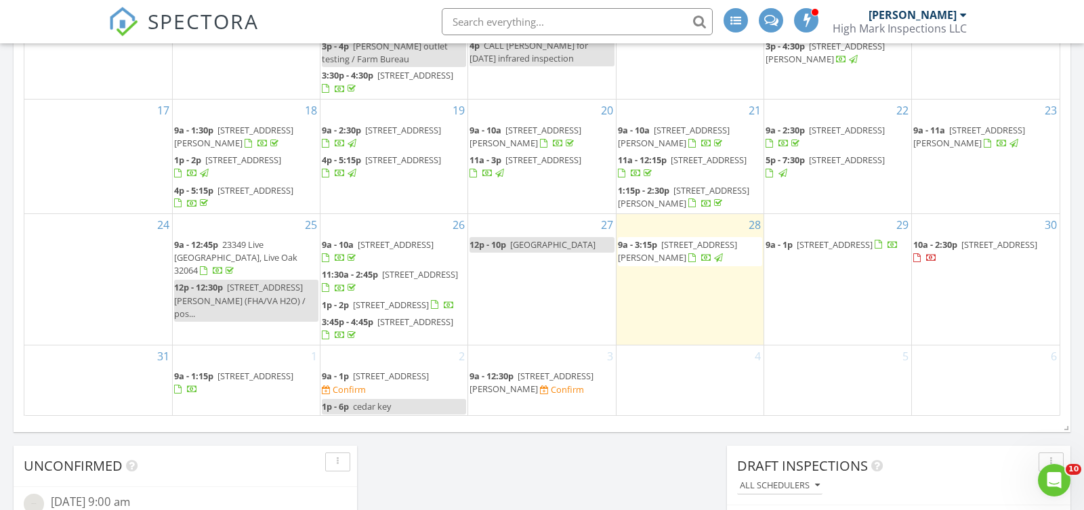
scroll to position [859, 0]
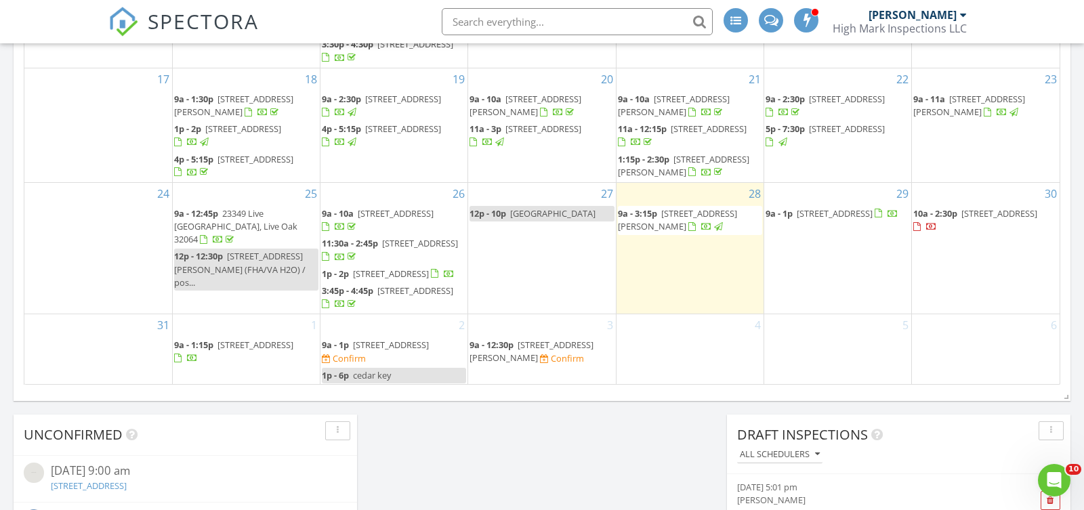
click at [812, 207] on span "[STREET_ADDRESS]" at bounding box center [835, 213] width 76 height 12
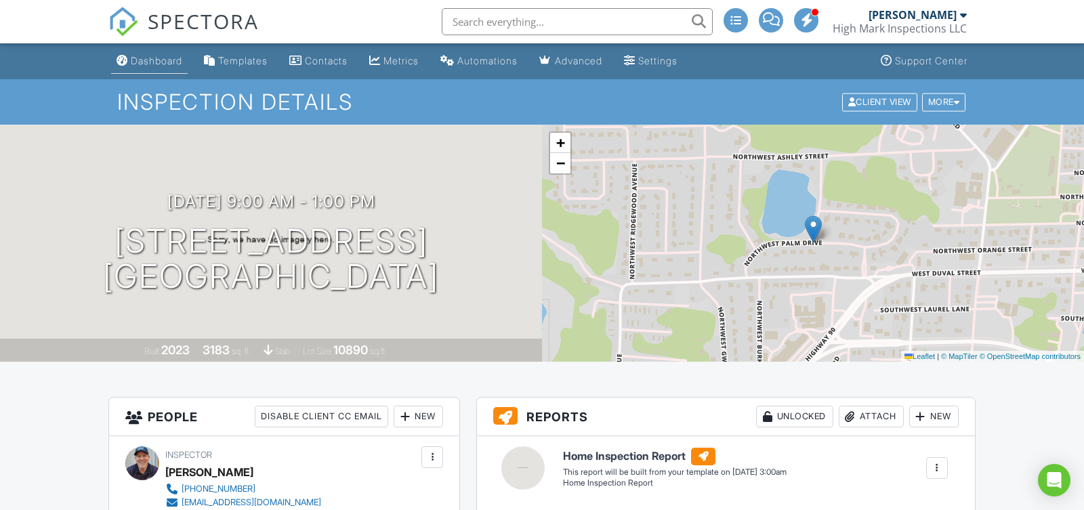
click at [171, 61] on div "Dashboard" at bounding box center [156, 61] width 51 height 12
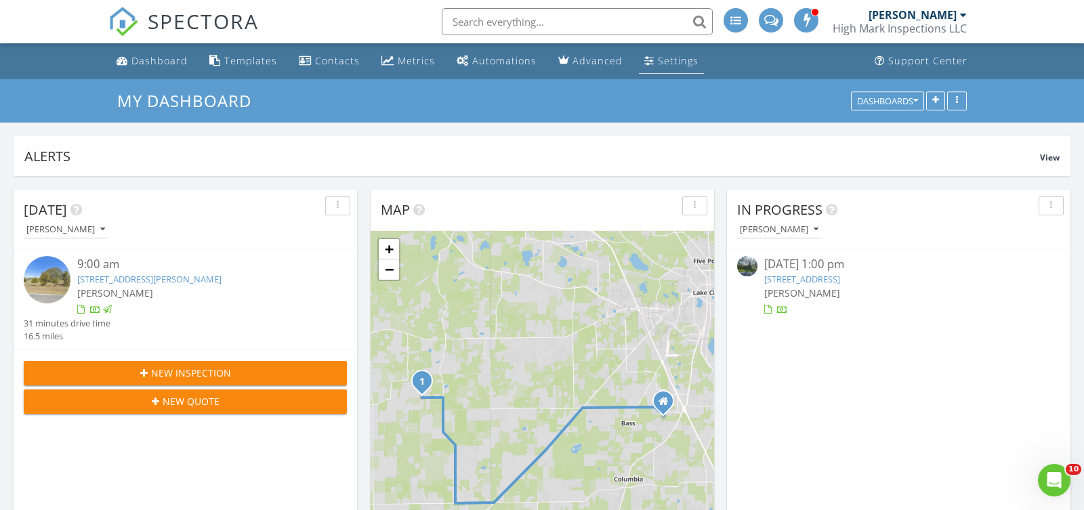
click at [659, 62] on div "Settings" at bounding box center [678, 60] width 41 height 13
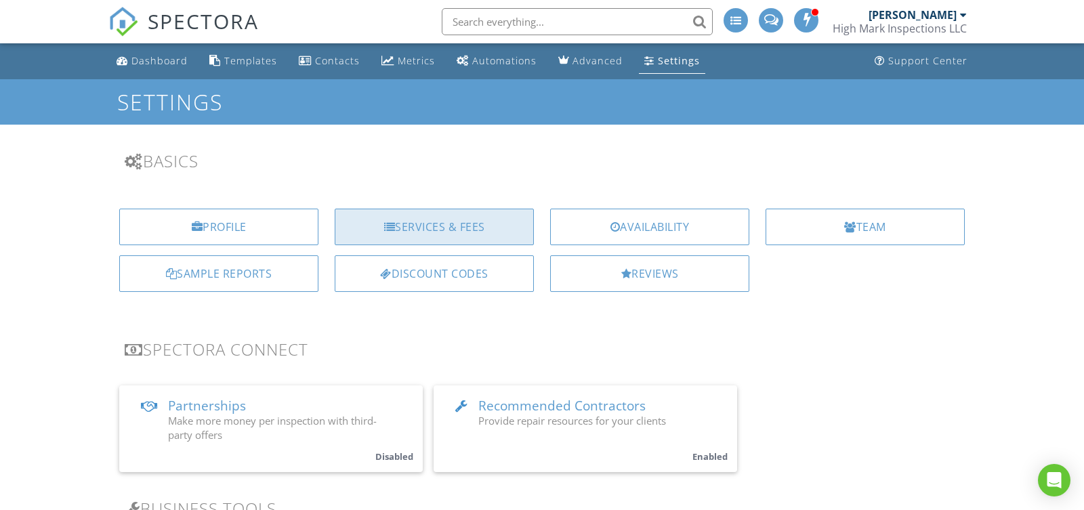
click at [443, 222] on div "Services & Fees" at bounding box center [434, 227] width 199 height 37
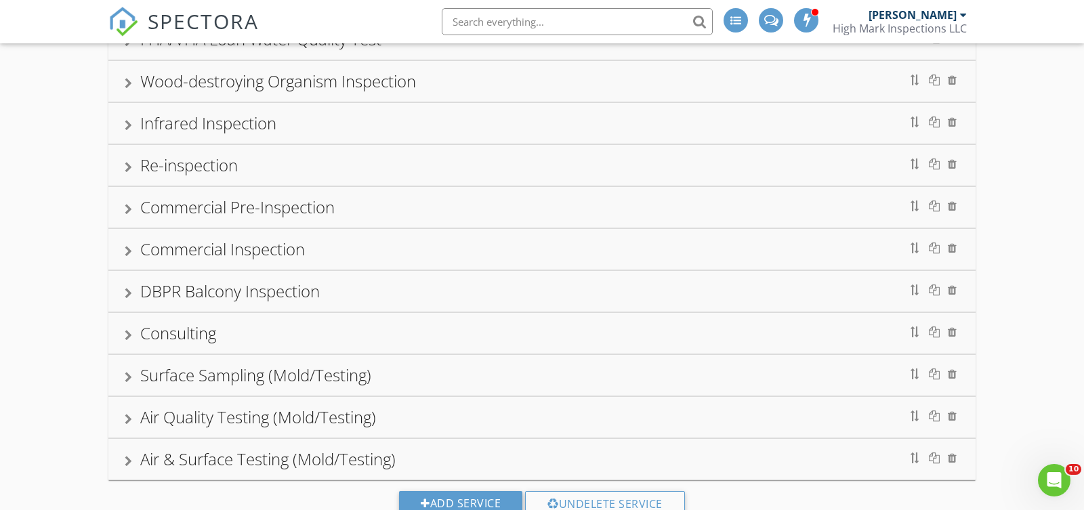
scroll to position [499, 0]
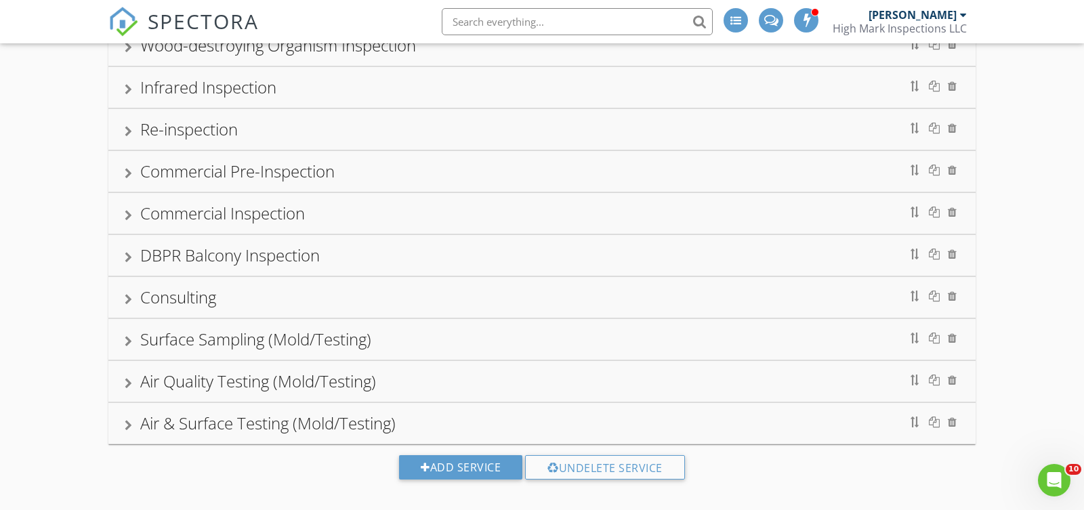
click at [266, 328] on div "Surface Sampling (Mold/Testing)" at bounding box center [255, 339] width 231 height 22
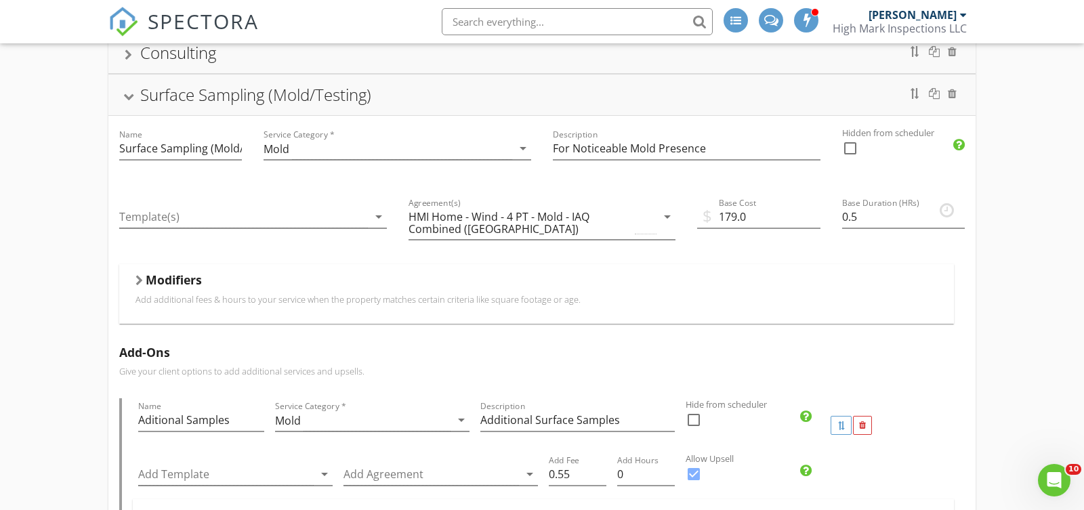
scroll to position [654, 0]
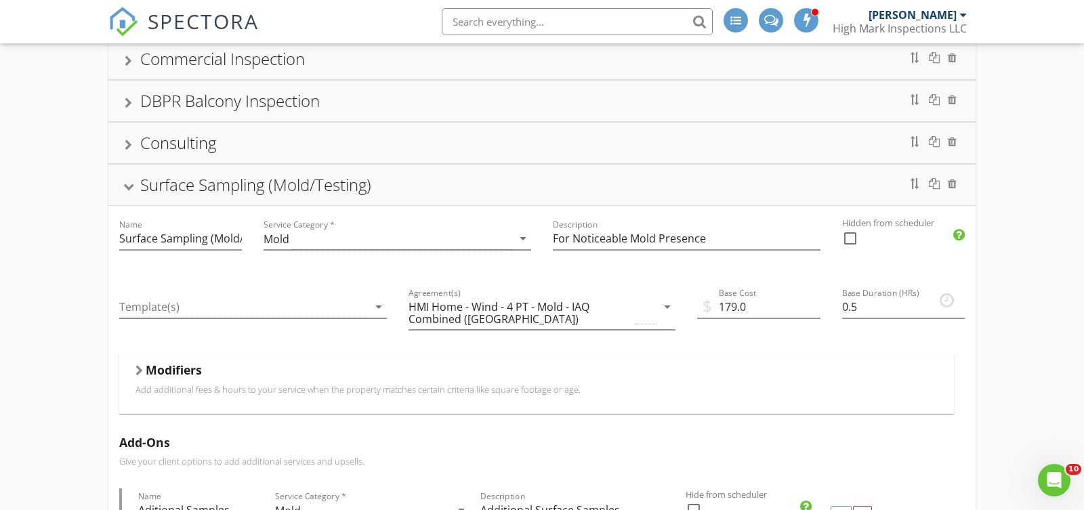
click at [365, 173] on div "Surface Sampling (Mold/Testing)" at bounding box center [255, 184] width 231 height 22
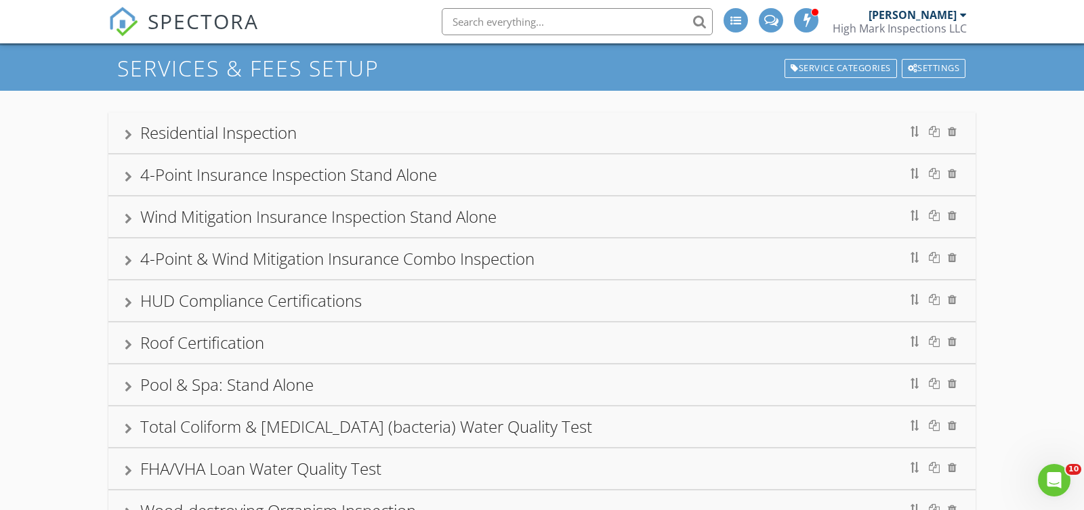
scroll to position [0, 0]
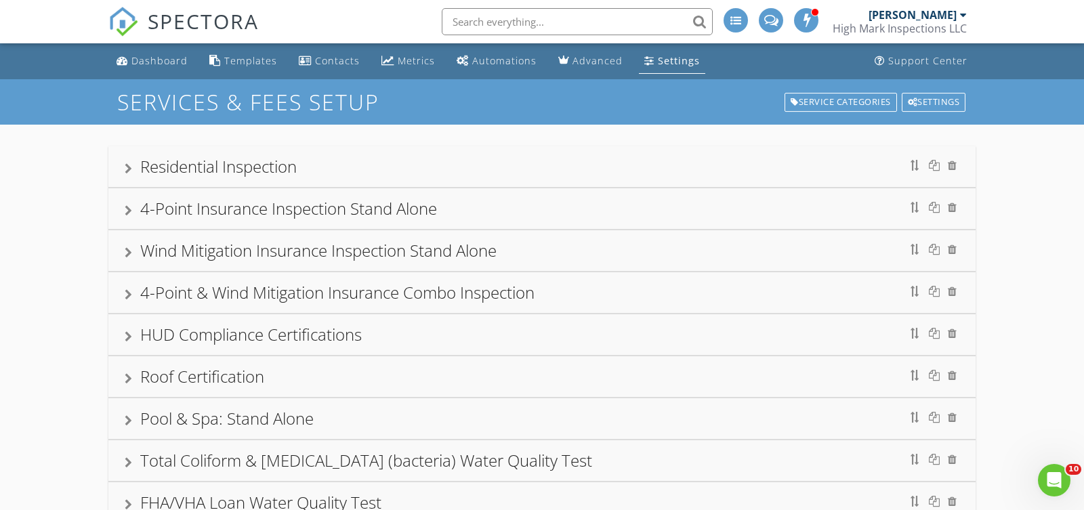
click at [243, 172] on div "Residential Inspection" at bounding box center [218, 166] width 157 height 22
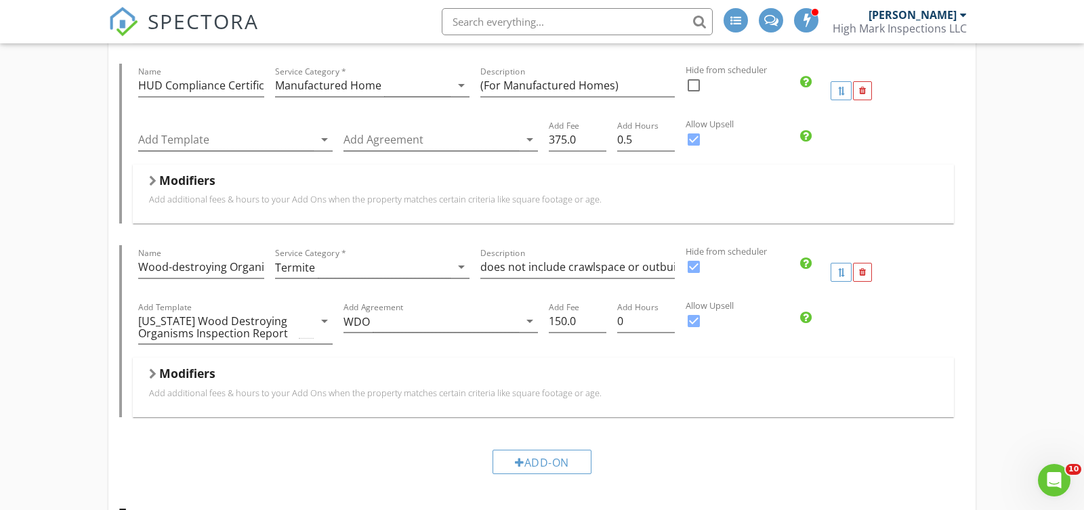
scroll to position [1679, 0]
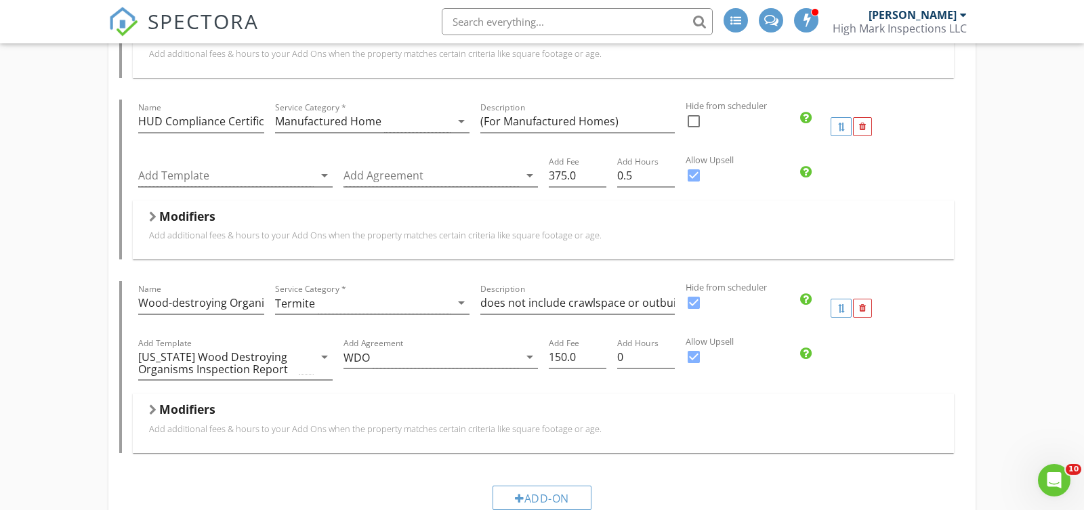
click at [1040, 348] on label "Allow Upsell" at bounding box center [875, 341] width 378 height 13
